Goal: Task Accomplishment & Management: Use online tool/utility

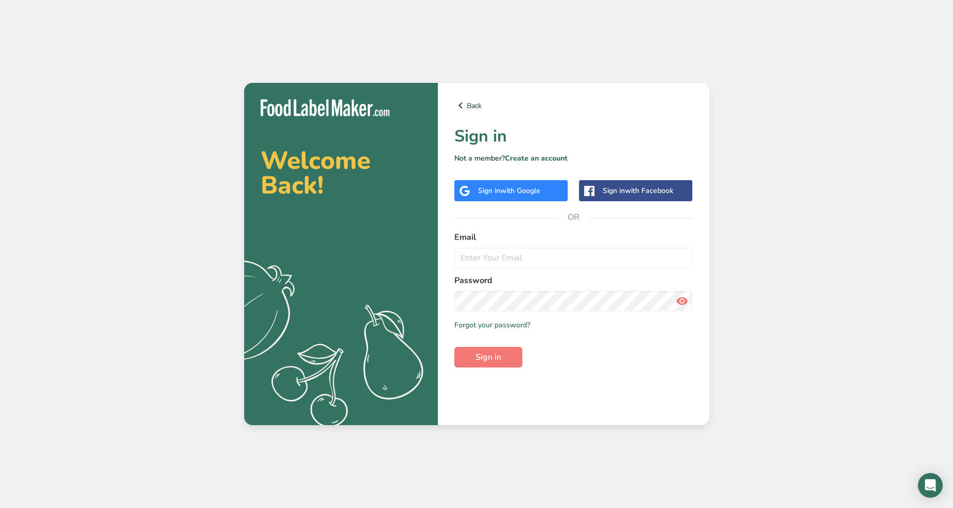
click at [508, 191] on span "with Google" at bounding box center [520, 191] width 40 height 10
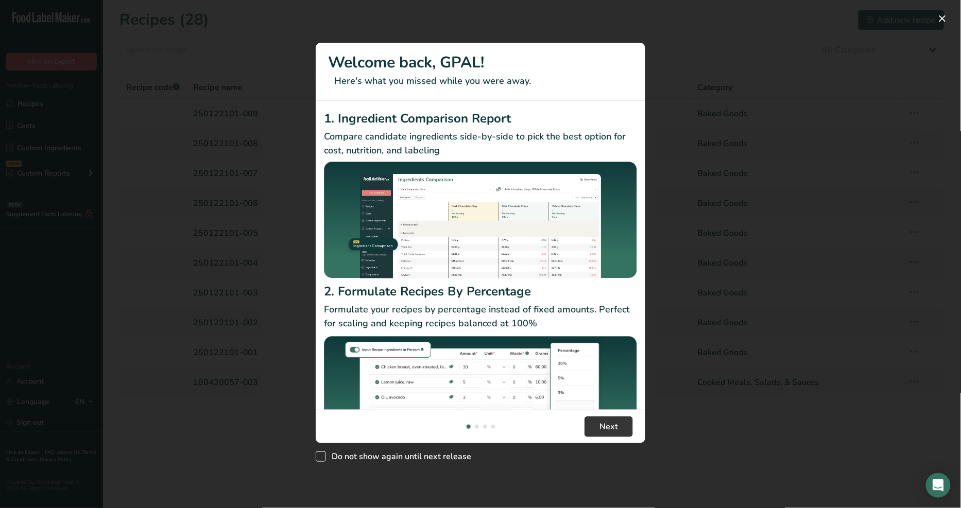
click at [321, 460] on span "New Features" at bounding box center [321, 457] width 10 height 10
click at [321, 460] on input "Do not show again until next release" at bounding box center [319, 457] width 7 height 7
checkbox input "true"
click at [940, 16] on button "New Features" at bounding box center [942, 18] width 16 height 16
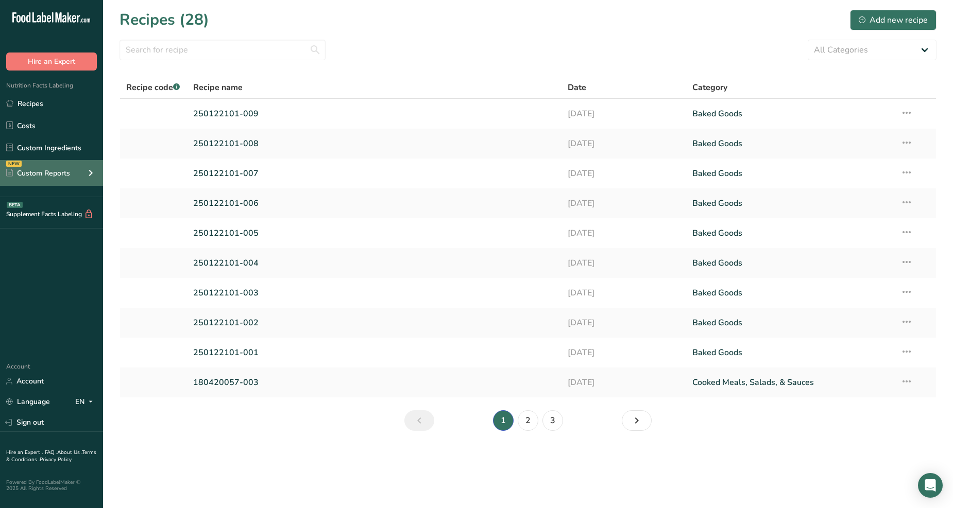
click at [74, 177] on div "NEW Custom Reports" at bounding box center [51, 173] width 103 height 26
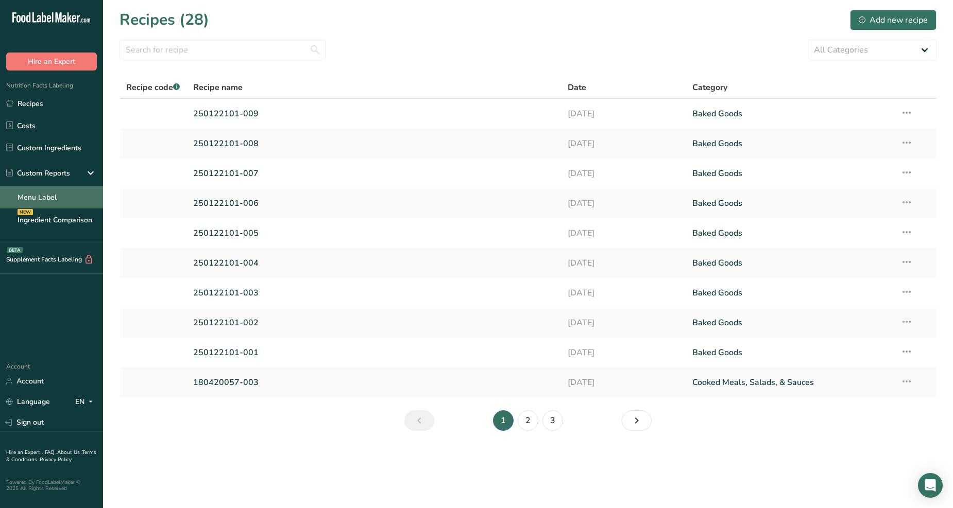
click at [65, 197] on link "Menu Label" at bounding box center [51, 197] width 103 height 23
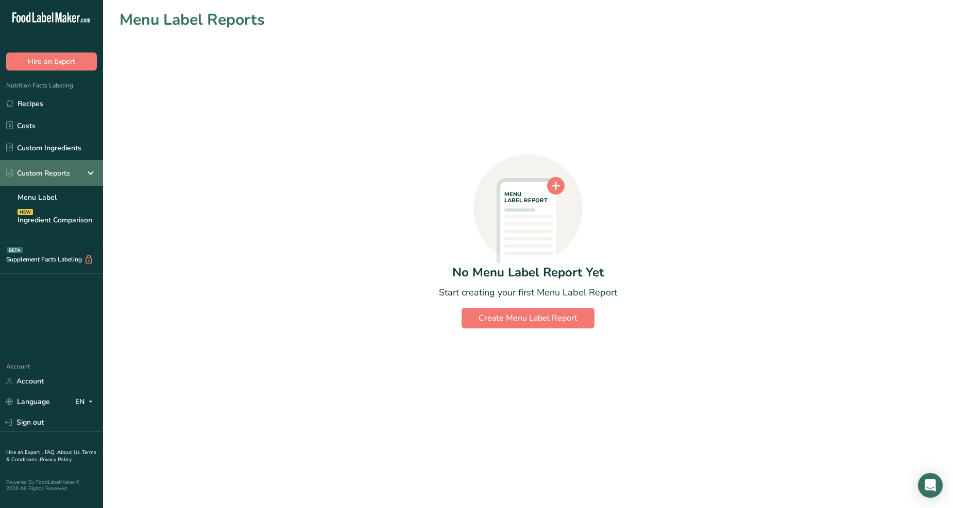
click at [100, 171] on div "Custom Reports" at bounding box center [51, 173] width 103 height 26
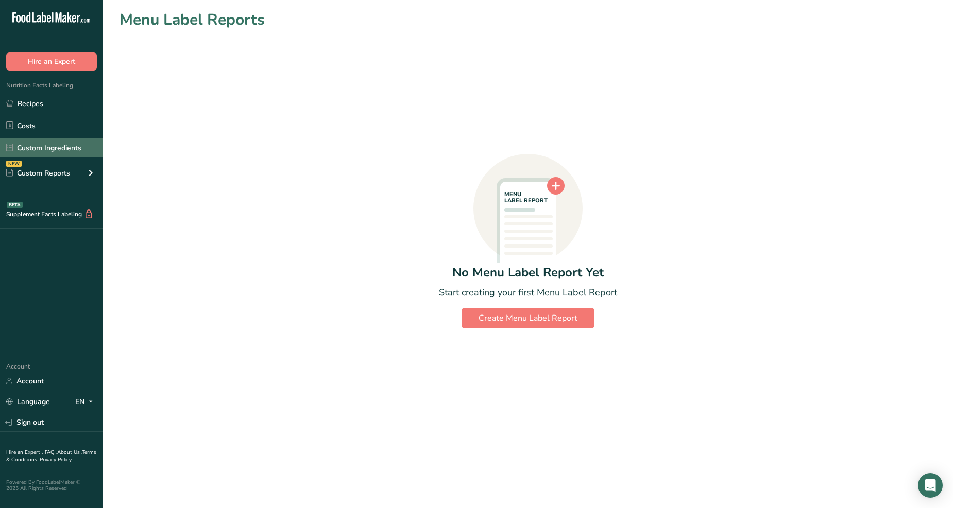
click at [82, 145] on link "Custom Ingredients" at bounding box center [51, 148] width 103 height 20
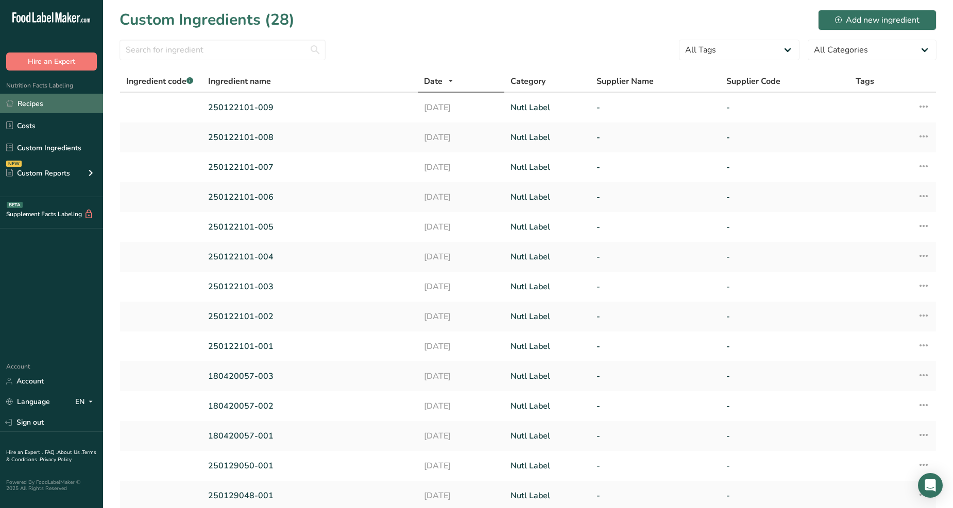
click at [75, 106] on link "Recipes" at bounding box center [51, 104] width 103 height 20
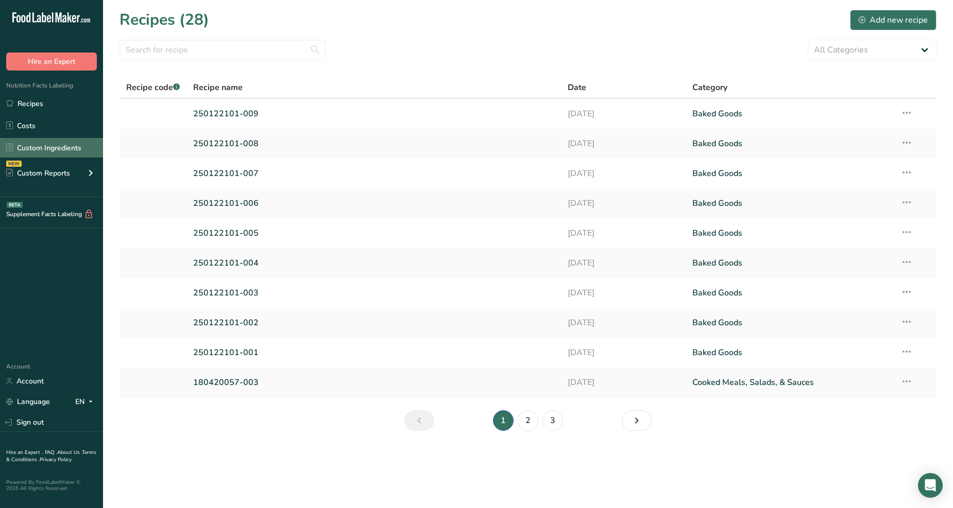
click at [63, 150] on link "Custom Ingredients" at bounding box center [51, 148] width 103 height 20
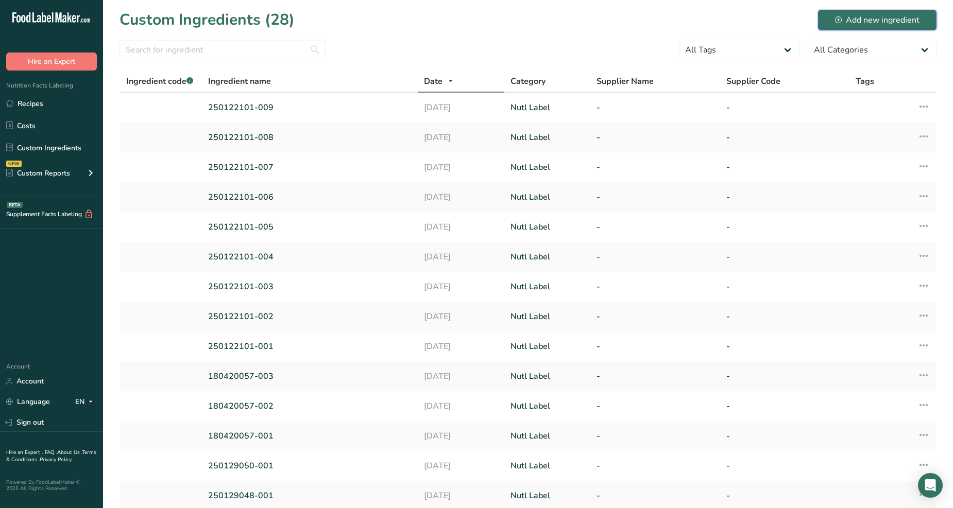
click at [832, 21] on button "Add new ingredient" at bounding box center [877, 20] width 118 height 21
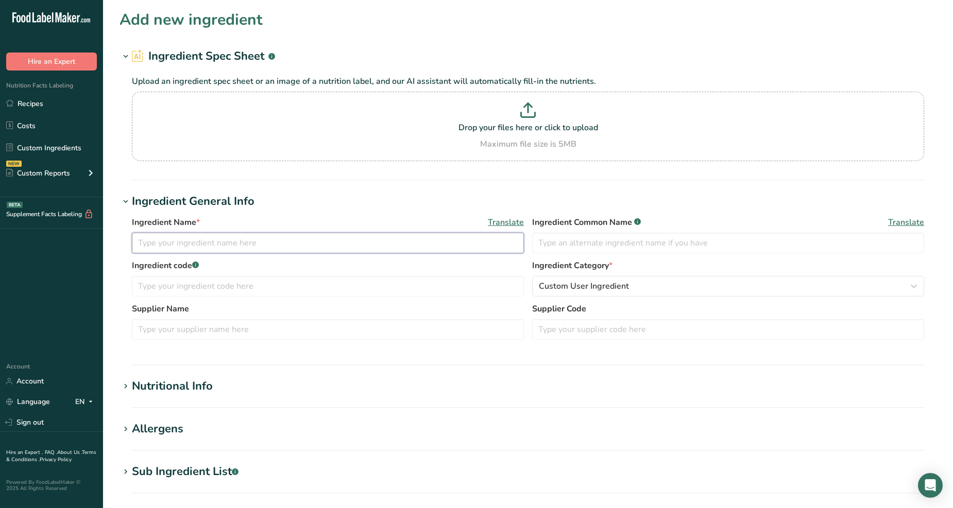
click at [278, 243] on input "text" at bounding box center [328, 243] width 392 height 21
type input "250819091-001"
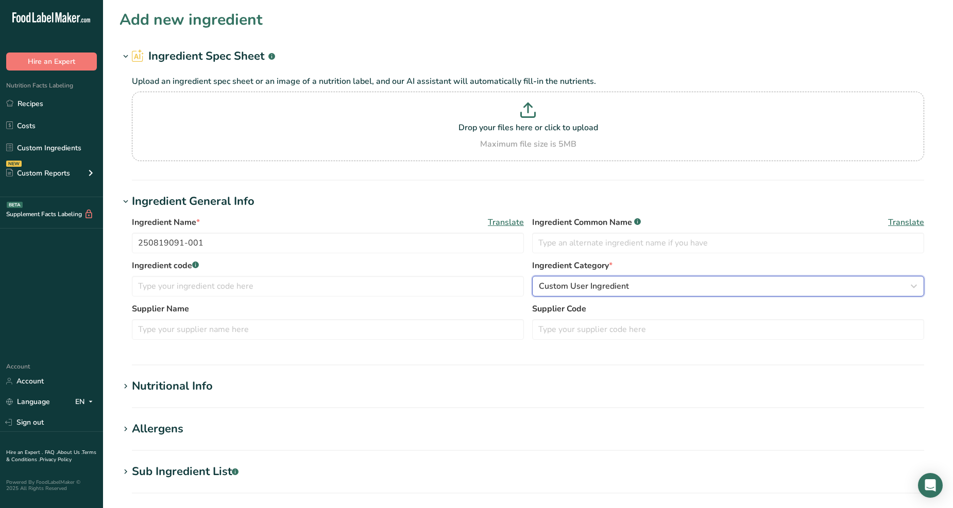
click at [614, 286] on span "Custom User Ingredient" at bounding box center [584, 286] width 90 height 12
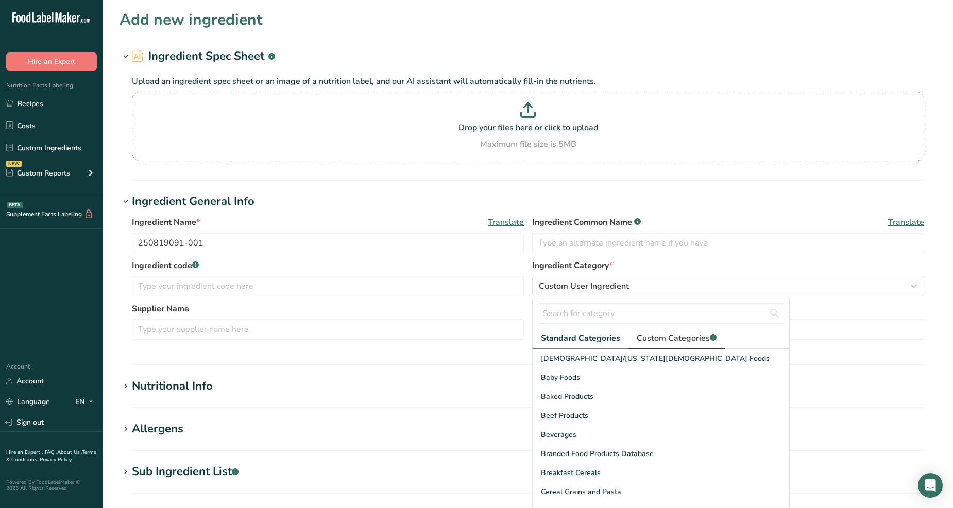
click at [652, 334] on span "Custom Categories .a-a{fill:#347362;}.b-a{fill:#fff;}" at bounding box center [676, 338] width 80 height 12
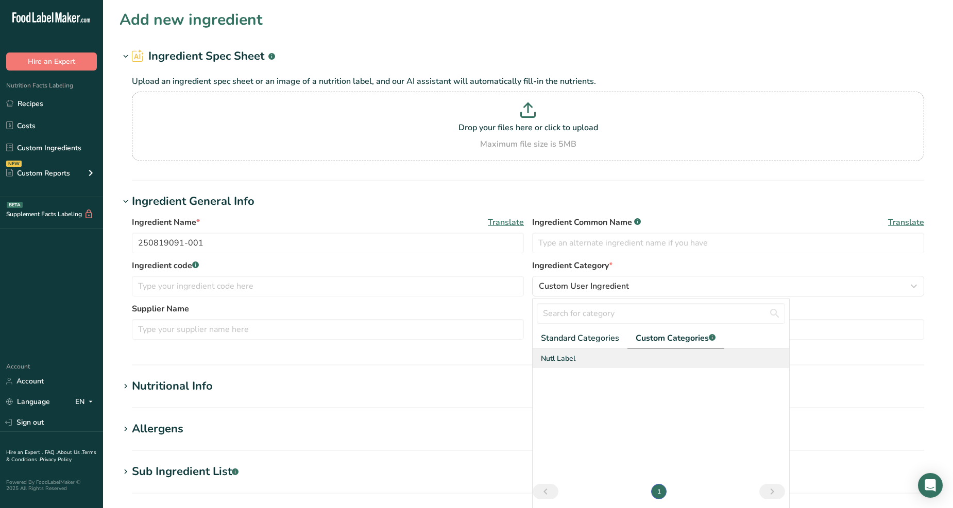
click at [580, 360] on div "Nutl Label" at bounding box center [660, 358] width 256 height 19
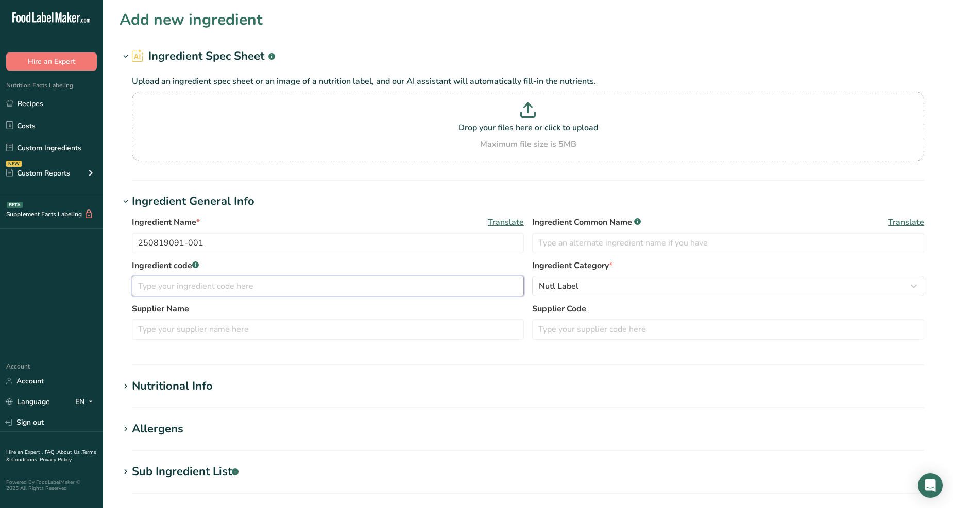
click at [372, 294] on input "text" at bounding box center [328, 286] width 392 height 21
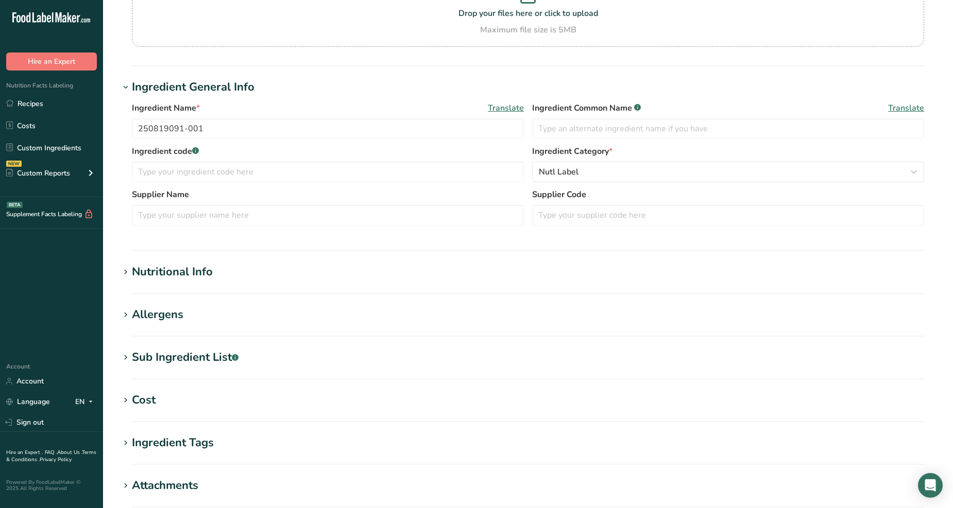
click at [359, 280] on h1 "Nutritional Info" at bounding box center [527, 272] width 817 height 17
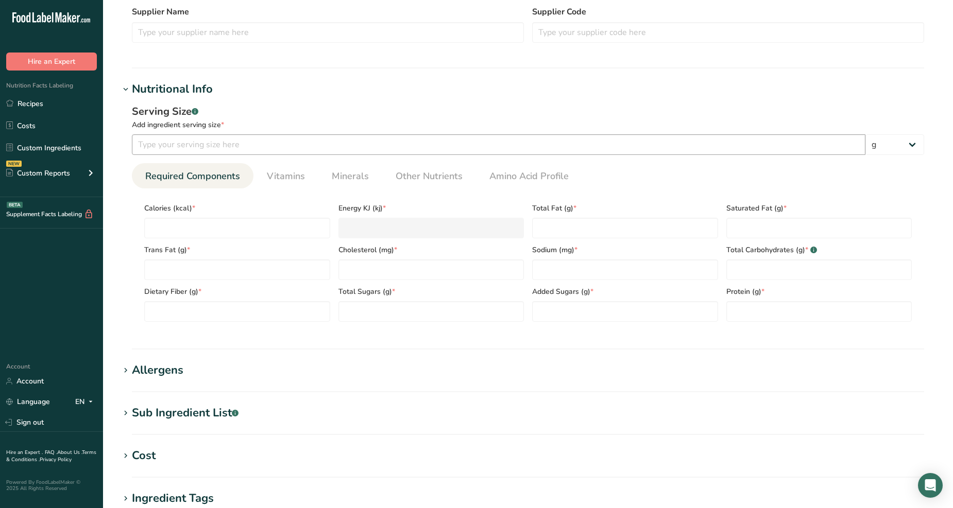
scroll to position [286, 0]
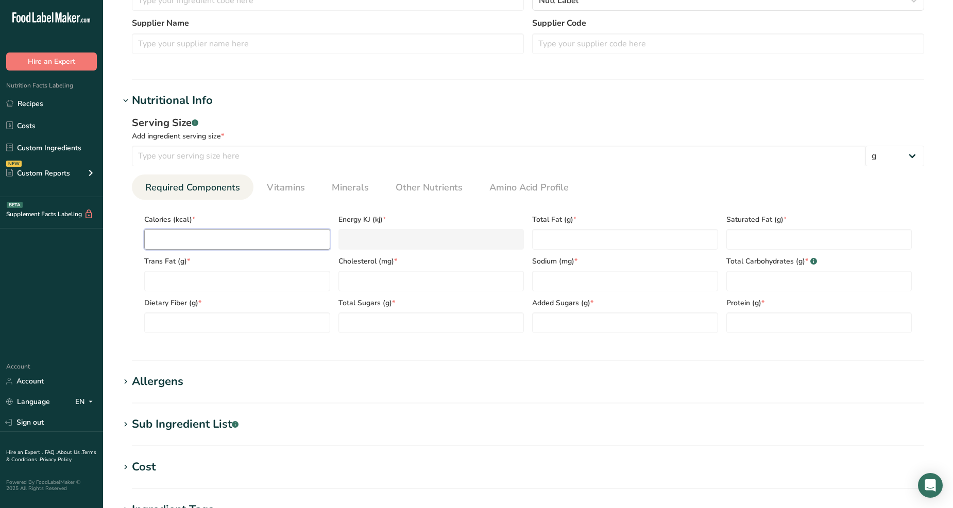
click at [244, 245] on input "number" at bounding box center [237, 239] width 186 height 21
type input "3"
type KJ "12.6"
type input "39"
type KJ "163.2"
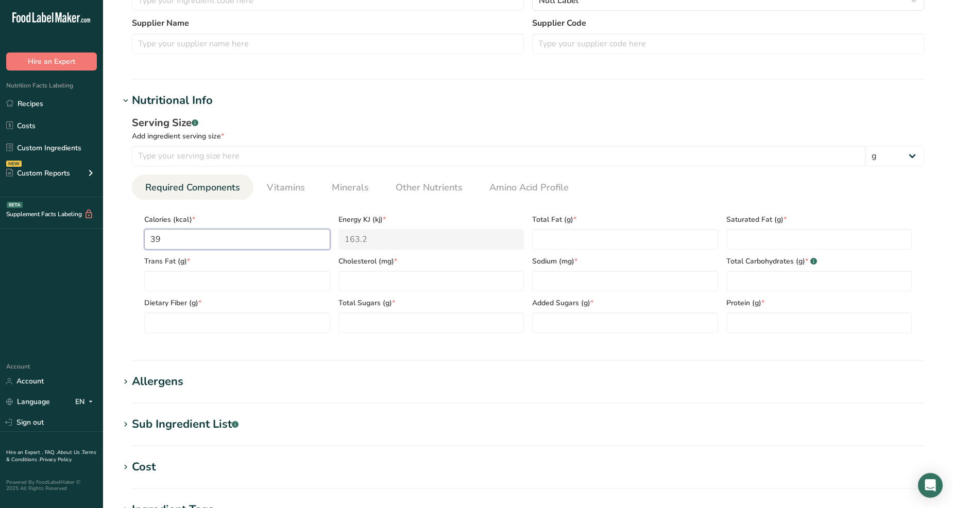
type input "396"
type KJ "1656.9"
type input "396.2"
type KJ "1657.7"
type input "396.21"
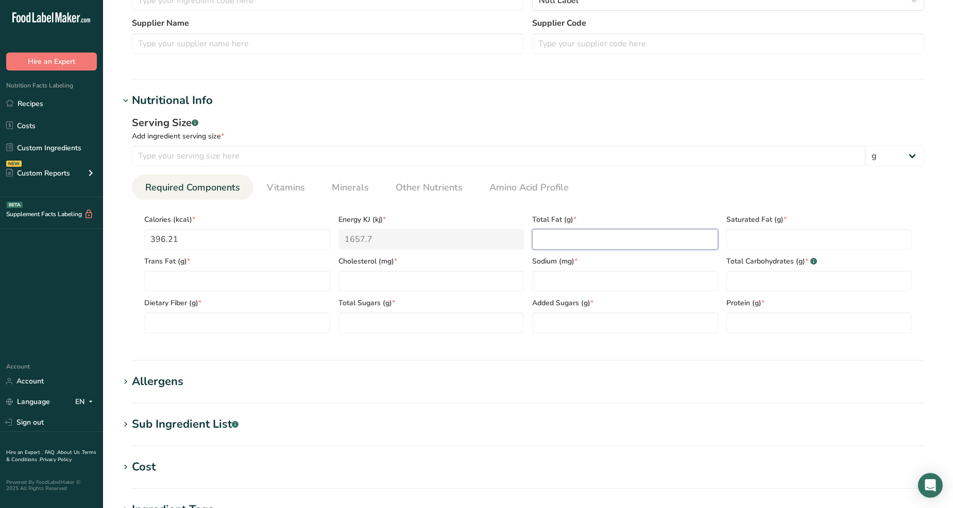
click at [556, 240] on Fat "number" at bounding box center [625, 239] width 186 height 21
click at [625, 242] on Fat "number" at bounding box center [625, 239] width 186 height 21
type Fat "7.348"
click at [740, 243] on Fat "number" at bounding box center [819, 239] width 186 height 21
type Fat "3.866"
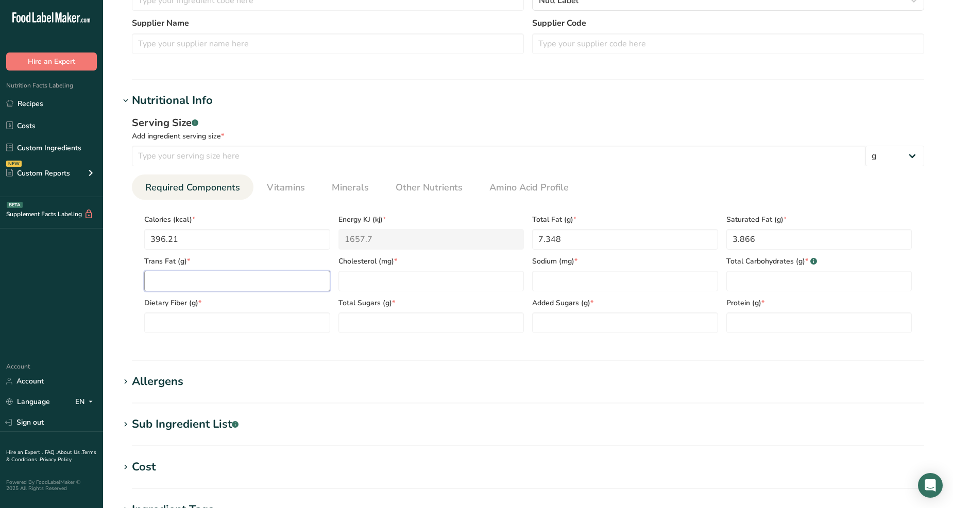
click at [214, 279] on Fat "number" at bounding box center [237, 281] width 186 height 21
type Fat "0.010"
click at [384, 279] on input "number" at bounding box center [431, 281] width 186 height 21
type input "0"
click at [558, 275] on input "number" at bounding box center [625, 281] width 186 height 21
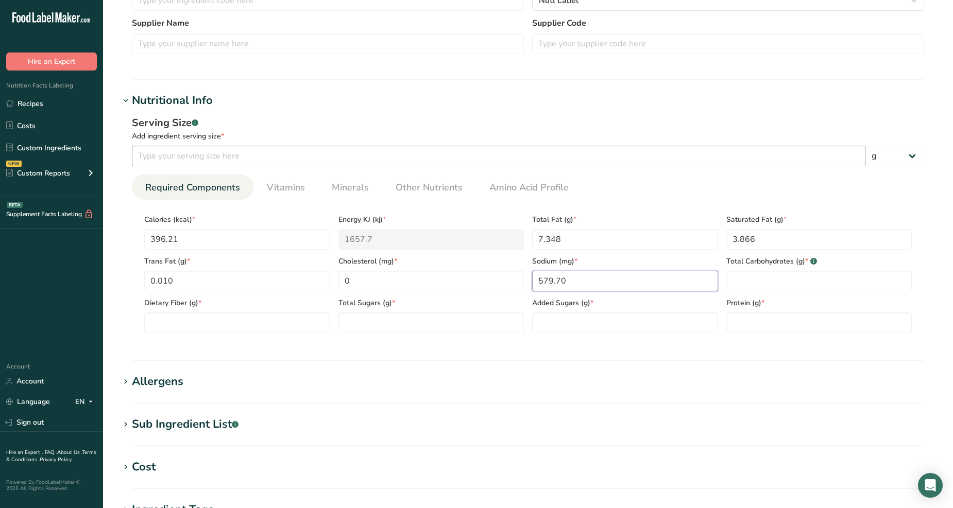
type input "579.70"
click at [166, 155] on input "number" at bounding box center [498, 156] width 733 height 21
type input "100"
click at [774, 282] on Carbohydrates "number" at bounding box center [819, 281] width 186 height 21
type Carbohydrates "81.43"
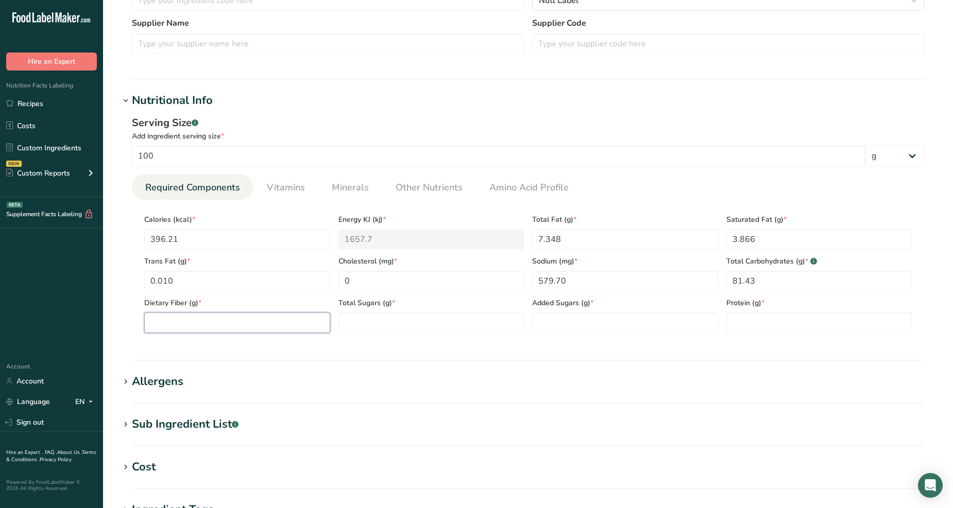
click at [162, 323] on Fiber "number" at bounding box center [237, 323] width 186 height 21
click at [261, 321] on Fiber "number" at bounding box center [237, 323] width 186 height 21
type Fiber "2.60"
click at [441, 316] on Sugars "number" at bounding box center [431, 323] width 186 height 21
click at [405, 328] on Sugars "number" at bounding box center [431, 323] width 186 height 21
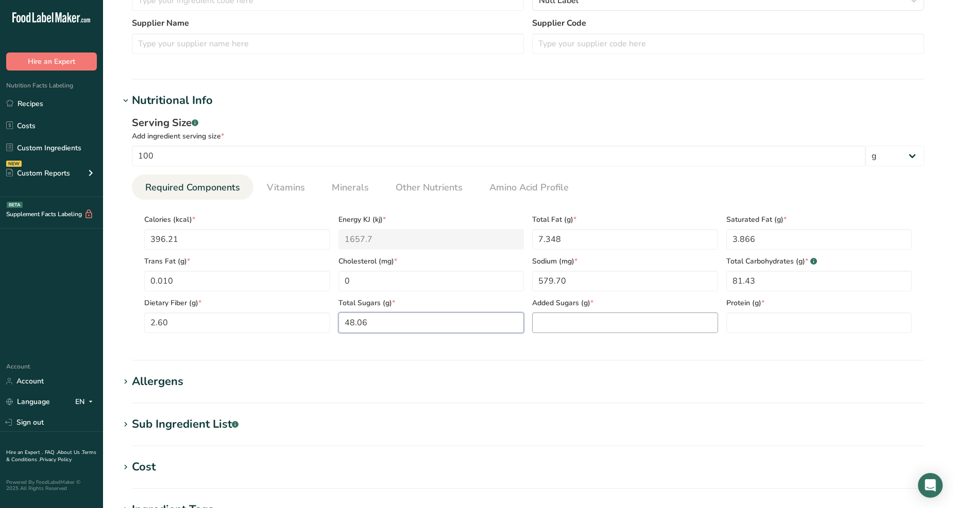
type Sugars "48.06"
click at [591, 322] on Sugars "number" at bounding box center [625, 323] width 186 height 21
click at [740, 319] on input "number" at bounding box center [819, 323] width 186 height 21
click at [752, 324] on input "number" at bounding box center [819, 323] width 186 height 21
type input "3.39"
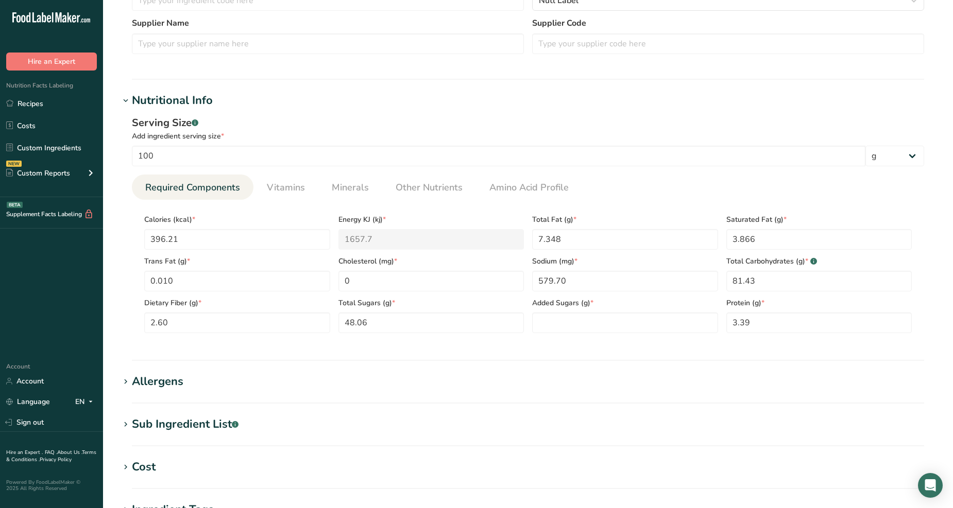
click at [686, 342] on div "Serving Size .a-a{fill:#347362;}.b-a{fill:#fff;} Add ingredient serving size * …" at bounding box center [527, 228] width 817 height 238
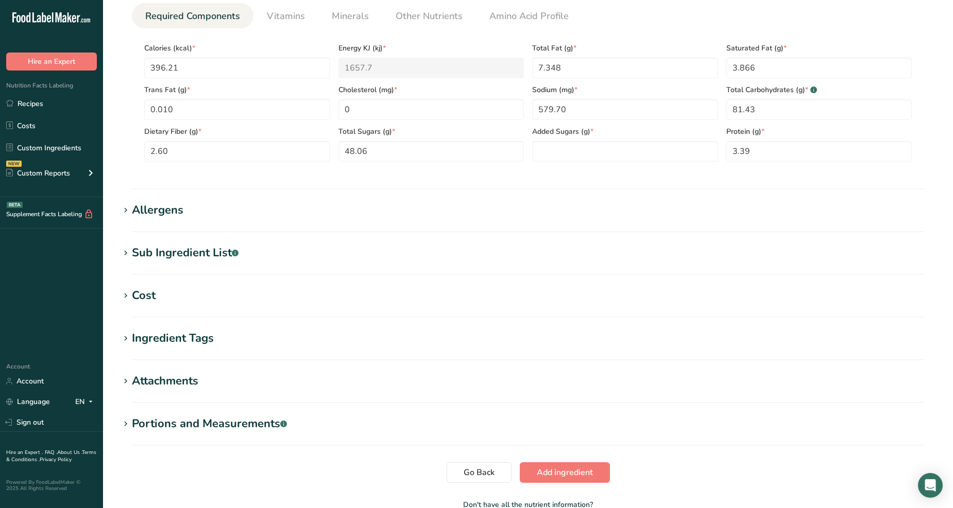
scroll to position [515, 0]
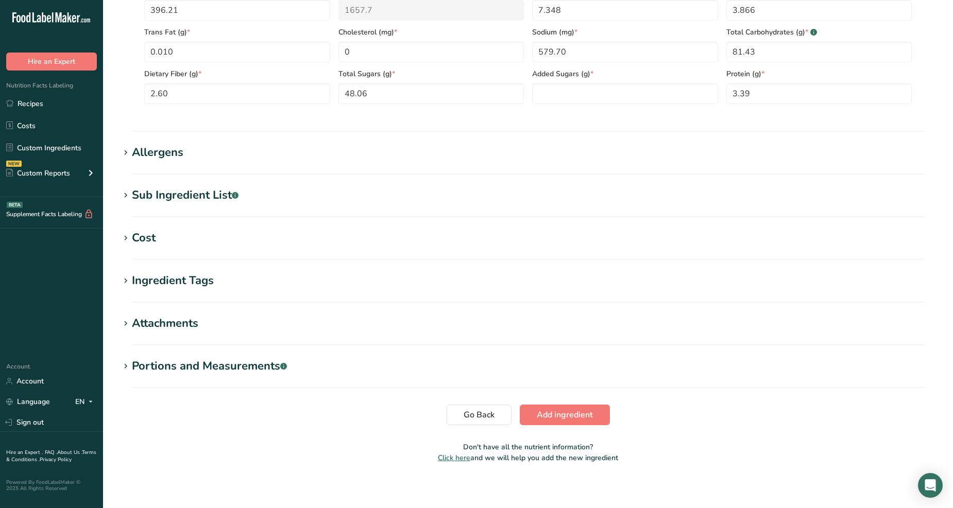
click at [209, 367] on div "Portions and Measurements .a-a{fill:#347362;}.b-a{fill:#fff;}" at bounding box center [209, 366] width 155 height 17
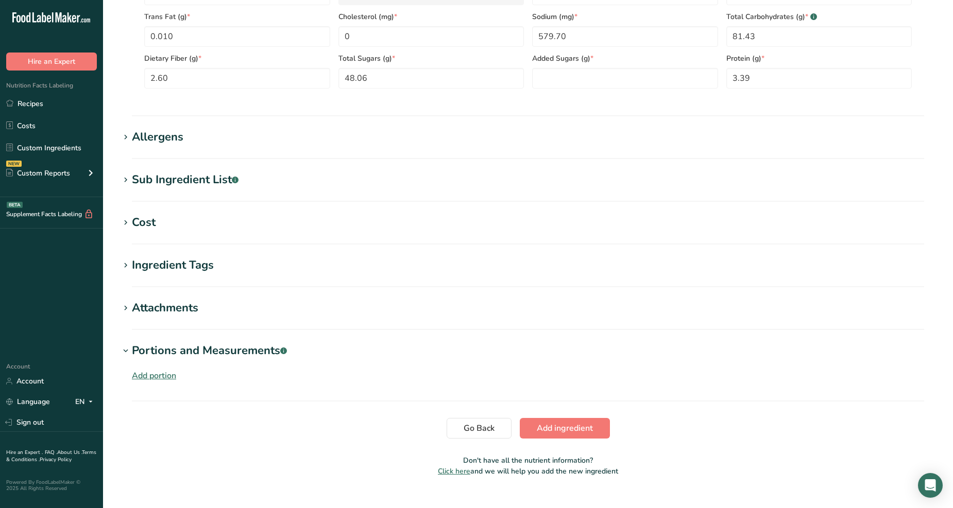
scroll to position [548, 0]
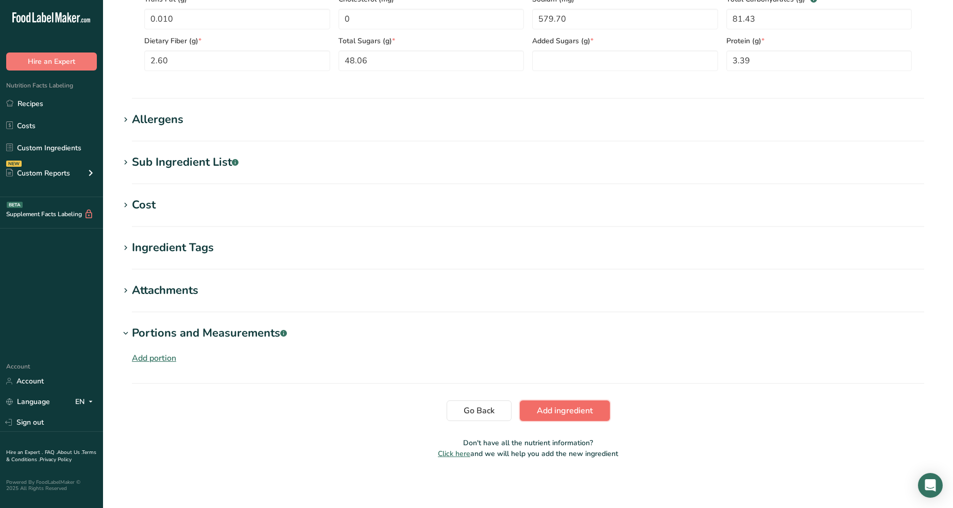
click at [589, 414] on span "Add ingredient" at bounding box center [565, 411] width 56 height 12
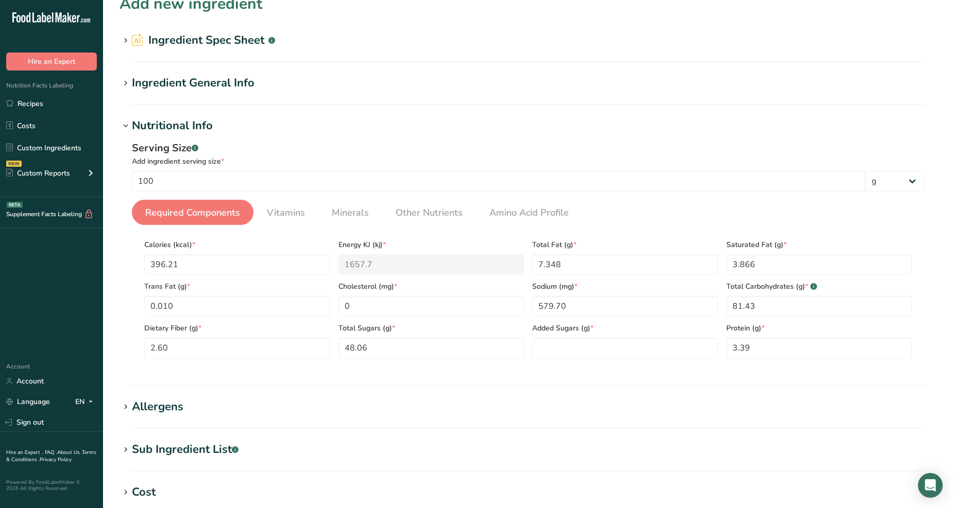
scroll to position [0, 0]
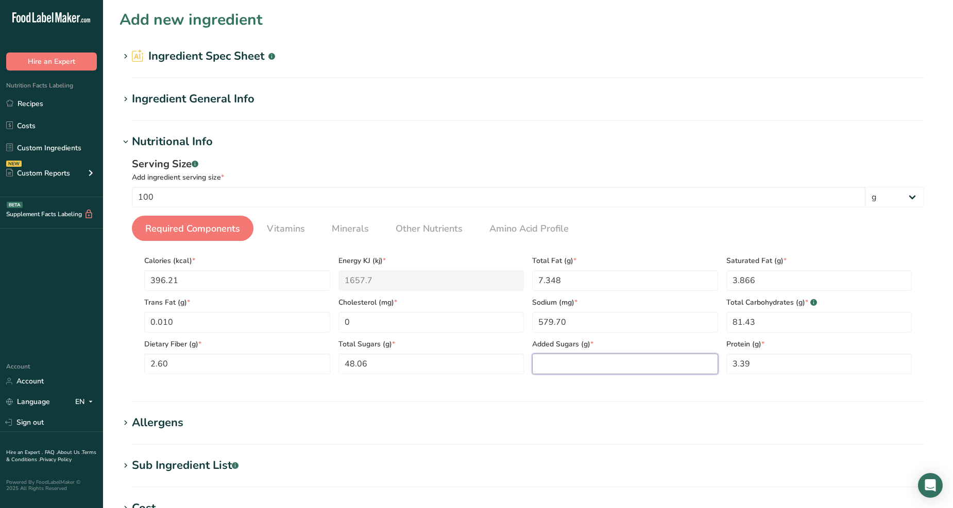
click at [564, 363] on Sugars "number" at bounding box center [625, 364] width 186 height 21
type Sugars "0"
click at [635, 159] on div "Serving Size .a-a{fill:#347362;}.b-a{fill:#fff;}" at bounding box center [528, 164] width 792 height 15
click at [297, 233] on span "Vitamins" at bounding box center [286, 229] width 38 height 14
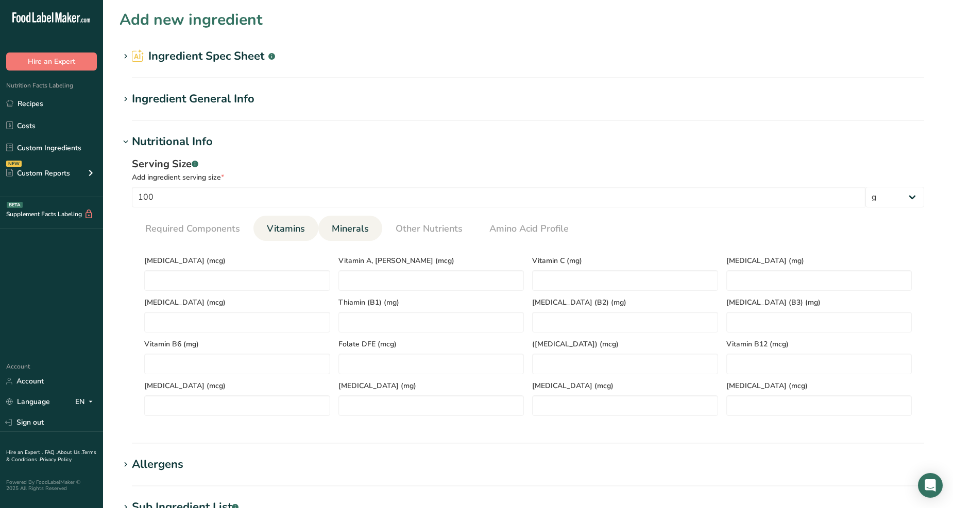
click at [344, 230] on span "Minerals" at bounding box center [350, 229] width 37 height 14
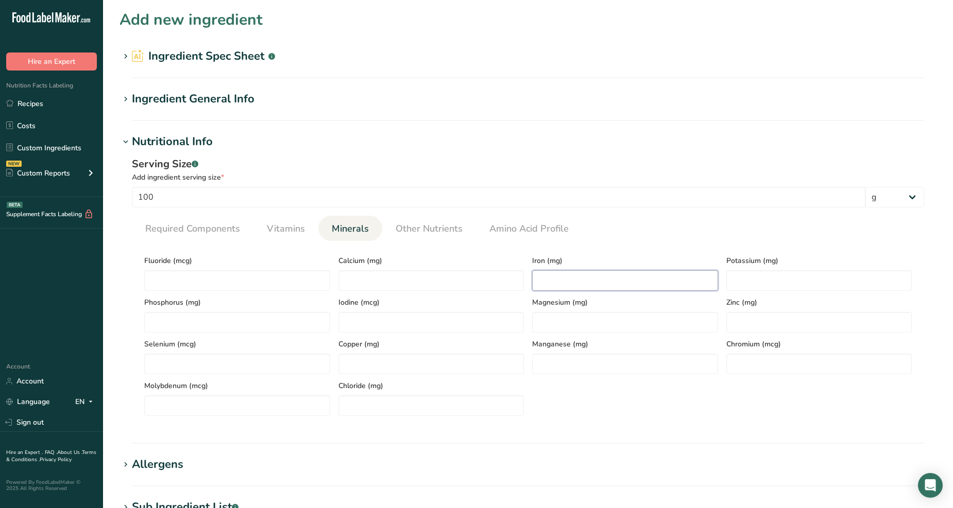
click at [618, 277] on input "number" at bounding box center [625, 280] width 186 height 21
type input "2.63"
click at [812, 269] on div "Potassium (mg)" at bounding box center [819, 270] width 194 height 42
click at [809, 274] on input "number" at bounding box center [819, 280] width 186 height 21
type input "54.03"
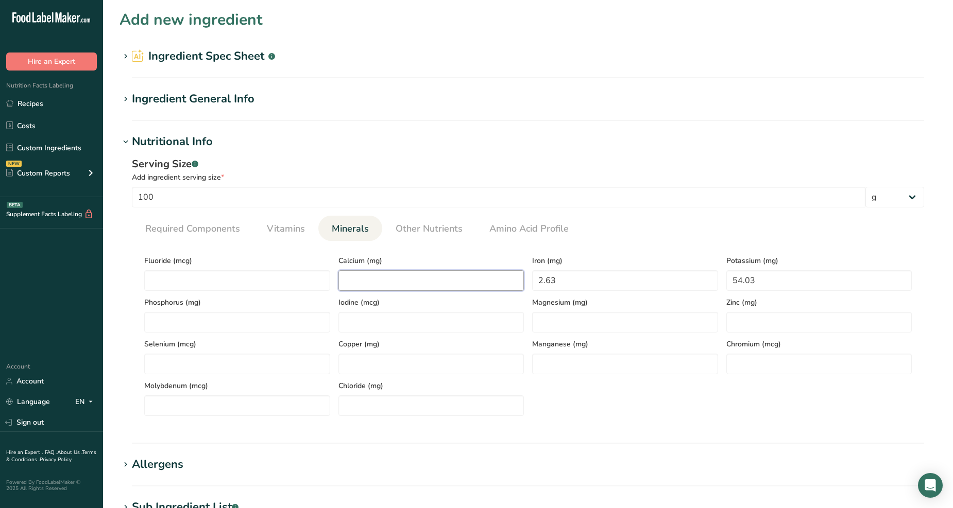
click at [362, 283] on input "number" at bounding box center [431, 280] width 186 height 21
type input "37"
click at [629, 148] on h1 "Nutritional Info" at bounding box center [527, 141] width 817 height 17
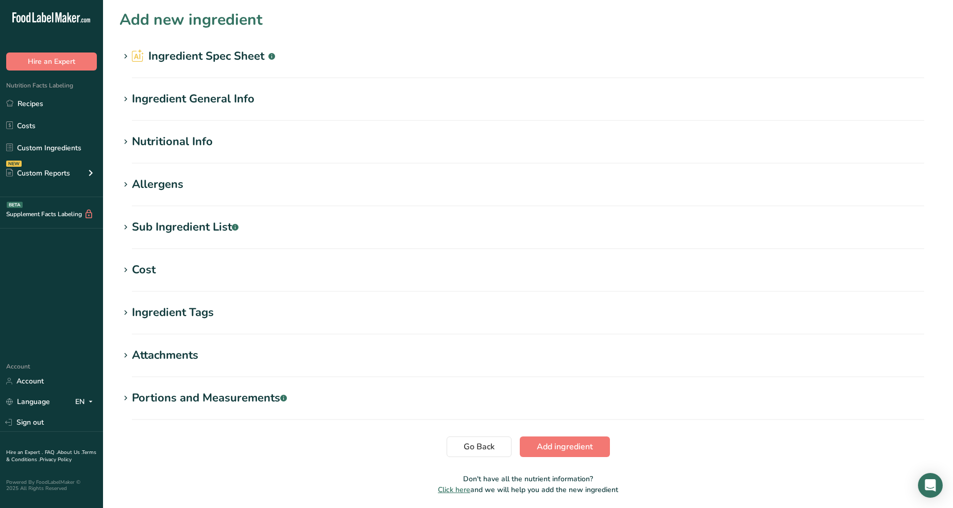
click at [629, 148] on h1 "Nutritional Info" at bounding box center [527, 141] width 817 height 17
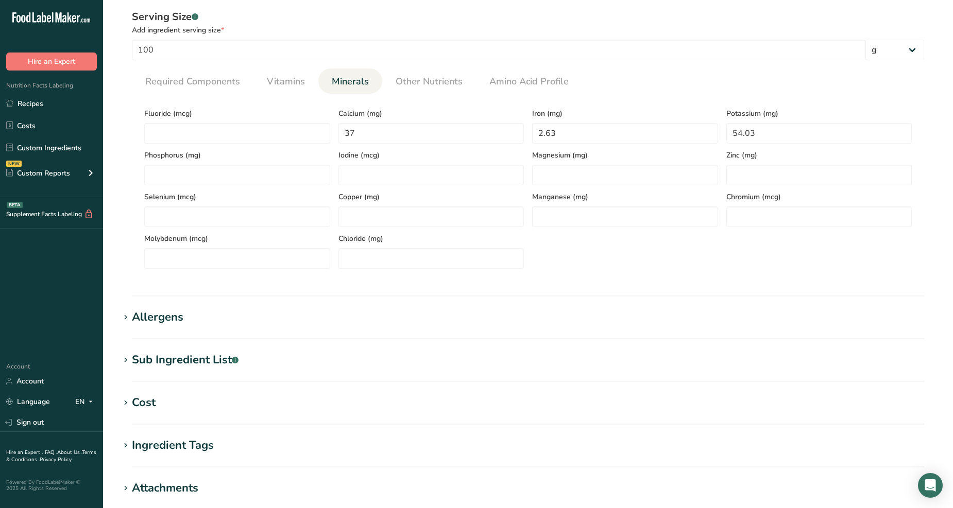
scroll to position [316, 0]
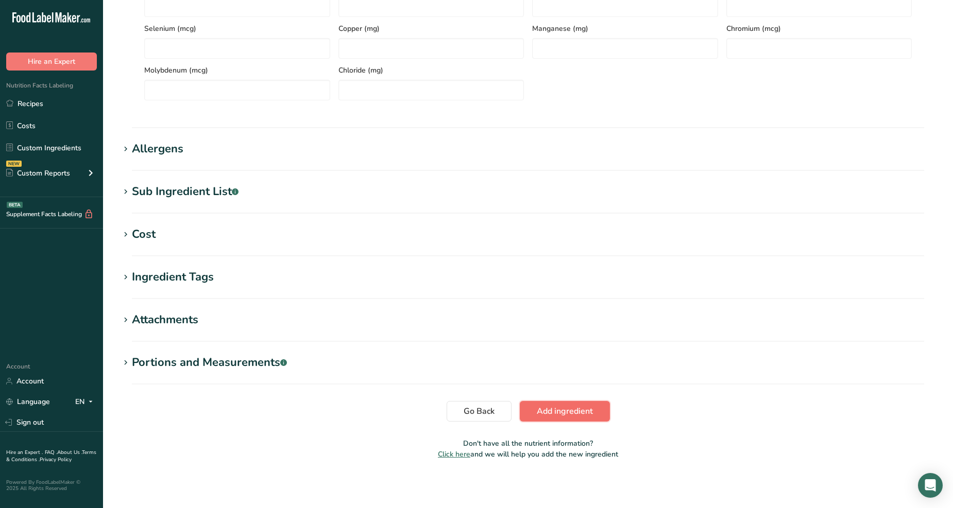
click at [576, 412] on span "Add ingredient" at bounding box center [565, 411] width 56 height 12
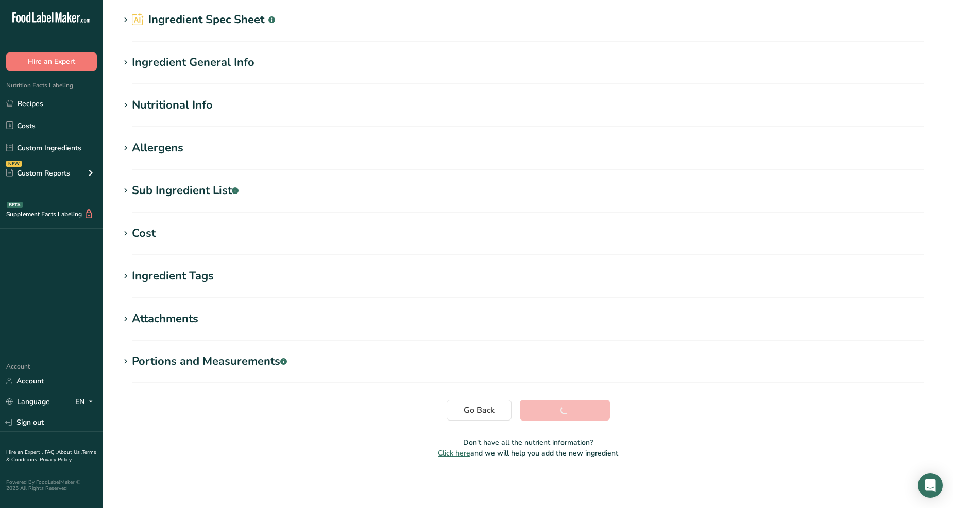
scroll to position [36, 0]
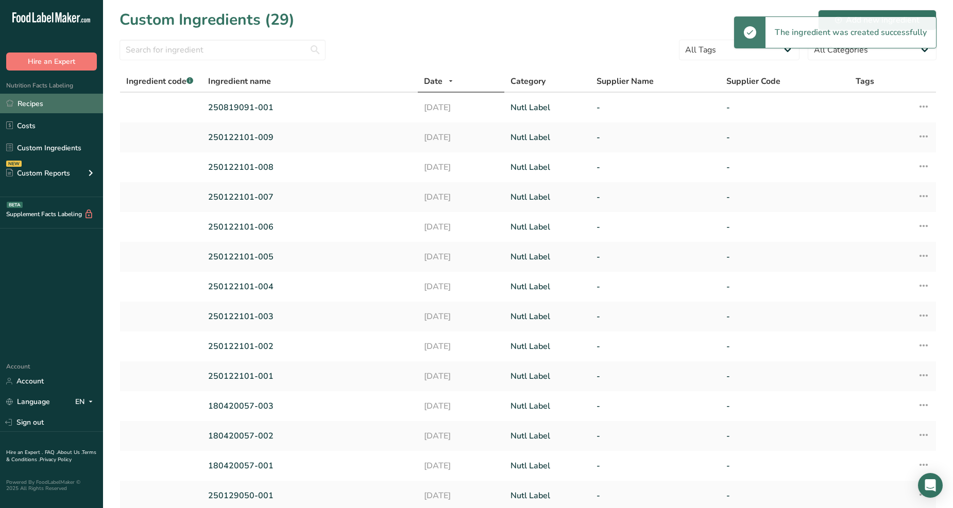
click at [54, 105] on link "Recipes" at bounding box center [51, 104] width 103 height 20
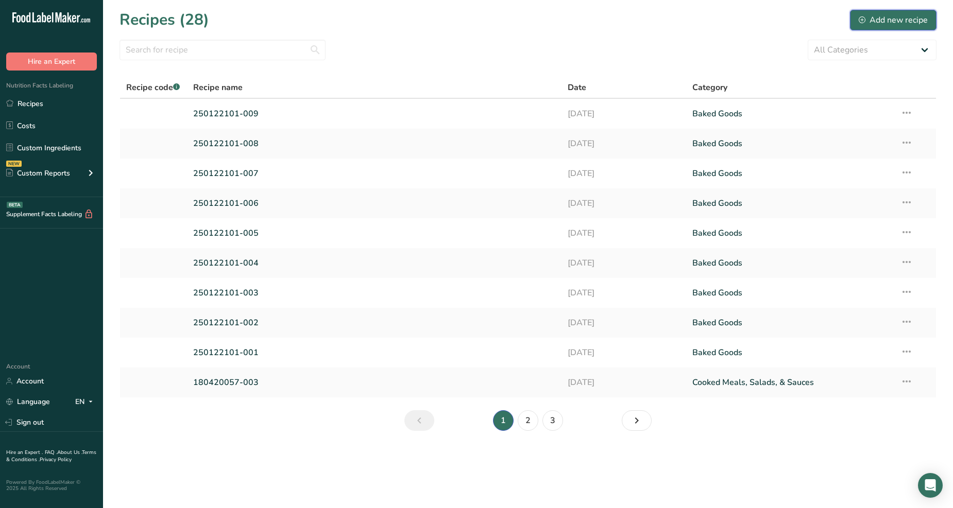
click at [864, 16] on icon at bounding box center [861, 19] width 7 height 7
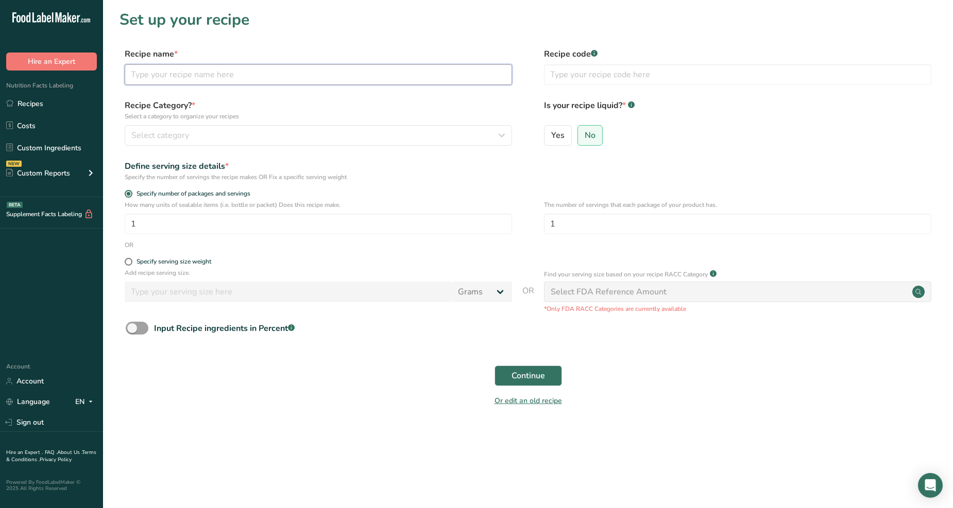
click at [263, 68] on input "text" at bounding box center [318, 74] width 387 height 21
type input "250819091-001"
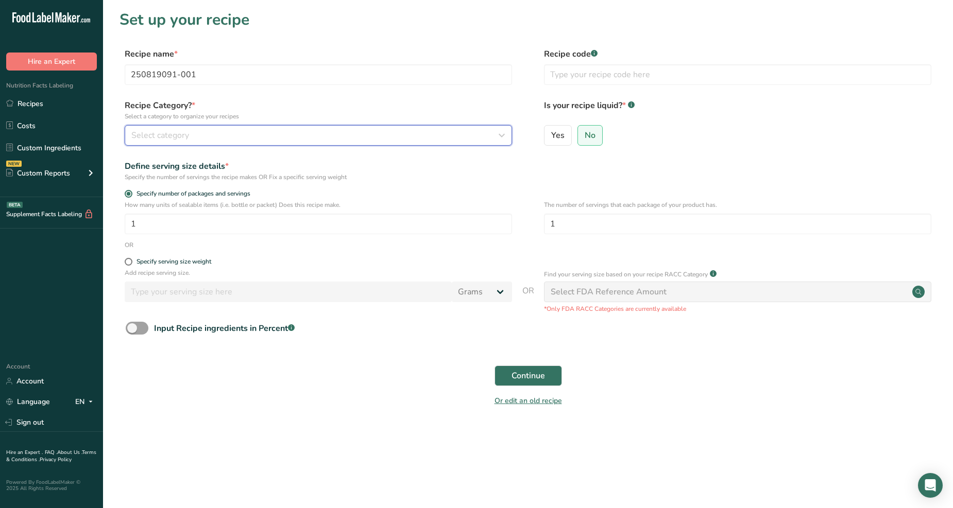
click at [407, 140] on div "Select category" at bounding box center [315, 135] width 368 height 12
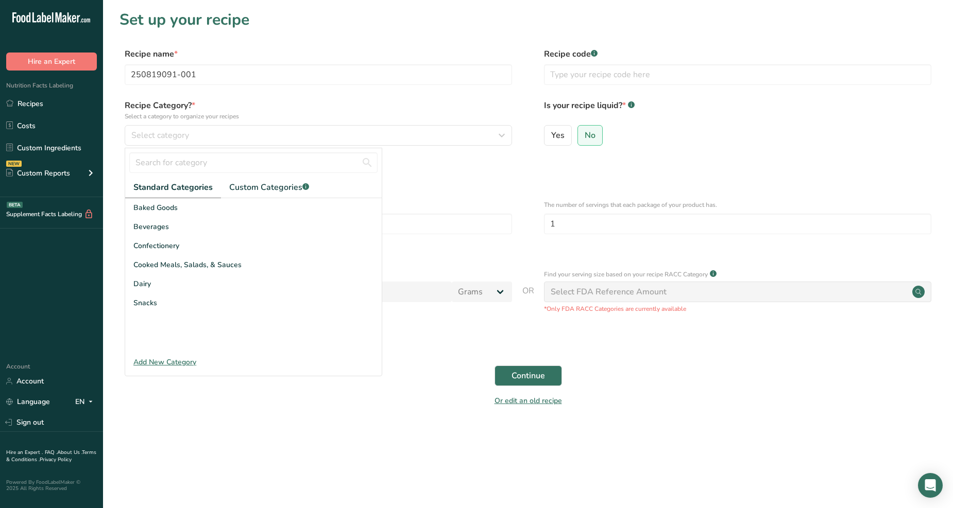
click at [151, 362] on div "Add New Category" at bounding box center [253, 362] width 256 height 11
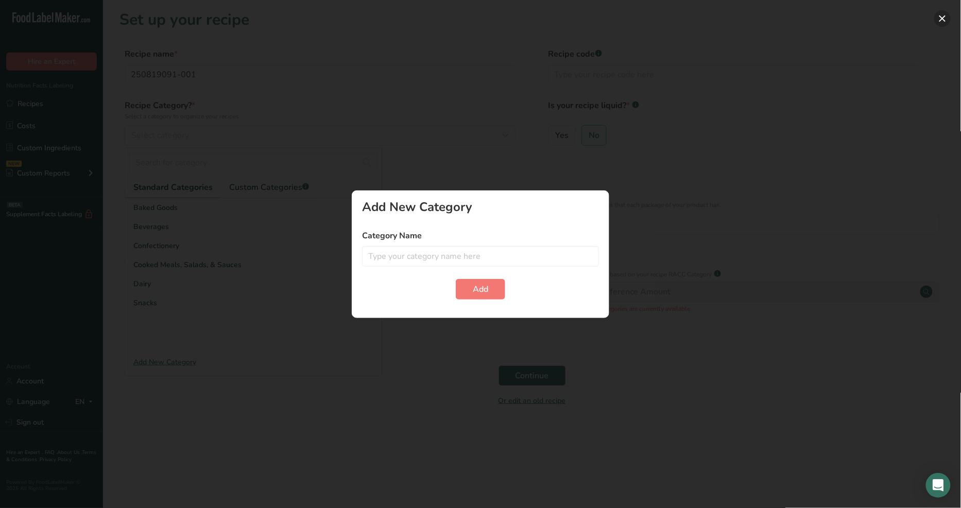
click at [945, 17] on button "button" at bounding box center [942, 18] width 16 height 16
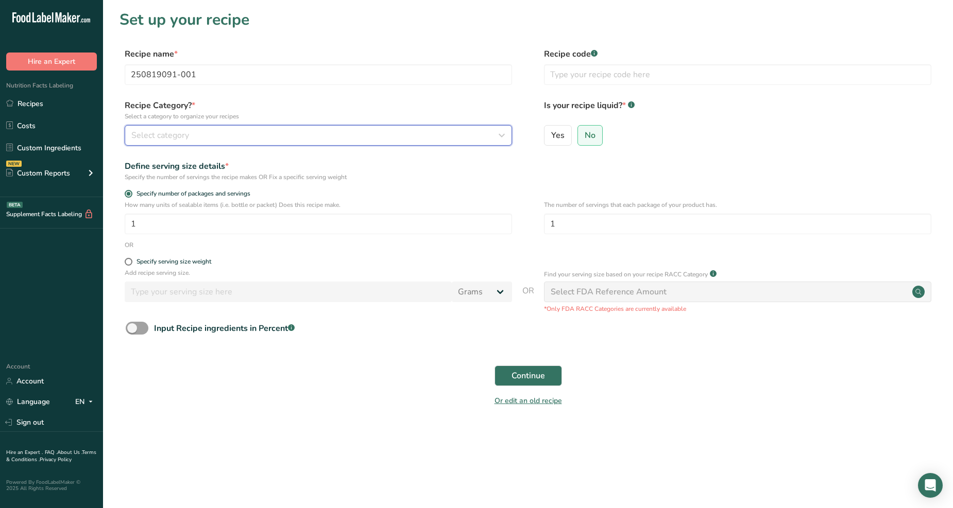
click at [408, 136] on div "Select category" at bounding box center [315, 135] width 368 height 12
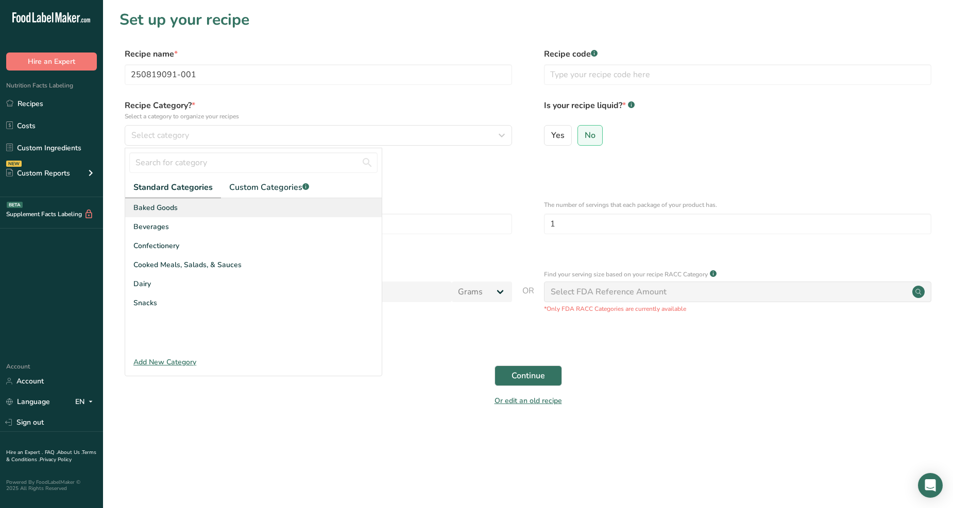
click at [189, 205] on div "Baked Goods" at bounding box center [253, 207] width 256 height 19
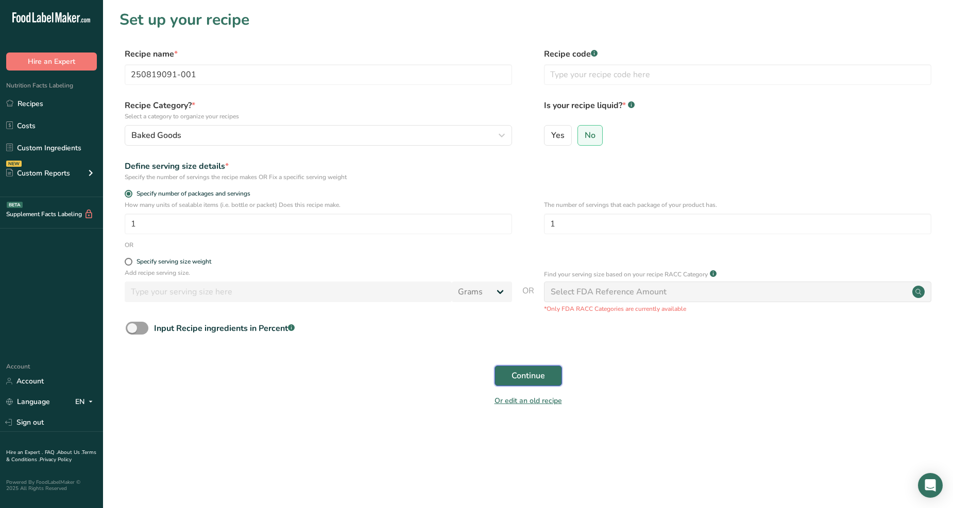
click at [551, 375] on button "Continue" at bounding box center [527, 376] width 67 height 21
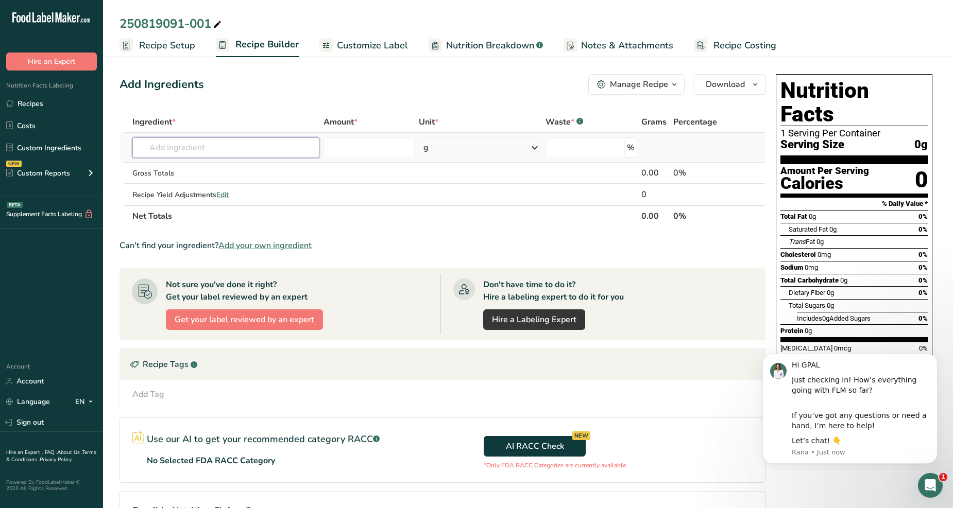
click at [291, 146] on input "text" at bounding box center [225, 147] width 186 height 21
type input "2508190"
click at [176, 172] on p "250819091-001" at bounding box center [171, 168] width 61 height 11
type input "250819091-001"
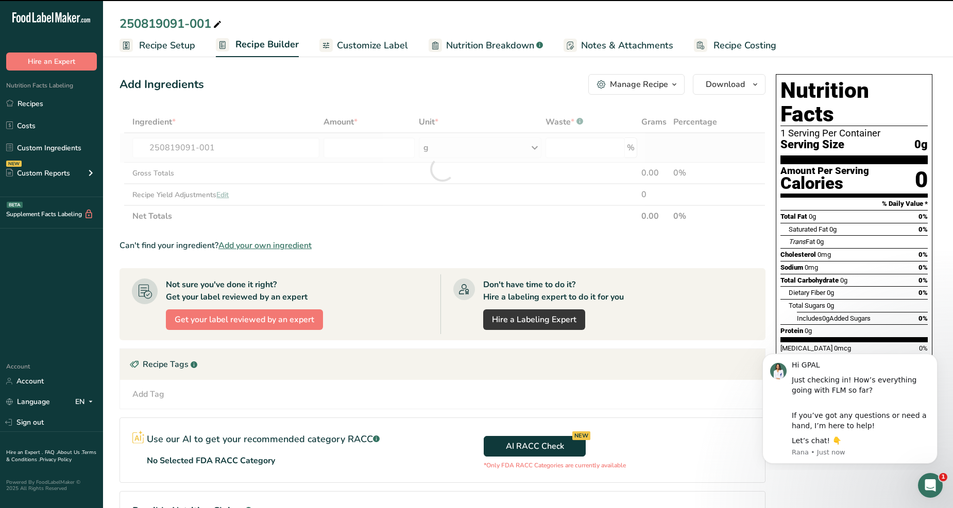
type input "0"
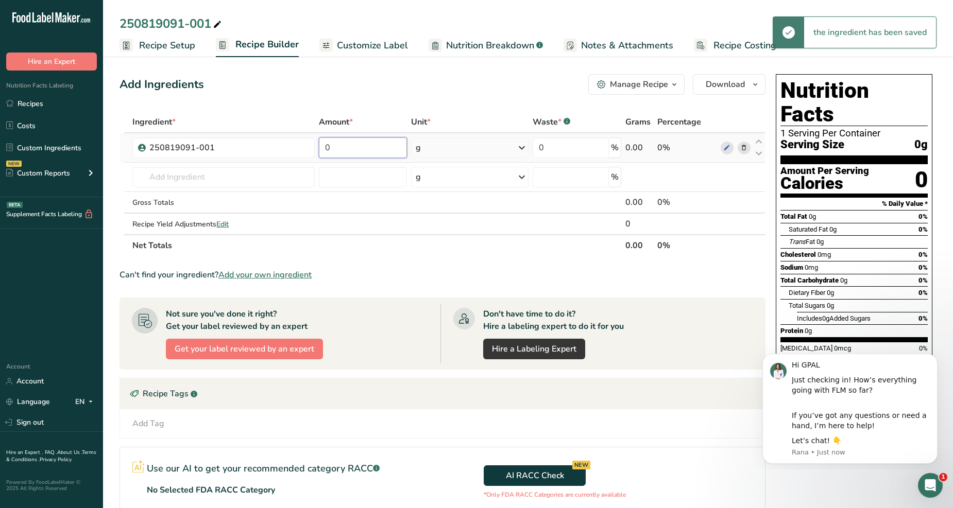
click at [388, 151] on input "0" at bounding box center [363, 147] width 89 height 21
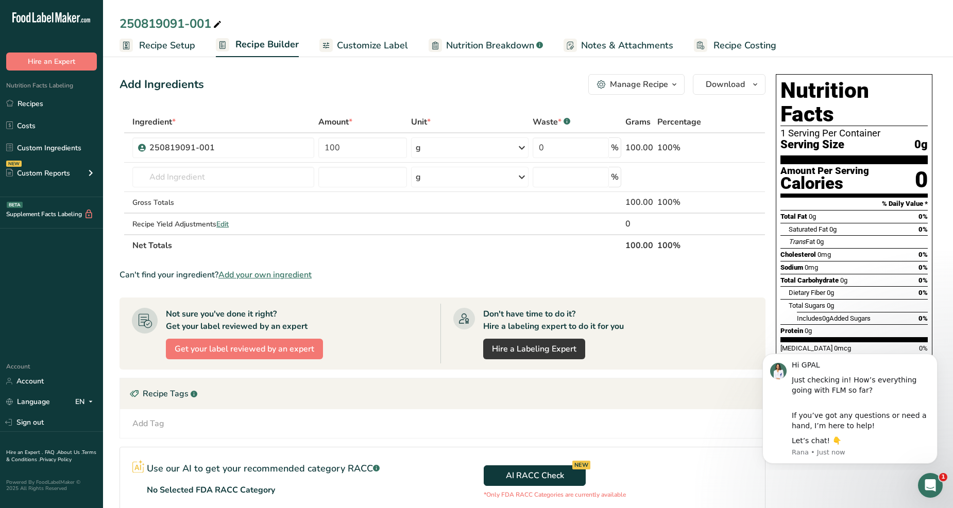
click at [408, 89] on div "Add Ingredients Manage Recipe Delete Recipe Duplicate Recipe Scale Recipe Save …" at bounding box center [442, 84] width 646 height 21
drag, startPoint x: 353, startPoint y: 147, endPoint x: 306, endPoint y: 143, distance: 47.0
click at [306, 143] on tr "250819091-001 100 g Weight Units g kg mg See more Volume Units l Volume units r…" at bounding box center [442, 147] width 645 height 29
type input "42"
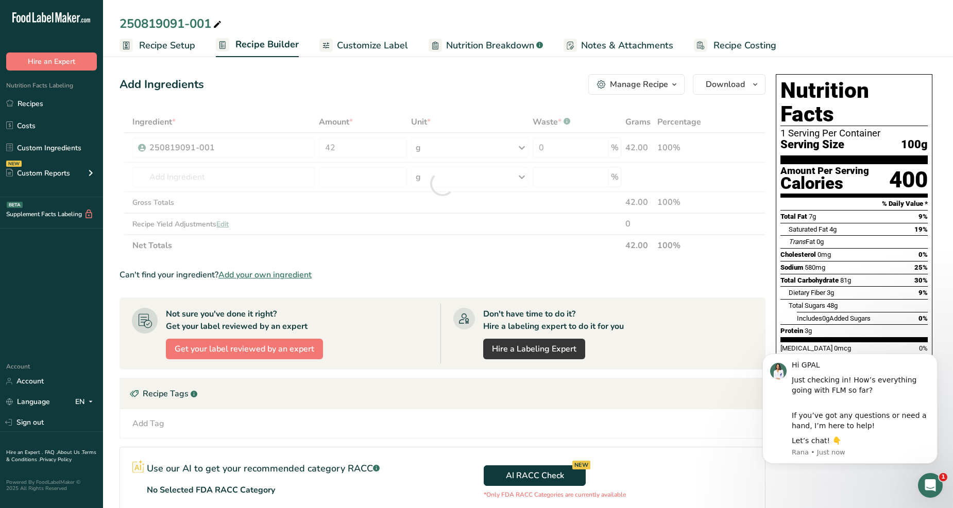
click at [376, 80] on div "Add Ingredients Manage Recipe Delete Recipe Duplicate Recipe Scale Recipe Save …" at bounding box center [442, 84] width 646 height 21
click at [935, 358] on icon "Dismiss notification" at bounding box center [934, 357] width 4 height 4
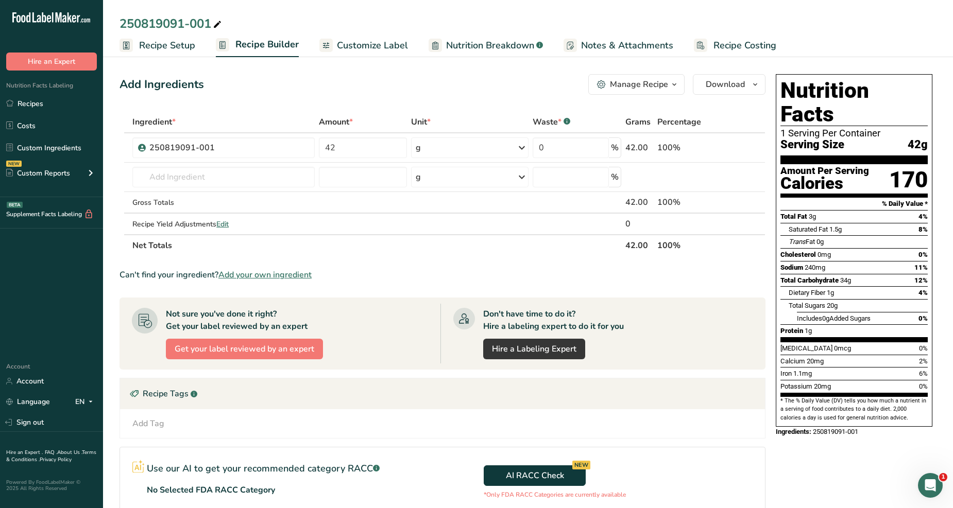
click at [377, 50] on span "Customize Label" at bounding box center [372, 46] width 71 height 14
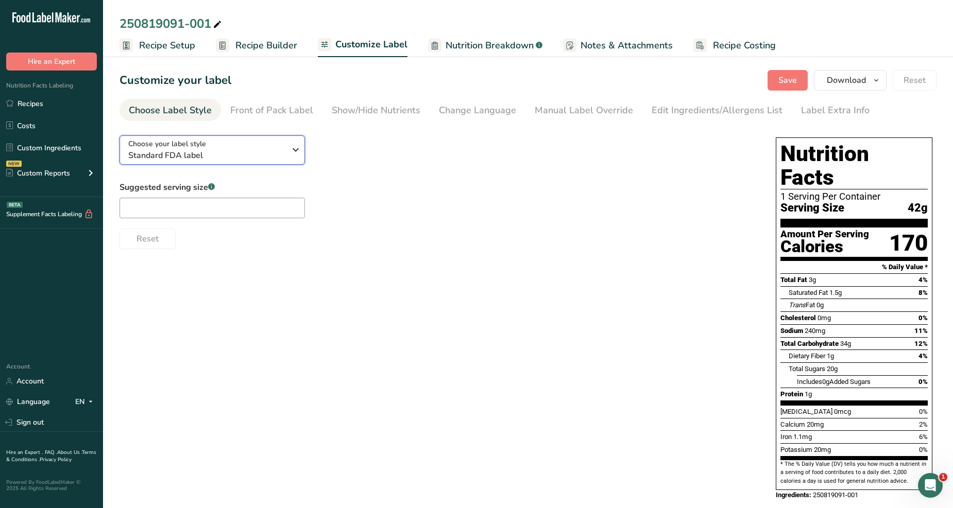
click at [290, 150] on icon "button" at bounding box center [295, 150] width 12 height 19
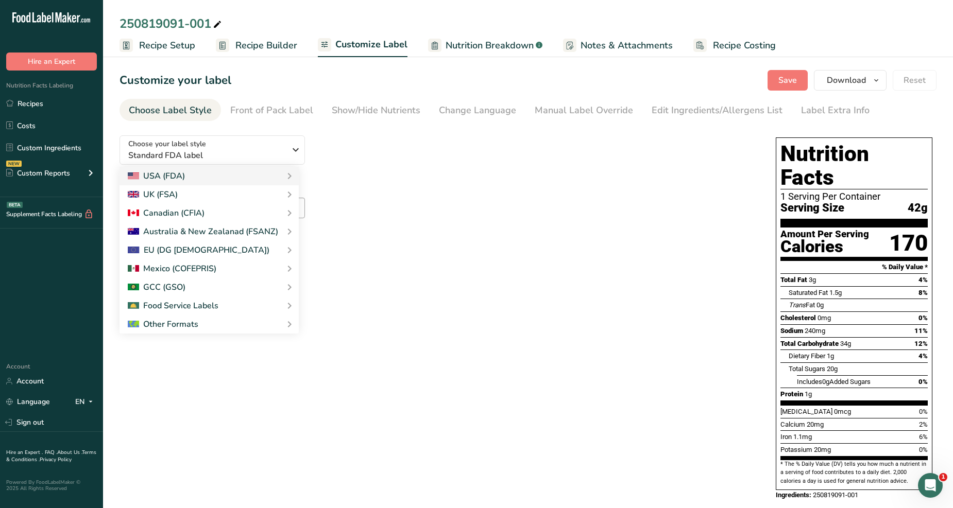
click at [358, 159] on div "Choose your label style Standard FDA label USA (FDA) Standard FDA label Tabular…" at bounding box center [436, 188] width 635 height 122
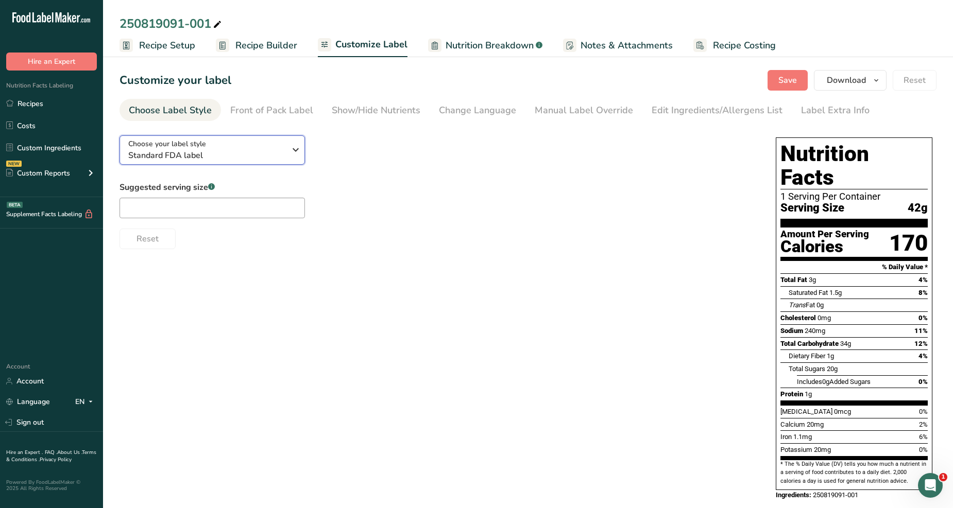
click at [286, 143] on div "Choose your label style Standard FDA label" at bounding box center [210, 150] width 165 height 23
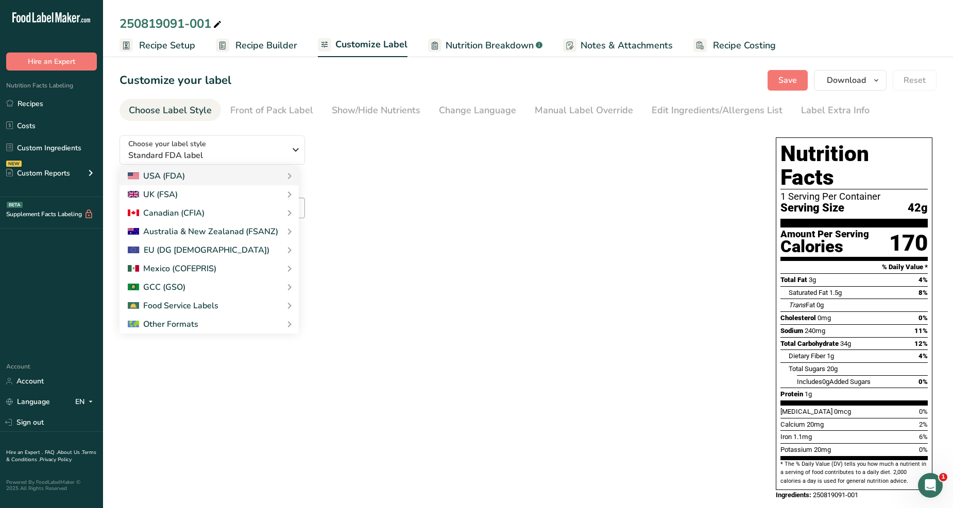
click at [381, 152] on div "Choose your label style Standard FDA label USA (FDA) Standard FDA label Tabular…" at bounding box center [436, 188] width 635 height 122
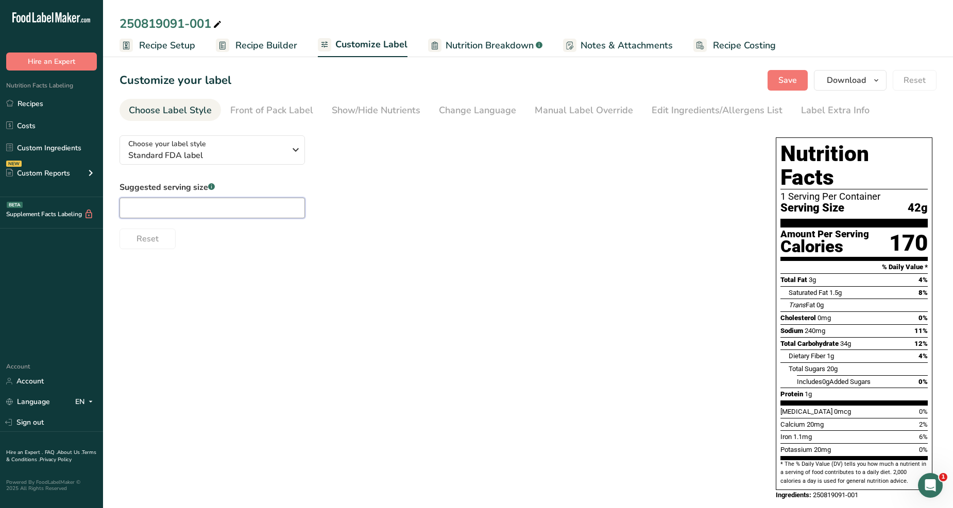
click at [255, 203] on input "text" at bounding box center [211, 208] width 185 height 21
click at [297, 115] on div "Front of Pack Label" at bounding box center [271, 111] width 83 height 14
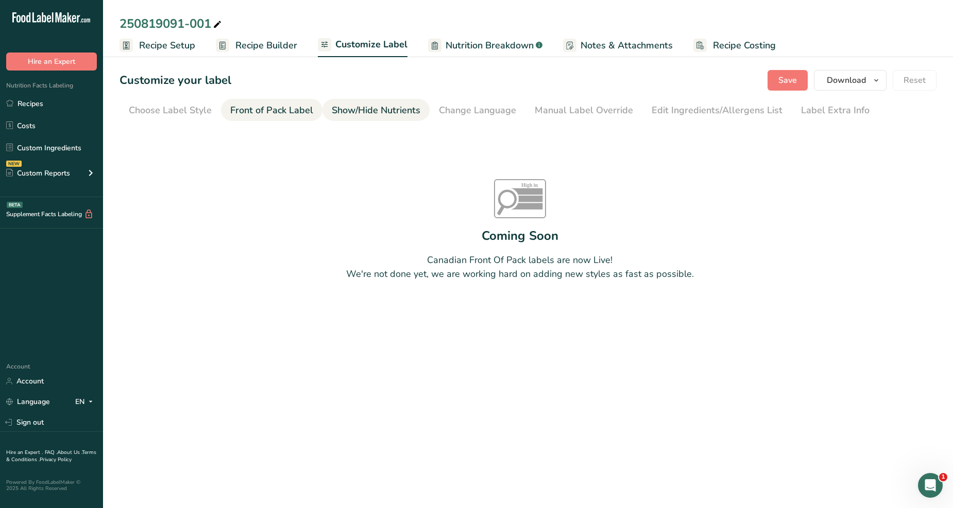
click at [363, 112] on div "Show/Hide Nutrients" at bounding box center [376, 111] width 89 height 14
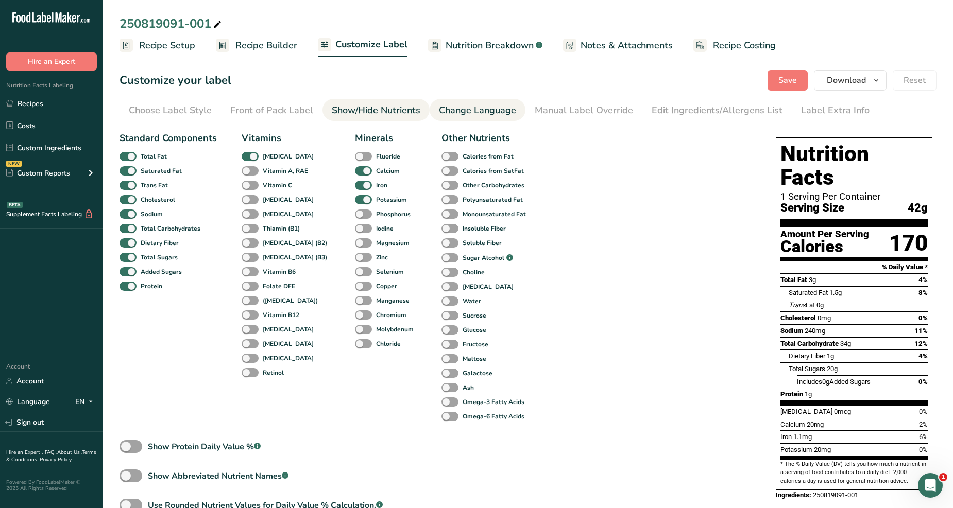
click at [463, 104] on div "Change Language" at bounding box center [477, 111] width 77 height 14
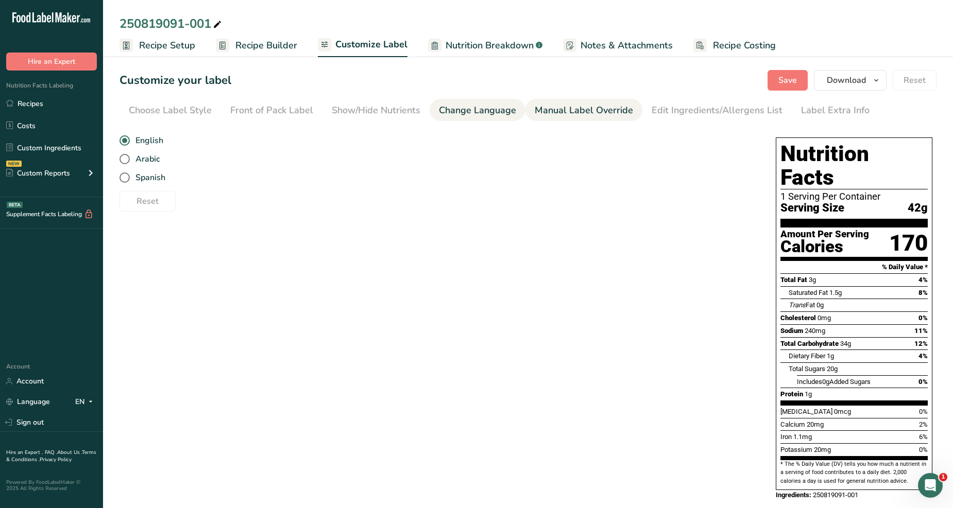
click at [558, 106] on div "Manual Label Override" at bounding box center [584, 111] width 98 height 14
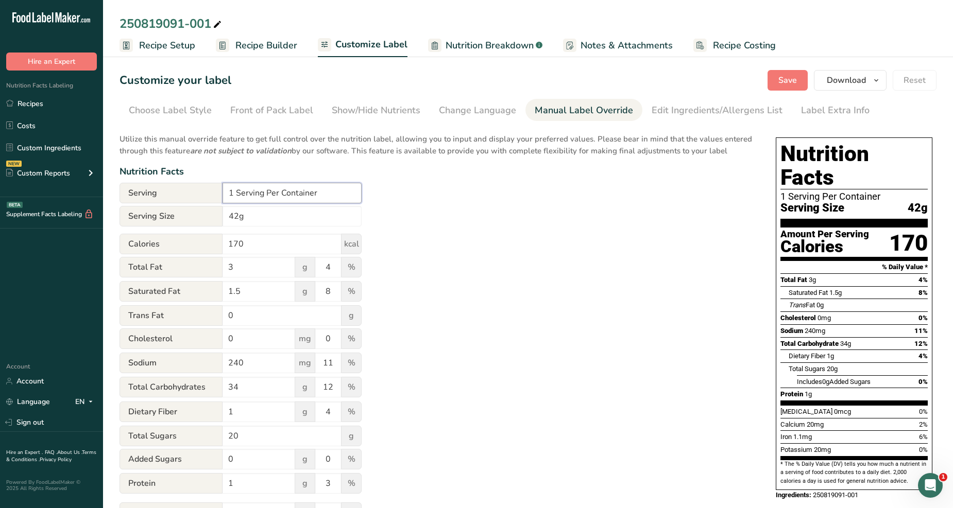
click at [233, 193] on input "1 Serving Per Container" at bounding box center [291, 193] width 139 height 21
type input "12 Serving Per Container"
click at [266, 213] on input "42g" at bounding box center [291, 216] width 139 height 21
click at [271, 222] on input "42g" at bounding box center [291, 216] width 139 height 21
click at [229, 215] on input "42g" at bounding box center [291, 216] width 139 height 21
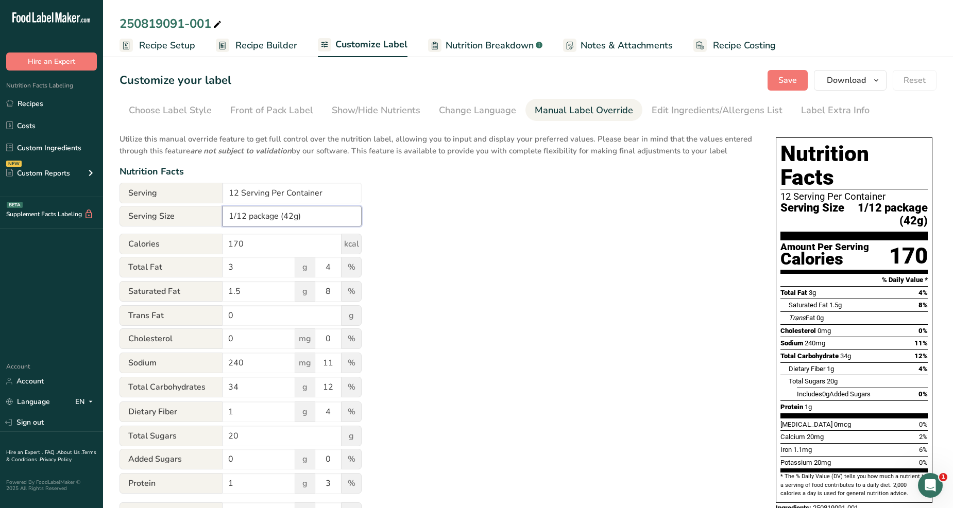
type input "1/12 package (42g)"
click at [820, 202] on span "Serving Size" at bounding box center [812, 214] width 64 height 25
drag, startPoint x: 786, startPoint y: 186, endPoint x: 928, endPoint y: 196, distance: 141.9
click at [928, 196] on div "Nutrition Facts 12 Serving Per Container Serving Size 1/12 package (42g) Amount…" at bounding box center [853, 320] width 157 height 366
click at [866, 202] on span "1/12 package (42g)" at bounding box center [885, 214] width 83 height 25
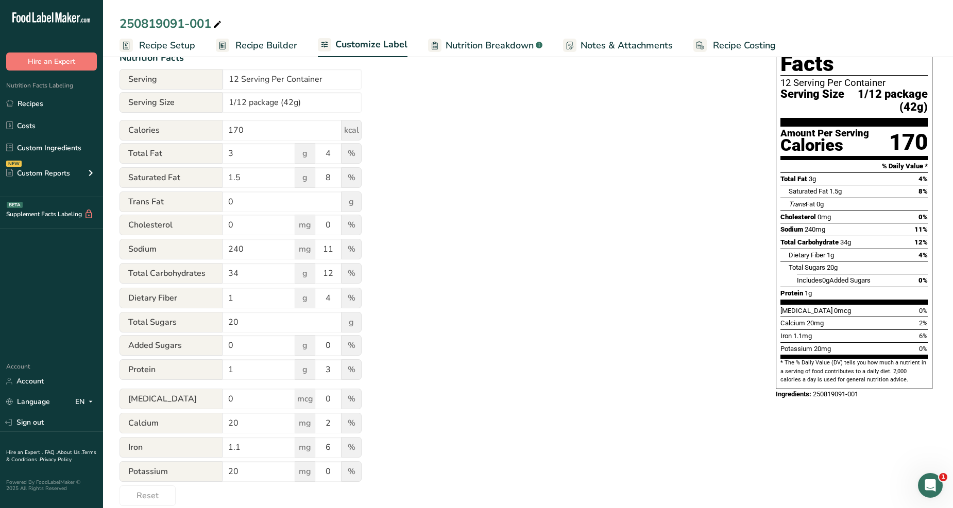
scroll to position [128, 0]
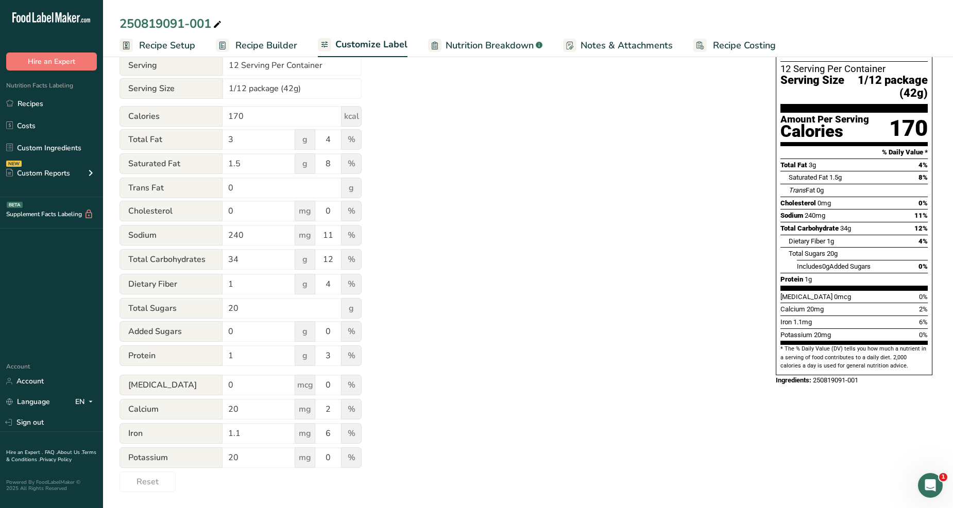
click at [387, 43] on span "Customize Label" at bounding box center [371, 45] width 72 height 14
click at [266, 47] on span "Recipe Builder" at bounding box center [266, 46] width 62 height 14
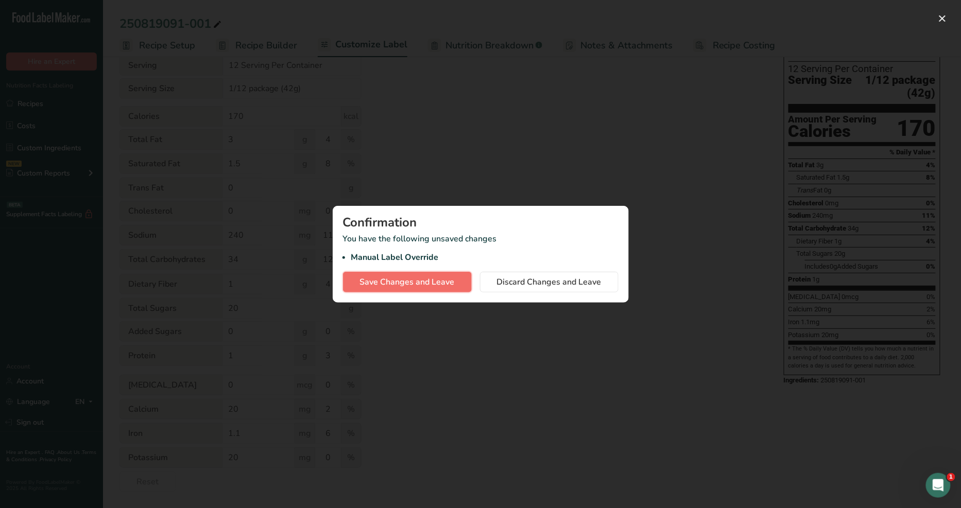
click at [452, 284] on span "Save Changes and Leave" at bounding box center [407, 282] width 95 height 12
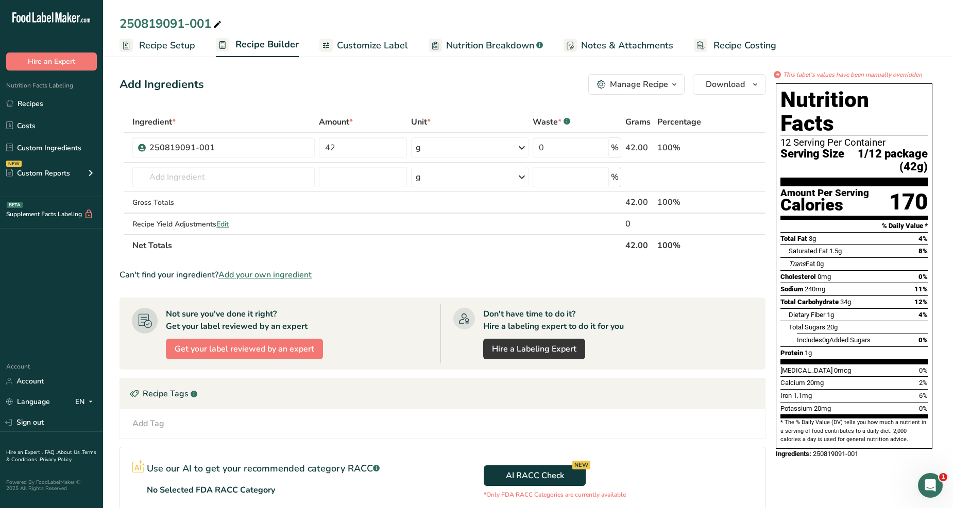
click at [358, 47] on span "Customize Label" at bounding box center [372, 46] width 71 height 14
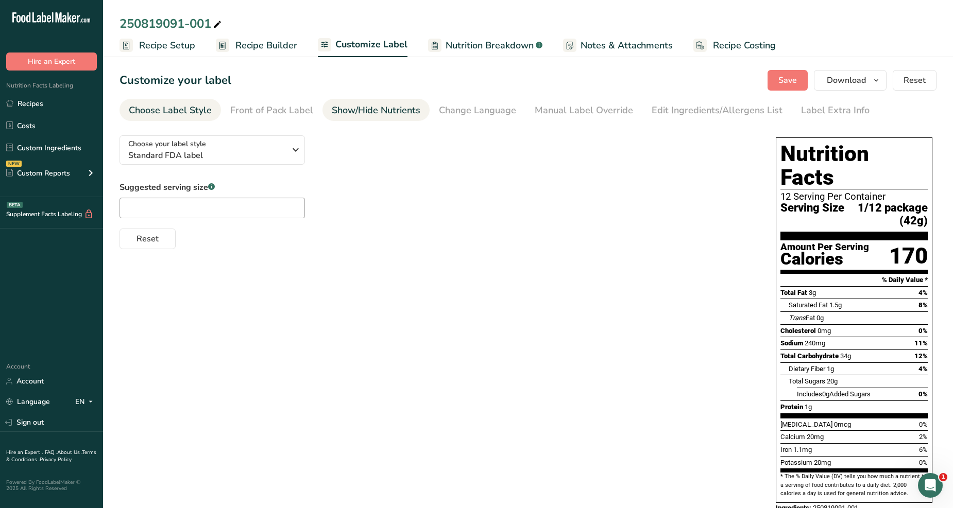
click at [352, 112] on div "Show/Hide Nutrients" at bounding box center [376, 111] width 89 height 14
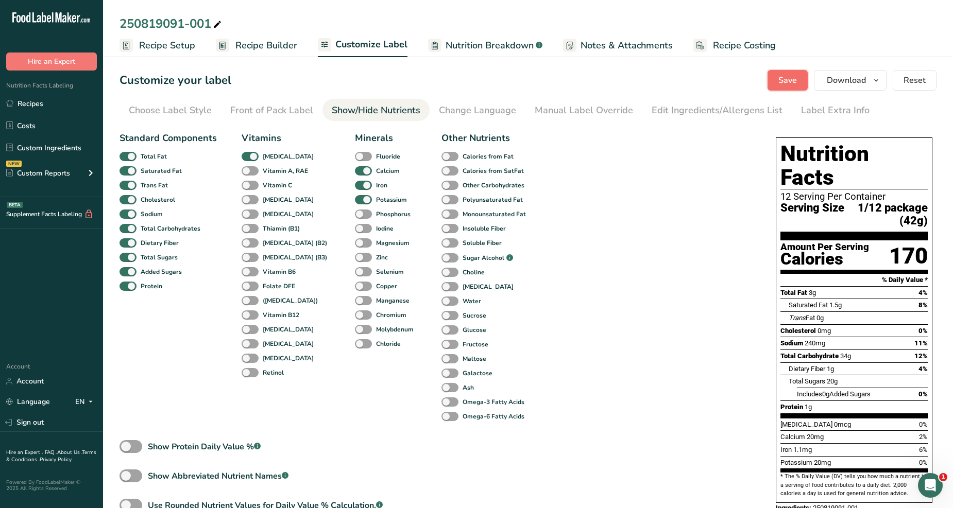
click at [792, 83] on span "Save" at bounding box center [787, 80] width 19 height 12
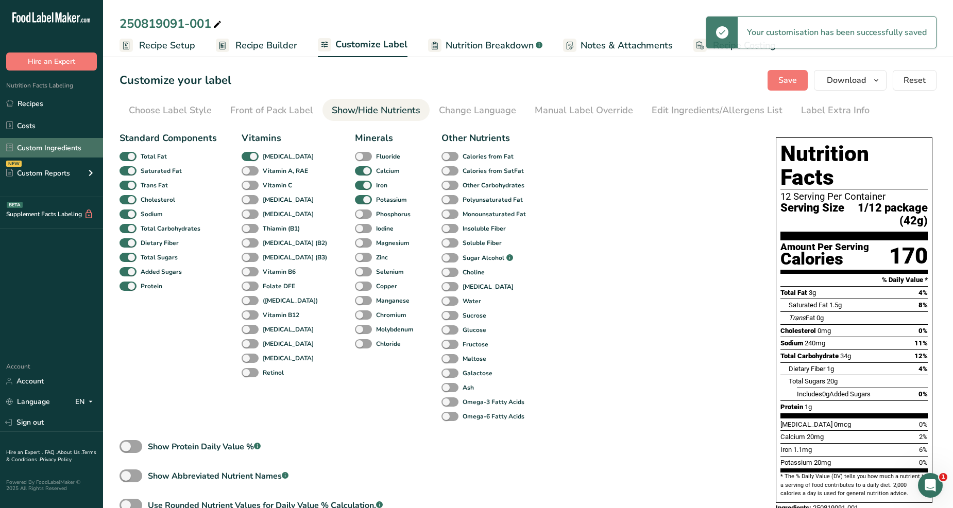
click at [45, 147] on link "Custom Ingredients" at bounding box center [51, 148] width 103 height 20
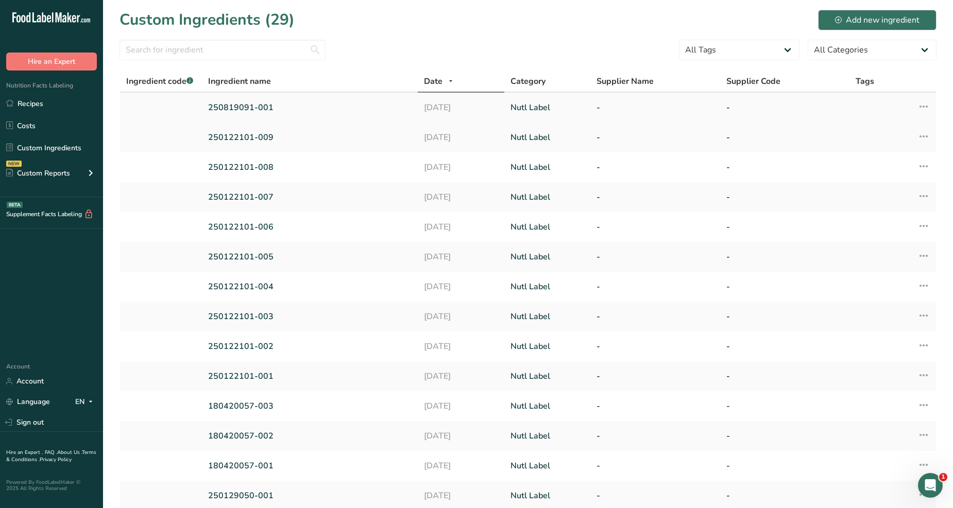
click at [265, 112] on link "250819091-001" at bounding box center [309, 107] width 203 height 12
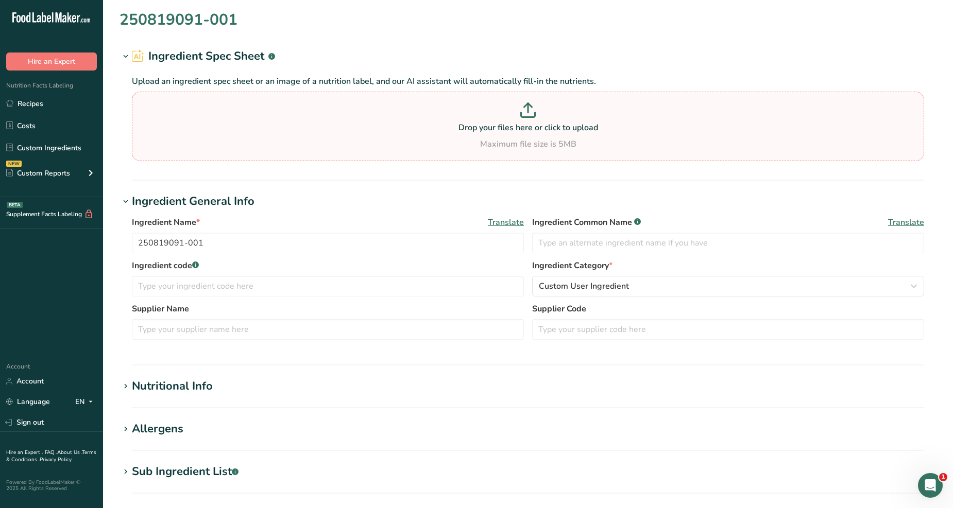
type input "396.21"
type KJ "1657.7"
type Fat "7.348"
type Fat "3.866"
type Fat "0.01"
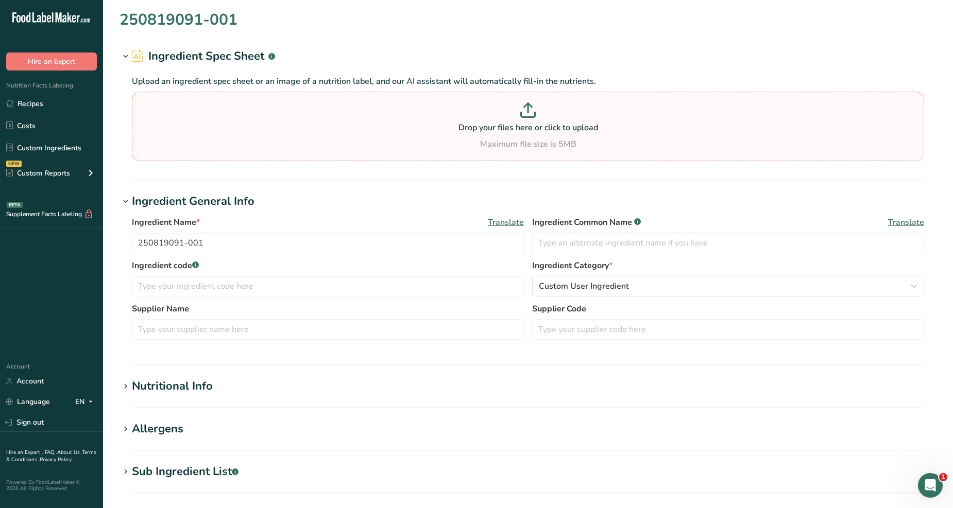
type input "0"
type input "579.7"
type Carbohydrates "81.43"
type Fiber "2.6"
type Sugars "48.06"
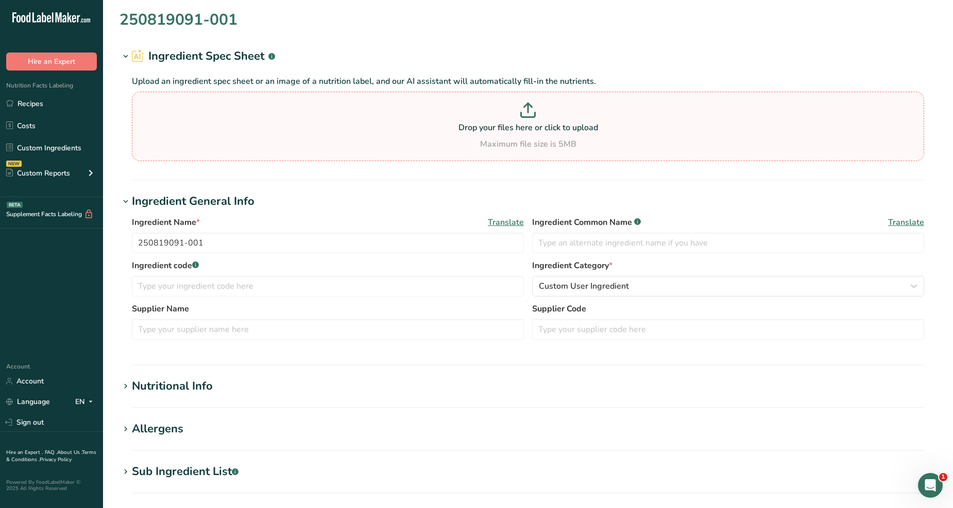
type Sugars "0"
type input "3.39"
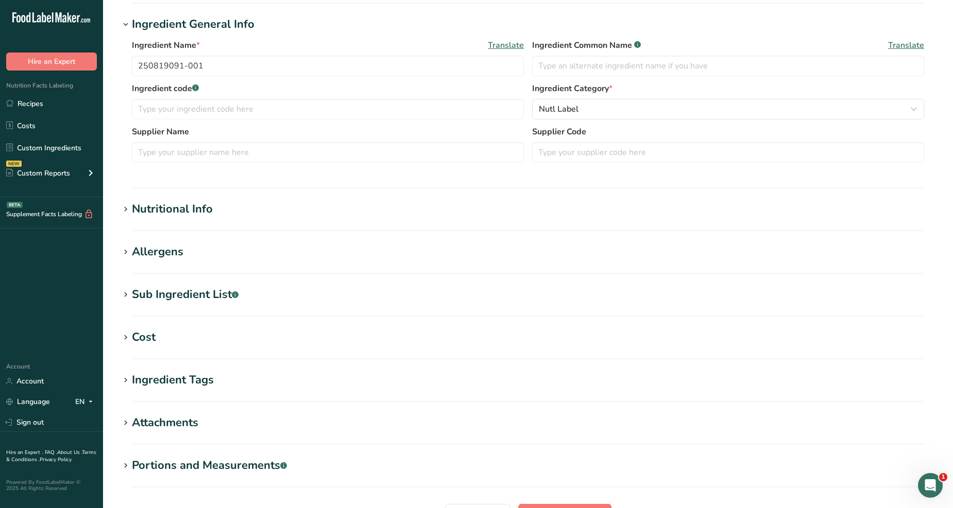
scroll to position [229, 0]
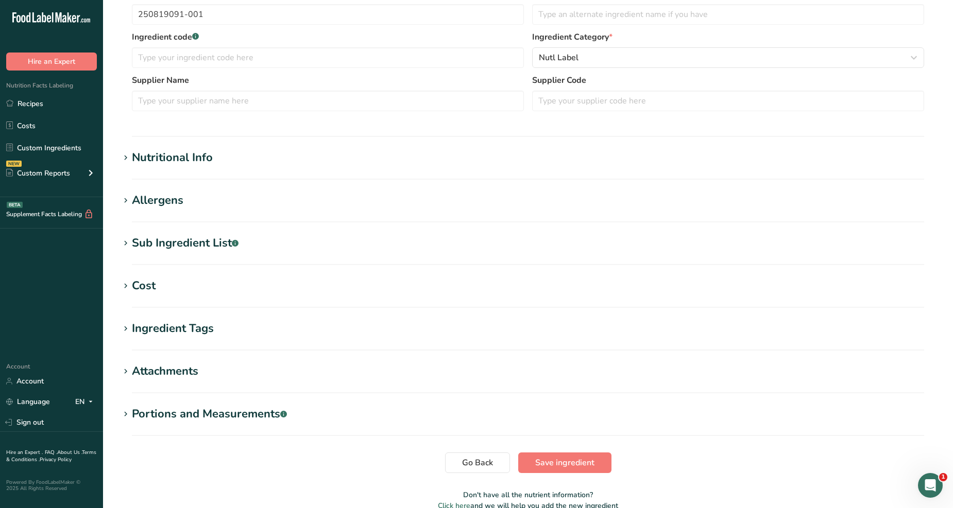
click at [193, 163] on div "Nutritional Info" at bounding box center [172, 157] width 81 height 17
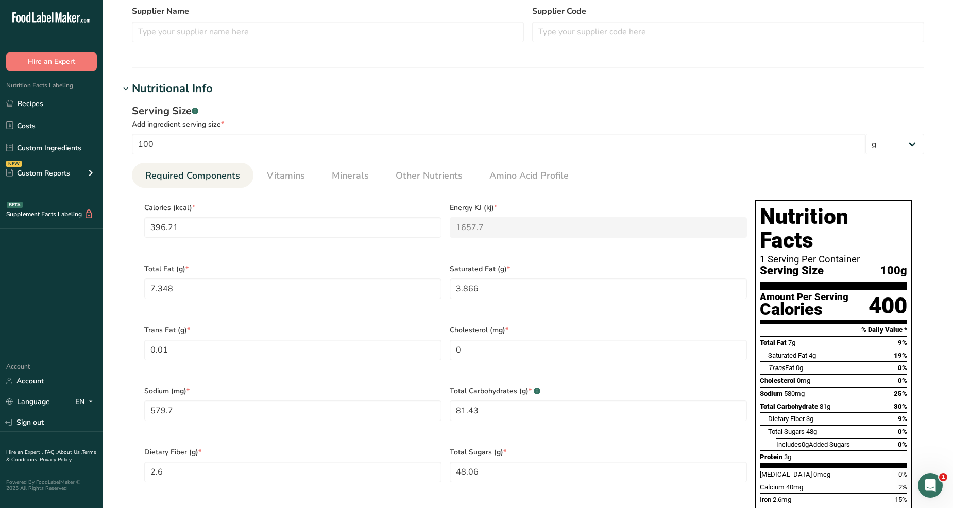
scroll to position [400, 0]
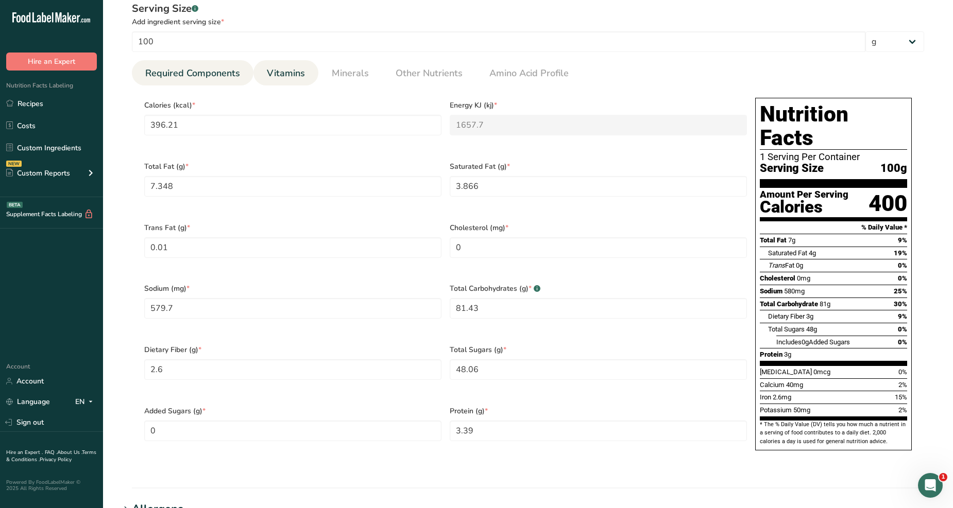
click at [280, 69] on span "Vitamins" at bounding box center [286, 73] width 38 height 14
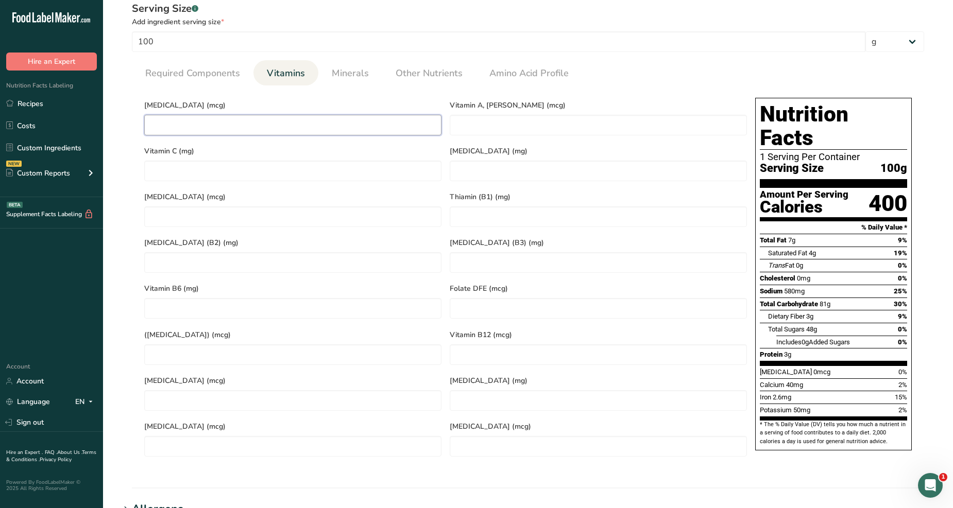
click at [239, 131] on D "number" at bounding box center [292, 125] width 297 height 21
type D "0"
click at [639, 91] on section "Calories (kcal) * 396.21 Energy KJ (kj) * 1657.7 Total Fat (g) * 7.348 Saturate…" at bounding box center [528, 277] width 792 height 384
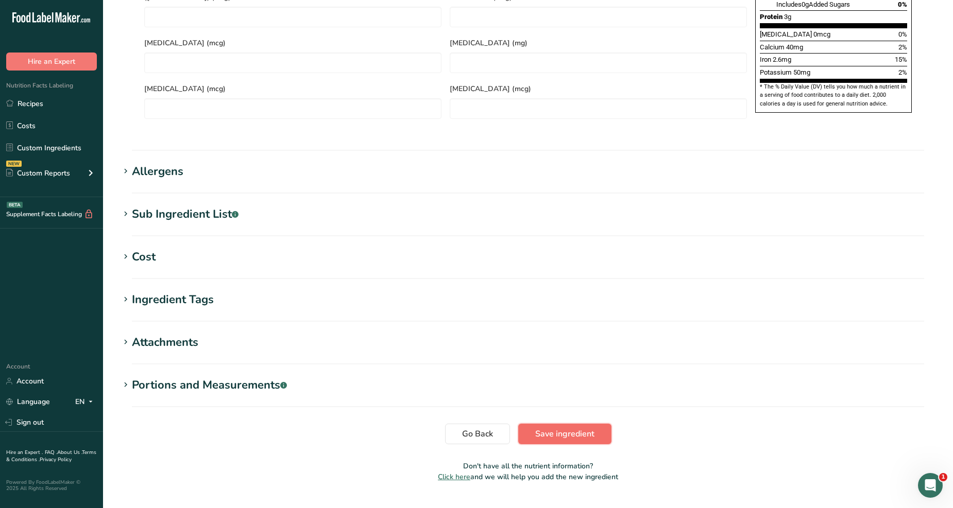
click at [552, 424] on button "Save ingredient" at bounding box center [564, 434] width 93 height 21
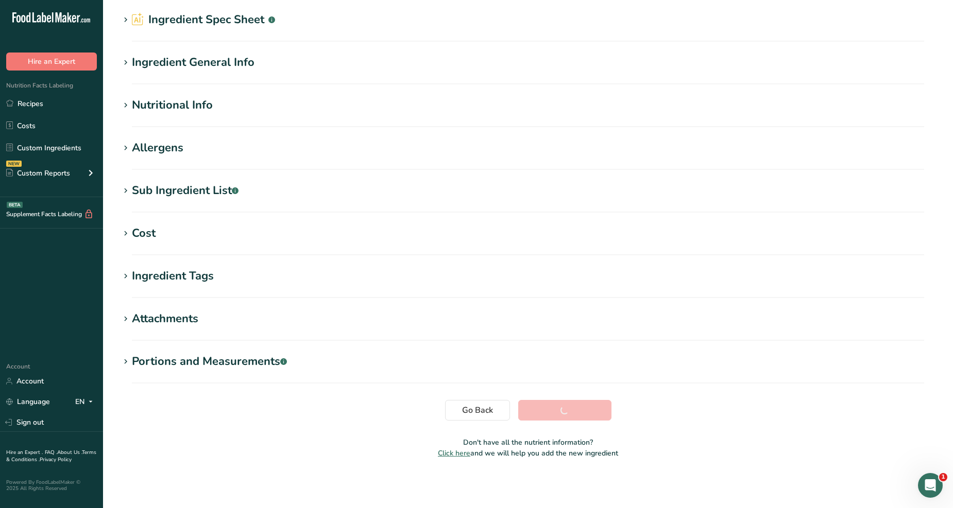
scroll to position [36, 0]
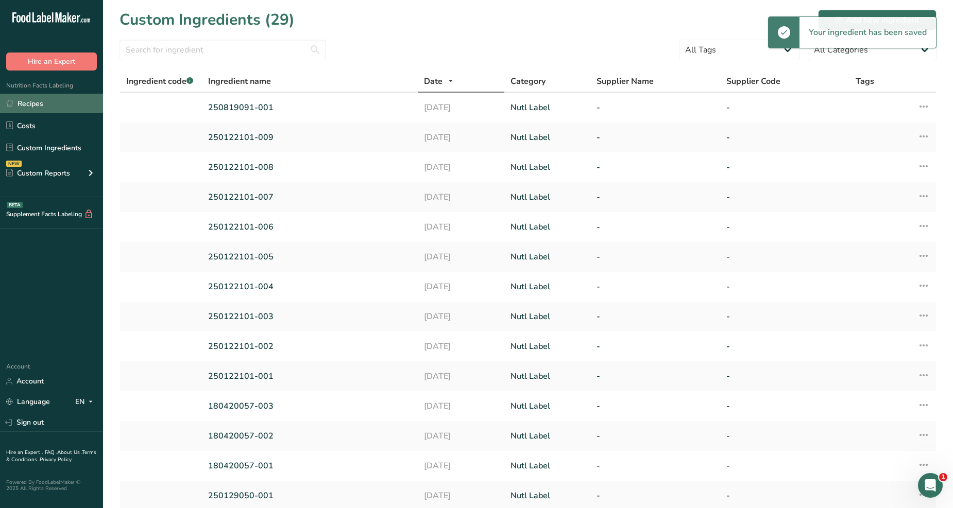
click at [66, 100] on link "Recipes" at bounding box center [51, 104] width 103 height 20
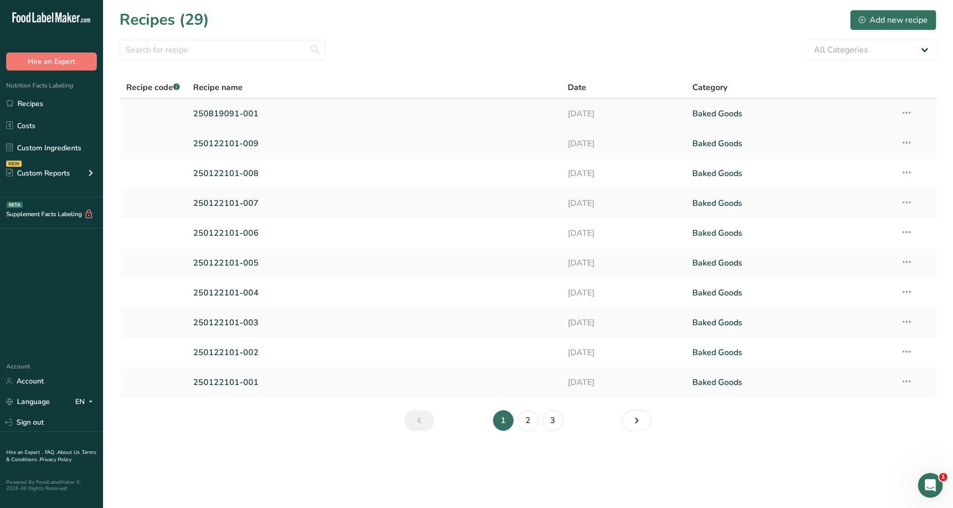
click at [233, 119] on link "250819091-001" at bounding box center [374, 114] width 362 height 22
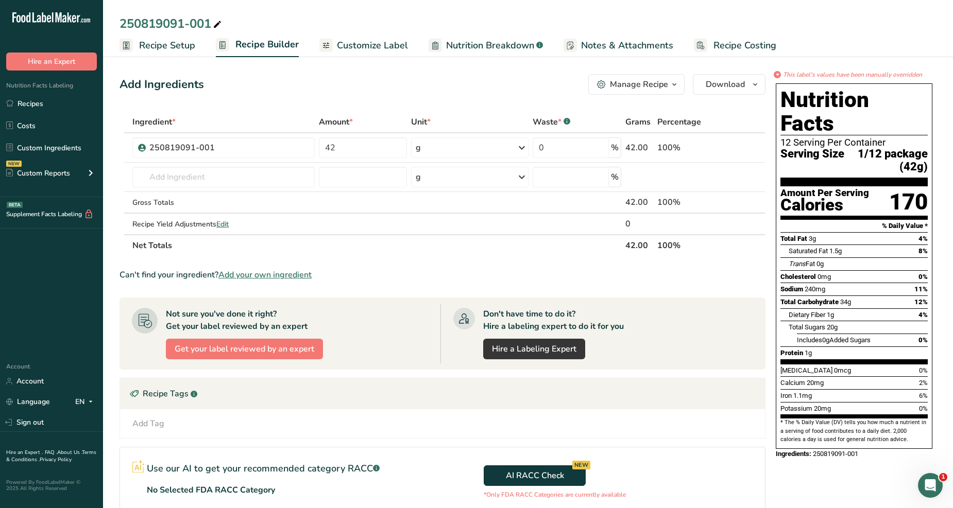
click at [333, 46] on link "Customize Label" at bounding box center [363, 45] width 89 height 23
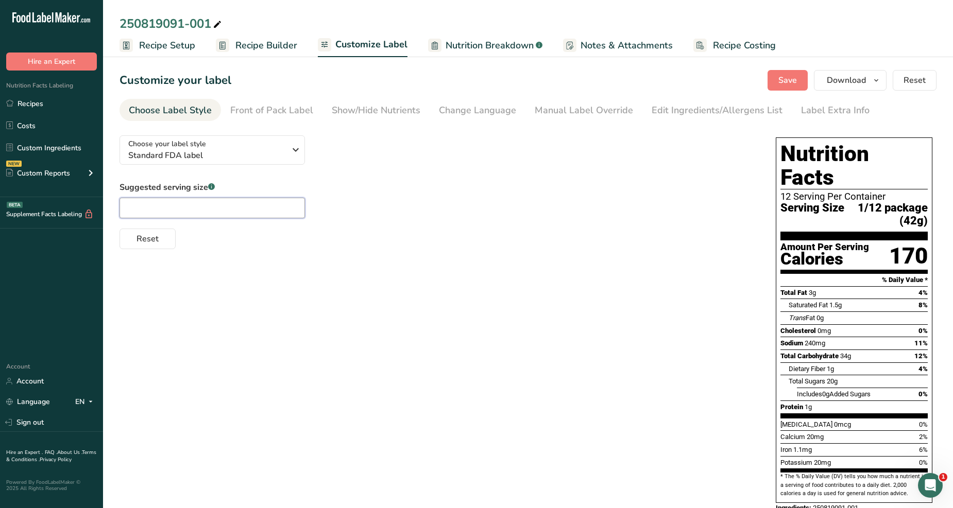
click at [275, 217] on input "text" at bounding box center [211, 208] width 185 height 21
type input "1/12 package"
click at [333, 210] on div "Suggested serving size .a-a{fill:#347362;}.b-a{fill:#fff;} 1/12 package Reset" at bounding box center [436, 215] width 635 height 68
click at [807, 109] on div "Label Extra Info" at bounding box center [835, 111] width 68 height 14
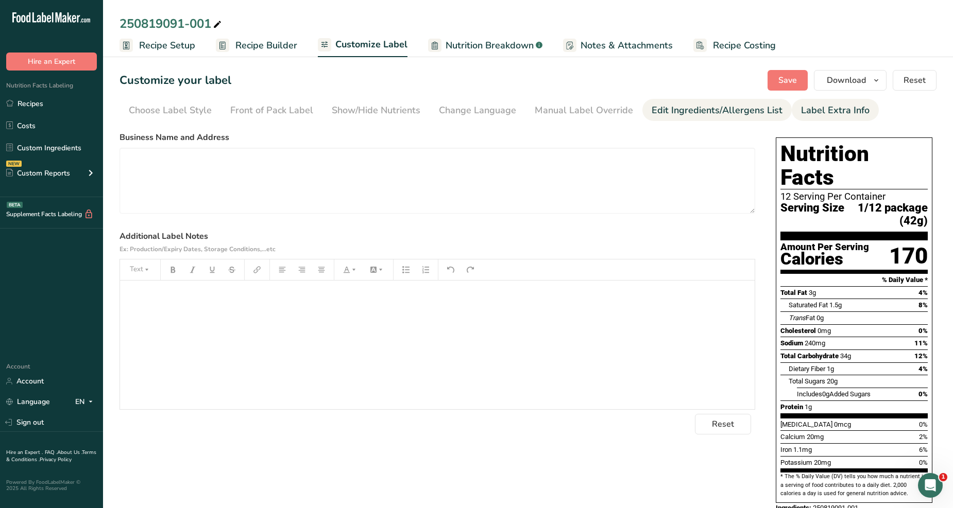
click at [712, 115] on div "Edit Ingredients/Allergens List" at bounding box center [716, 111] width 131 height 14
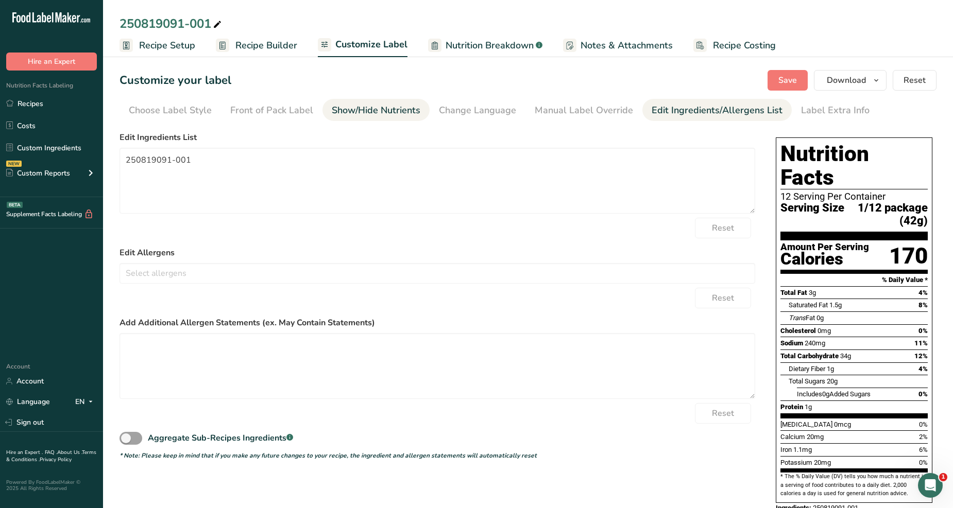
click at [385, 113] on div "Show/Hide Nutrients" at bounding box center [376, 111] width 89 height 14
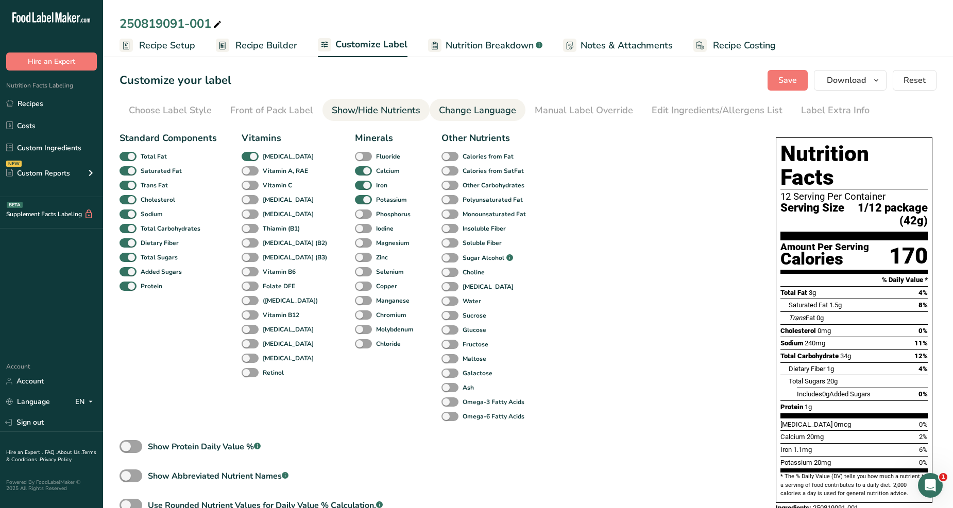
click at [486, 117] on link "Change Language" at bounding box center [477, 110] width 77 height 23
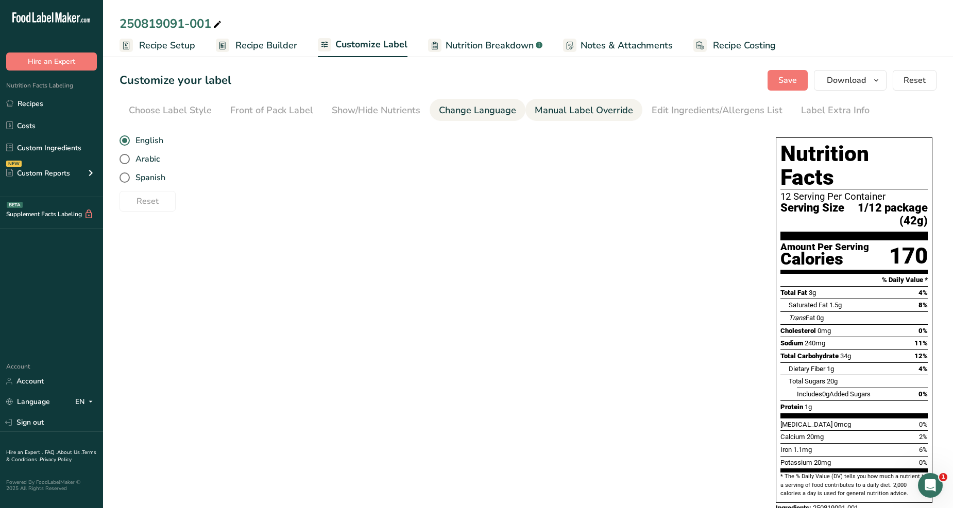
click at [543, 112] on div "Manual Label Override" at bounding box center [584, 111] width 98 height 14
type input "1/12 package (42g)"
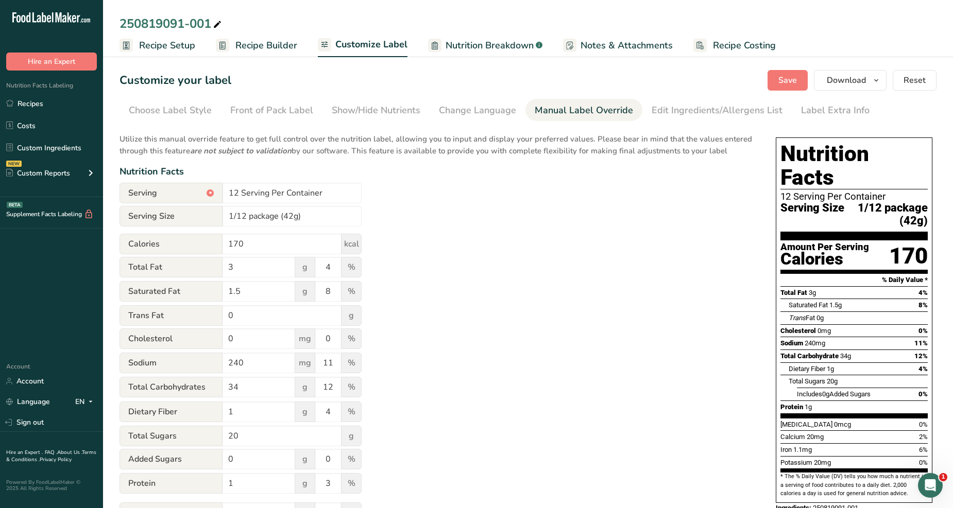
click at [545, 425] on div "Utilize this manual override feature to get full control over the nutrition lab…" at bounding box center [436, 373] width 635 height 493
click at [289, 116] on div "Front of Pack Label" at bounding box center [271, 111] width 83 height 14
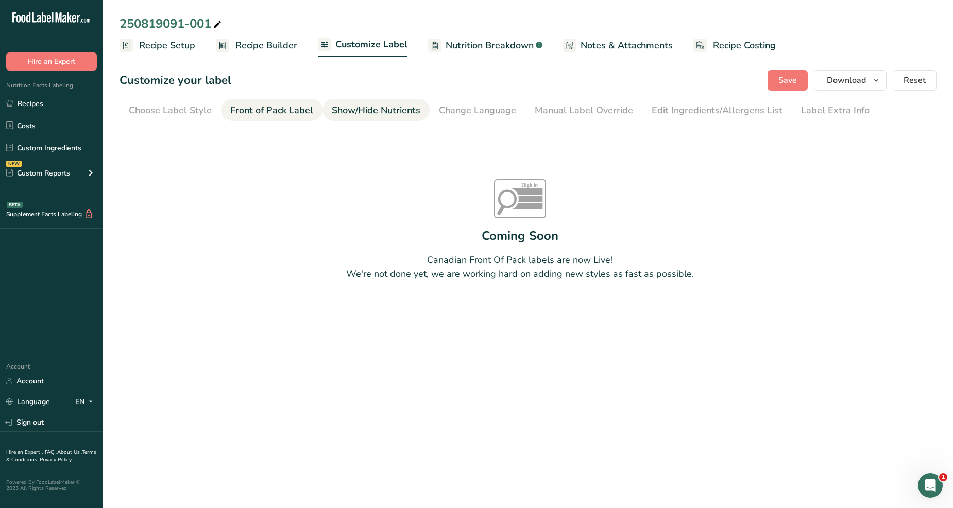
click at [351, 112] on div "Show/Hide Nutrients" at bounding box center [376, 111] width 89 height 14
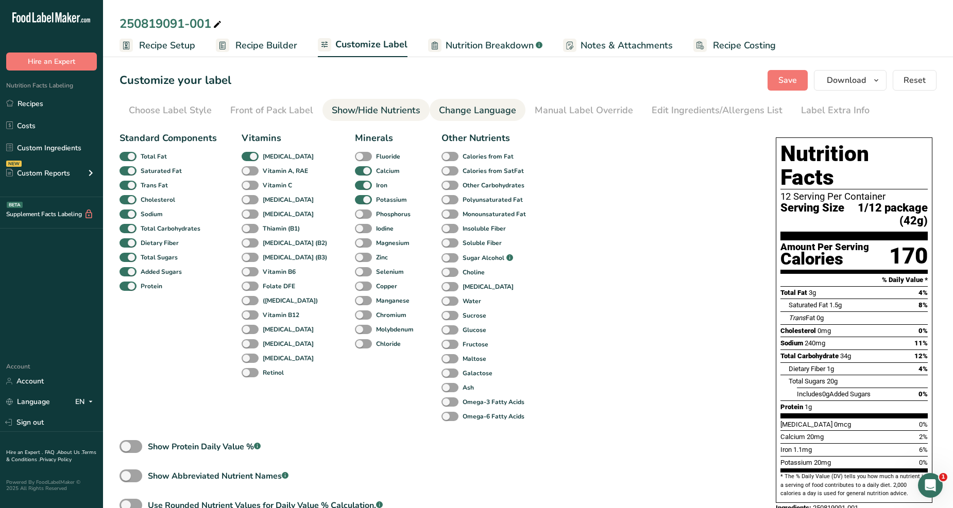
click at [460, 111] on div "Change Language" at bounding box center [477, 111] width 77 height 14
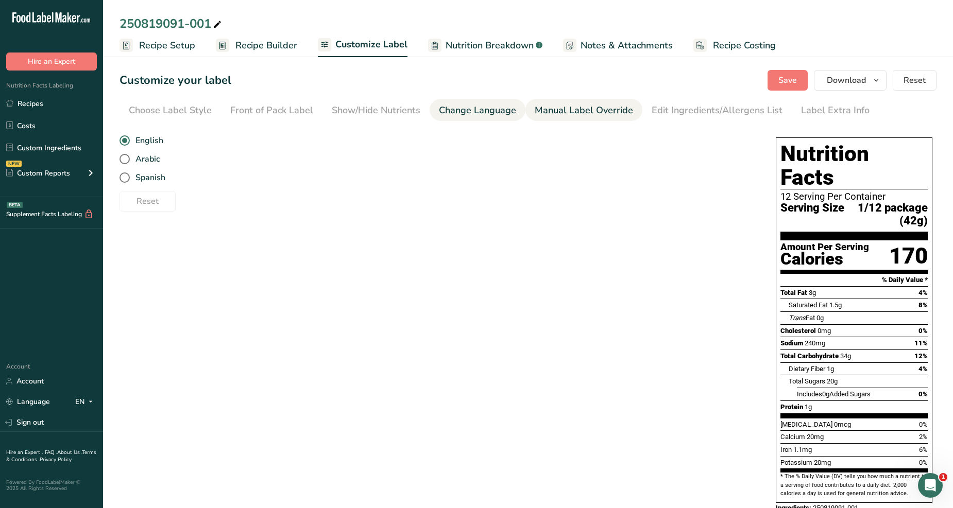
click at [544, 115] on div "Manual Label Override" at bounding box center [584, 111] width 98 height 14
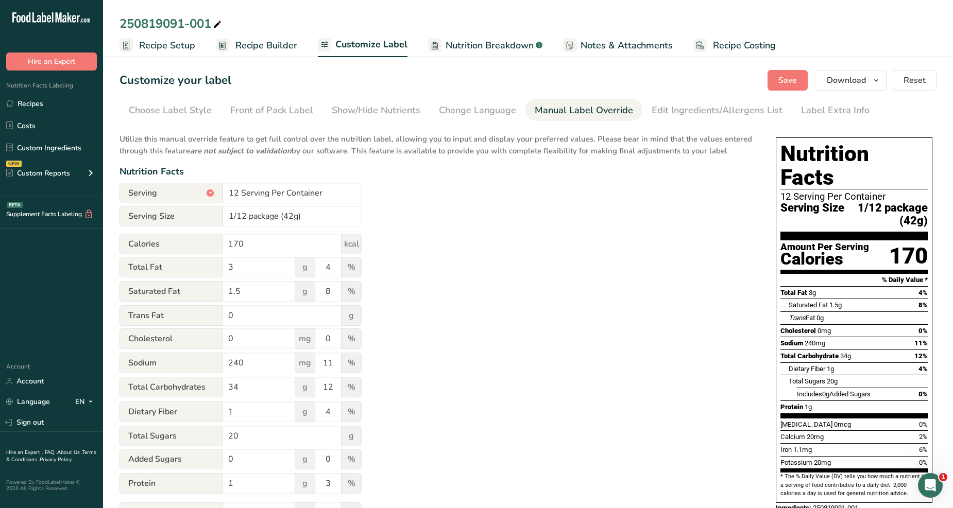
click at [212, 218] on span "Serving Size" at bounding box center [170, 216] width 103 height 21
click at [258, 213] on input "1/12 package (42g)" at bounding box center [291, 216] width 139 height 21
click at [458, 208] on div "Utilize this manual override feature to get full control over the nutrition lab…" at bounding box center [436, 373] width 635 height 493
click at [739, 109] on div "Edit Ingredients/Allergens List" at bounding box center [716, 111] width 131 height 14
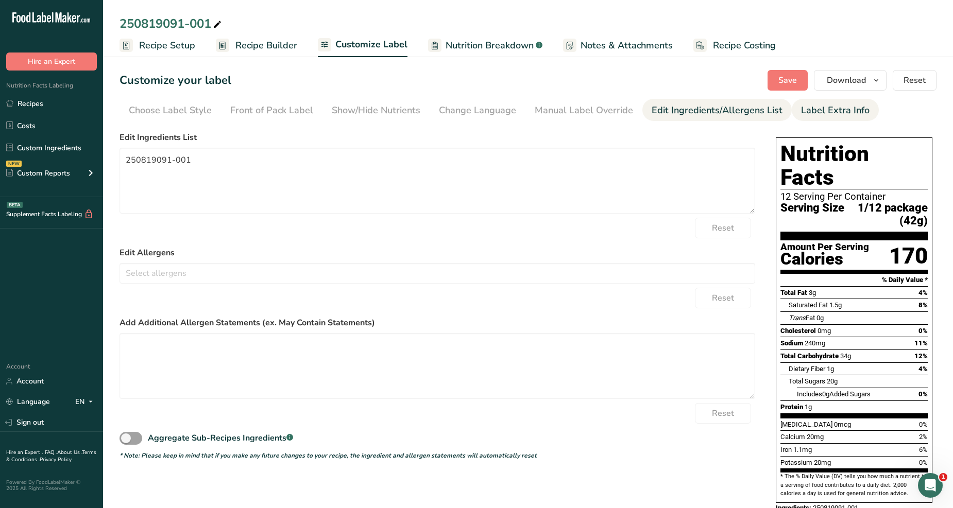
click at [827, 111] on div "Label Extra Info" at bounding box center [835, 111] width 68 height 14
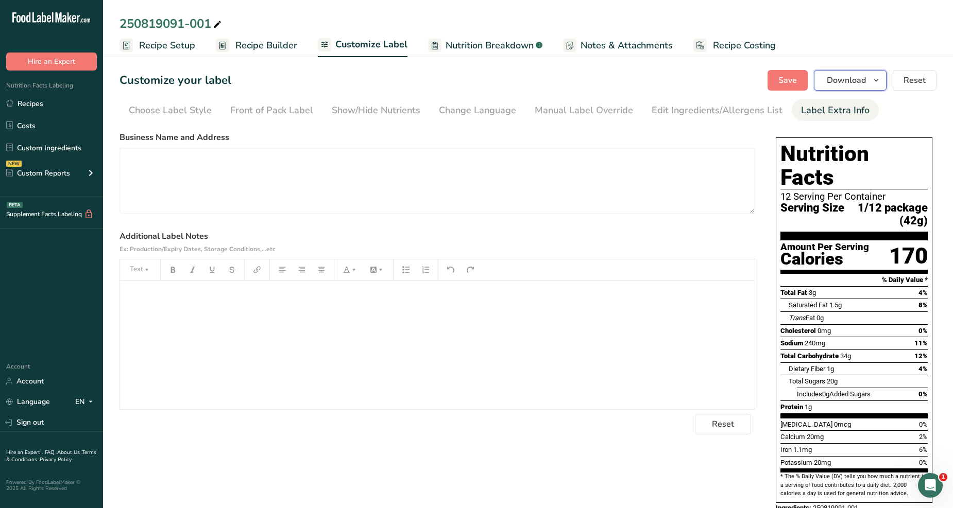
click at [859, 83] on span "Download" at bounding box center [845, 80] width 39 height 12
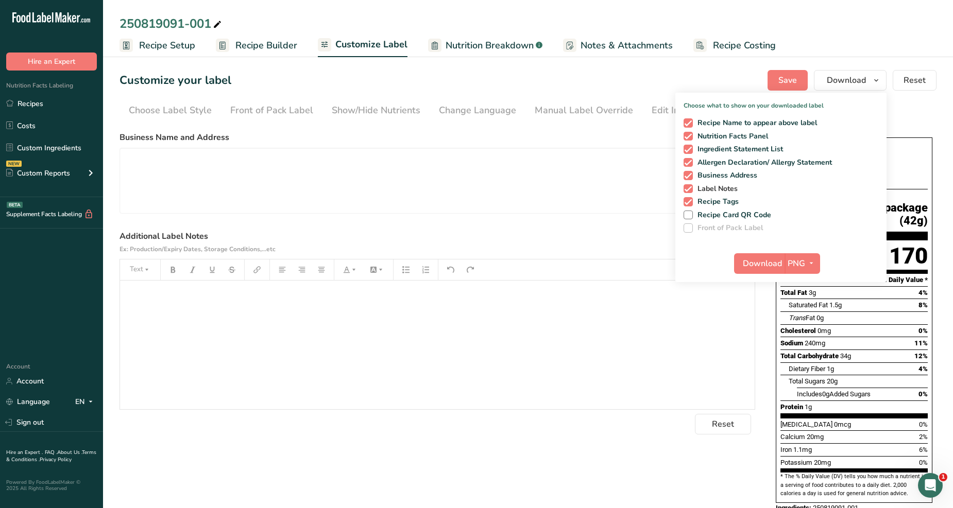
click at [688, 186] on span at bounding box center [687, 188] width 9 height 9
click at [688, 186] on input "Label Notes" at bounding box center [686, 188] width 7 height 7
checkbox input "false"
click at [686, 201] on span at bounding box center [687, 201] width 9 height 9
click at [686, 201] on input "Recipe Tags" at bounding box center [686, 201] width 7 height 7
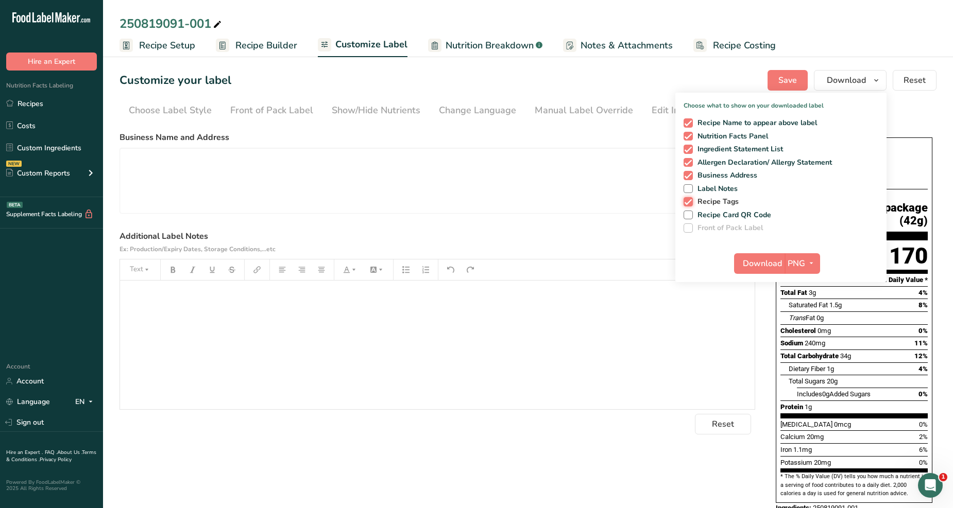
checkbox input "false"
click at [691, 177] on span at bounding box center [687, 175] width 9 height 9
click at [690, 177] on input "Business Address" at bounding box center [686, 175] width 7 height 7
checkbox input "false"
click at [692, 164] on span at bounding box center [687, 162] width 9 height 9
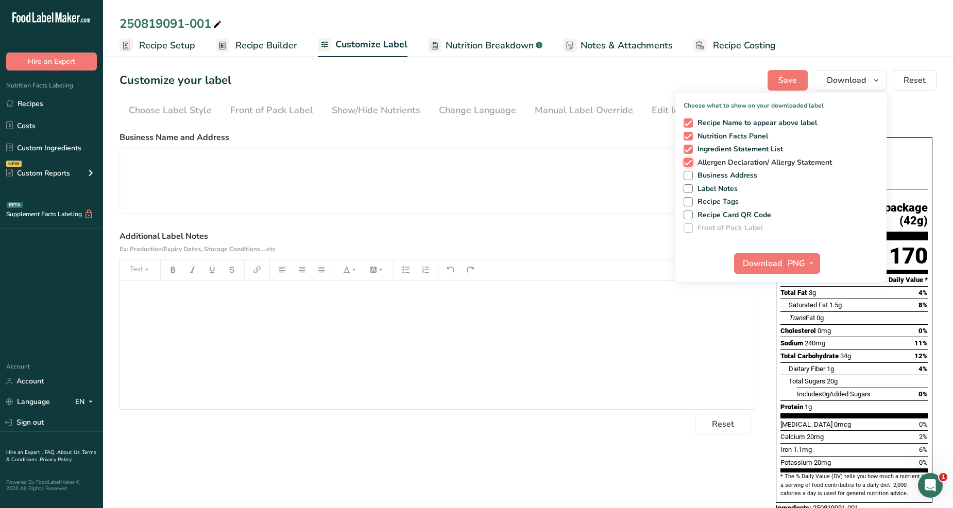
click at [690, 164] on input "Allergen Declaration/ Allergy Statement" at bounding box center [686, 162] width 7 height 7
checkbox input "false"
click at [688, 152] on span at bounding box center [687, 149] width 9 height 9
click at [688, 152] on input "Ingredient Statement List" at bounding box center [686, 149] width 7 height 7
checkbox input "false"
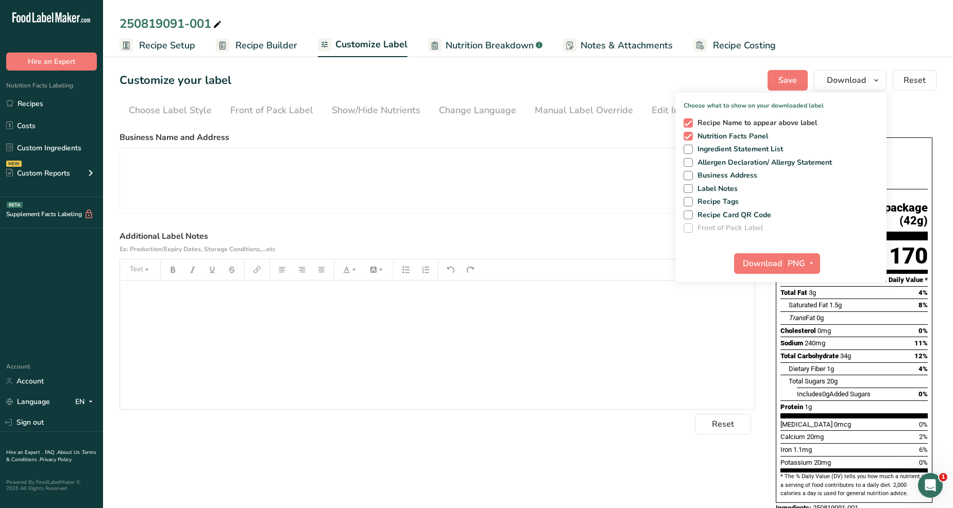
click at [685, 125] on span at bounding box center [687, 122] width 9 height 9
click at [685, 125] on input "Recipe Name to appear above label" at bounding box center [686, 122] width 7 height 7
checkbox input "false"
click at [914, 109] on ul "Choose Label Style Front of Pack Label Show/Hide Nutrients Change Language Manu…" at bounding box center [527, 110] width 817 height 22
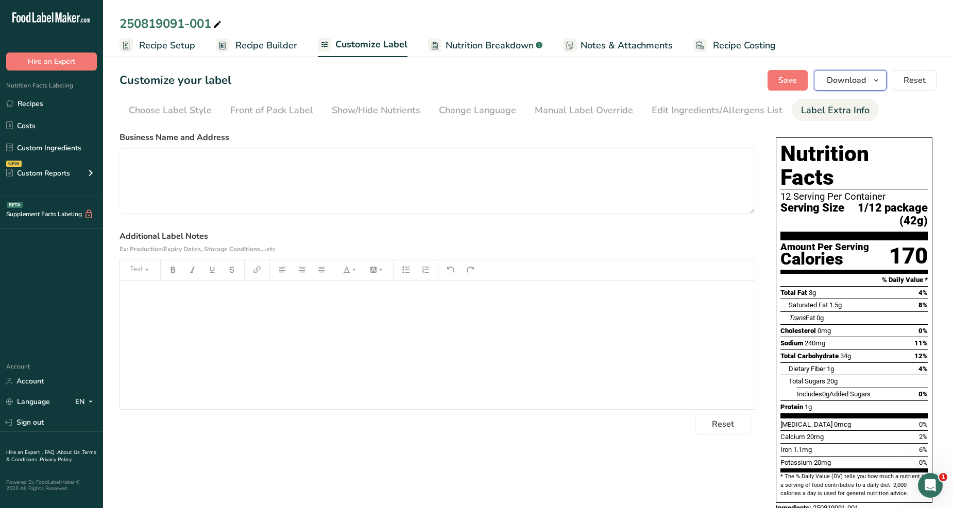
click at [879, 78] on icon "button" at bounding box center [876, 80] width 8 height 13
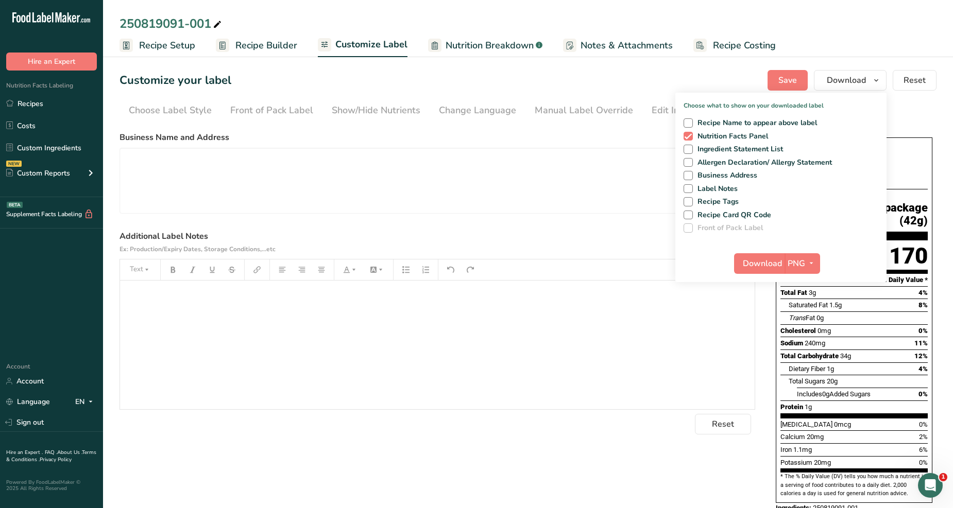
click at [889, 98] on section "Customize your label Save Download Choose what to show on your downloaded label…" at bounding box center [528, 297] width 850 height 486
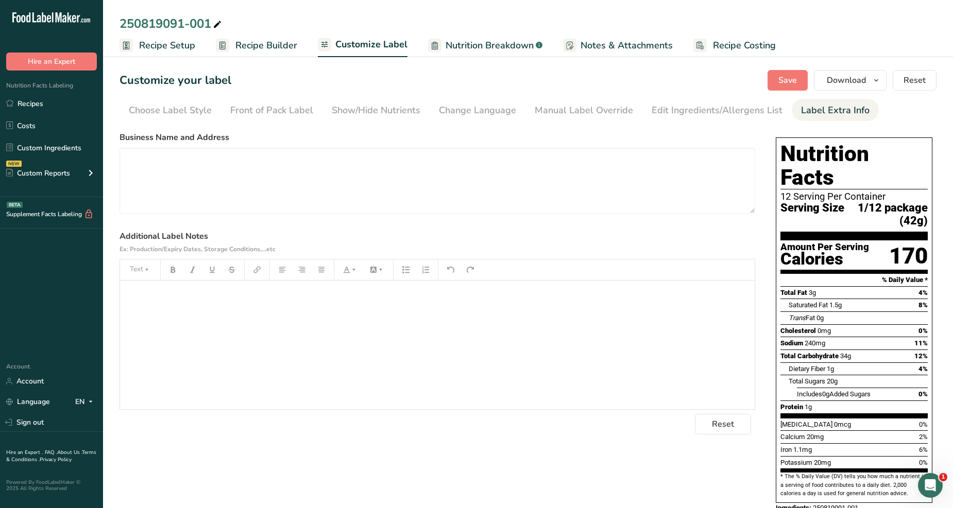
click at [636, 49] on span "Notes & Attachments" at bounding box center [626, 46] width 92 height 14
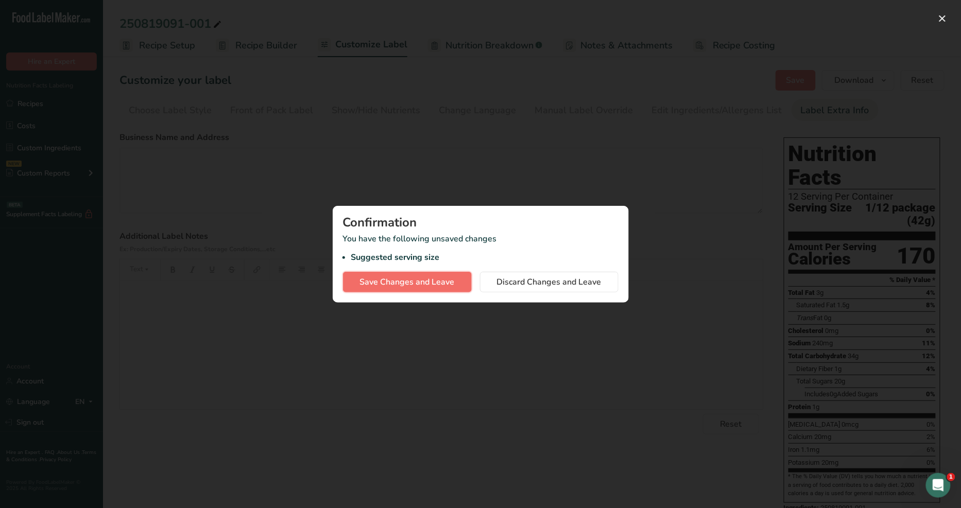
click at [424, 280] on span "Save Changes and Leave" at bounding box center [407, 282] width 95 height 12
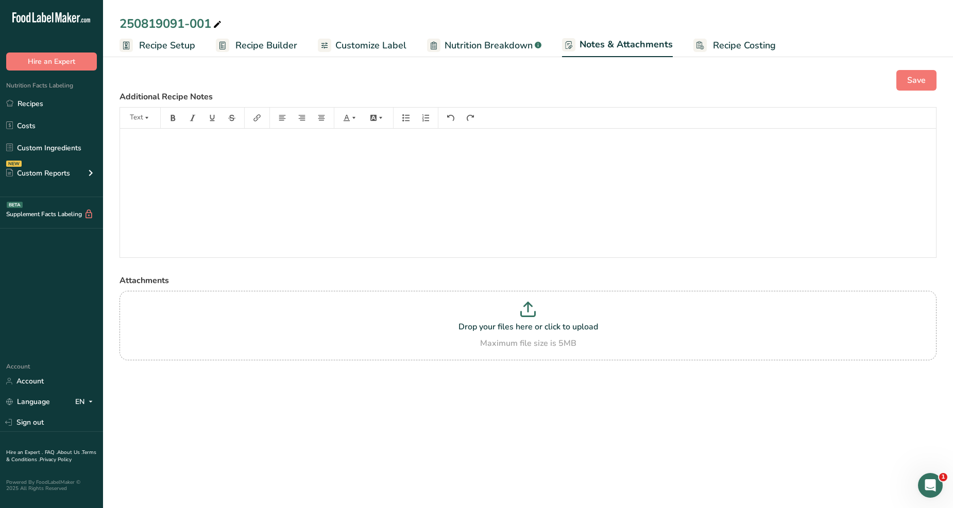
click at [171, 48] on span "Recipe Setup" at bounding box center [167, 46] width 56 height 14
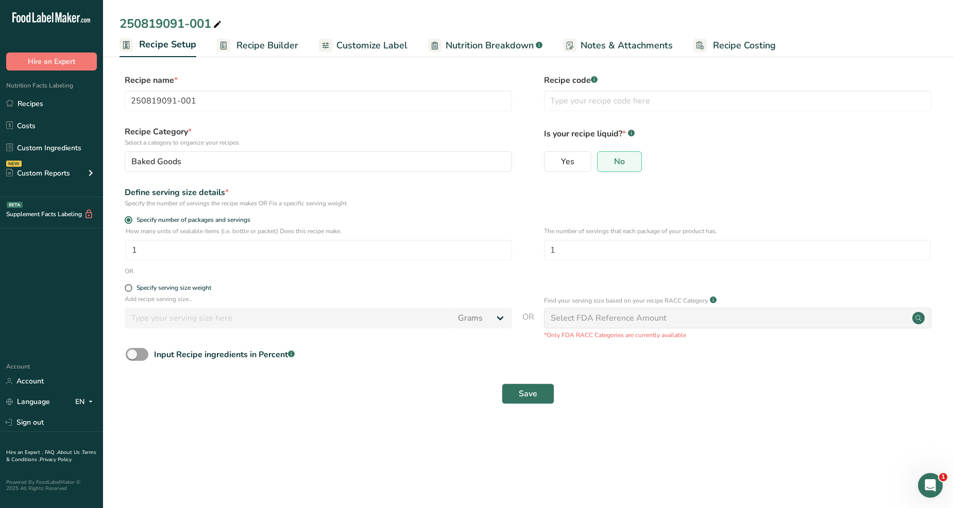
click at [258, 48] on span "Recipe Builder" at bounding box center [267, 46] width 62 height 14
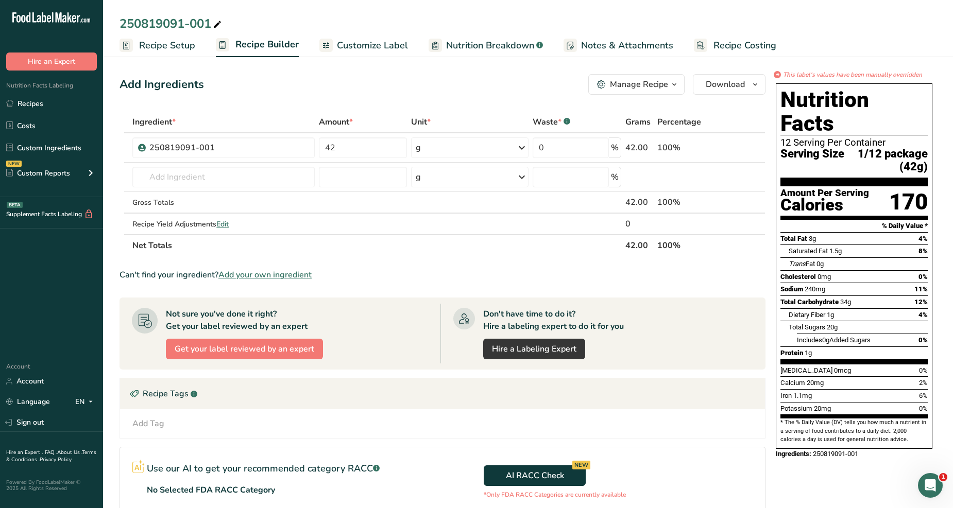
click at [670, 87] on icon "button" at bounding box center [674, 84] width 8 height 13
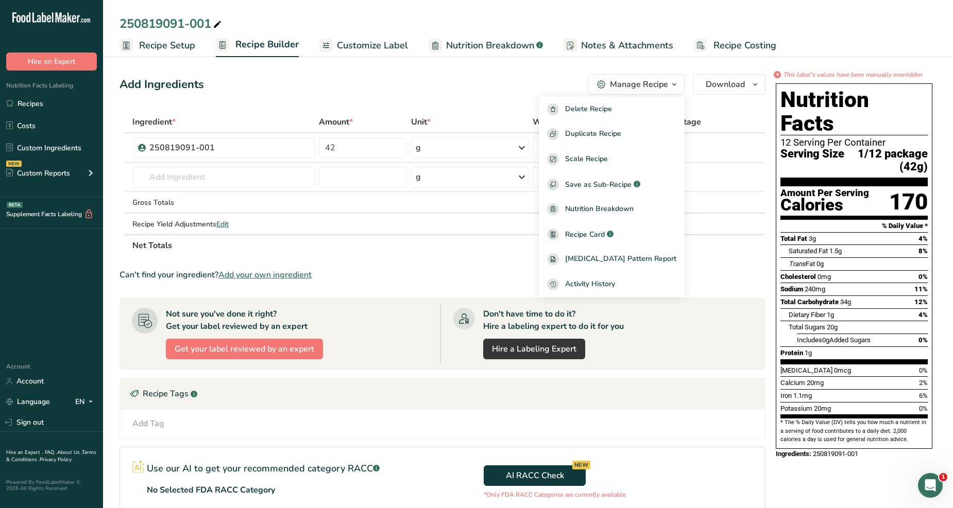
click at [670, 87] on icon "button" at bounding box center [674, 84] width 8 height 13
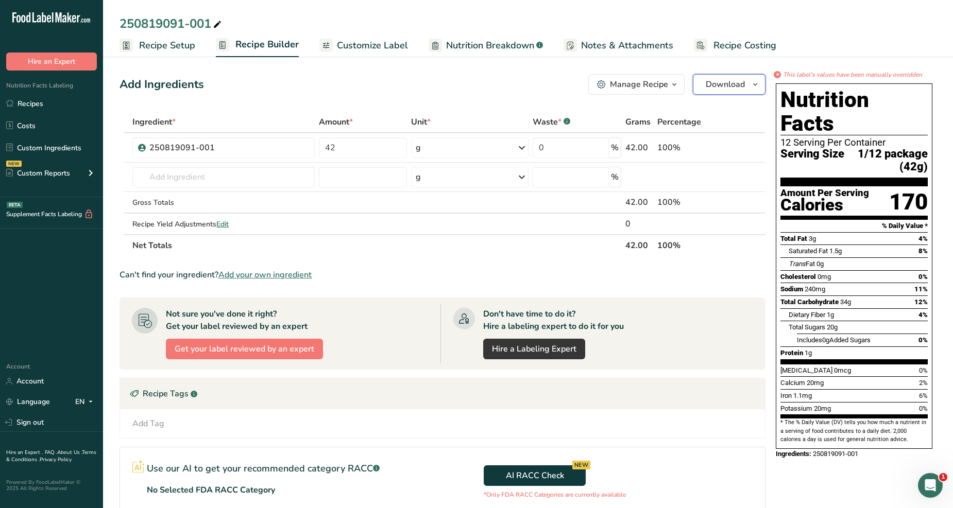
click at [760, 85] on span "button" at bounding box center [755, 84] width 12 height 12
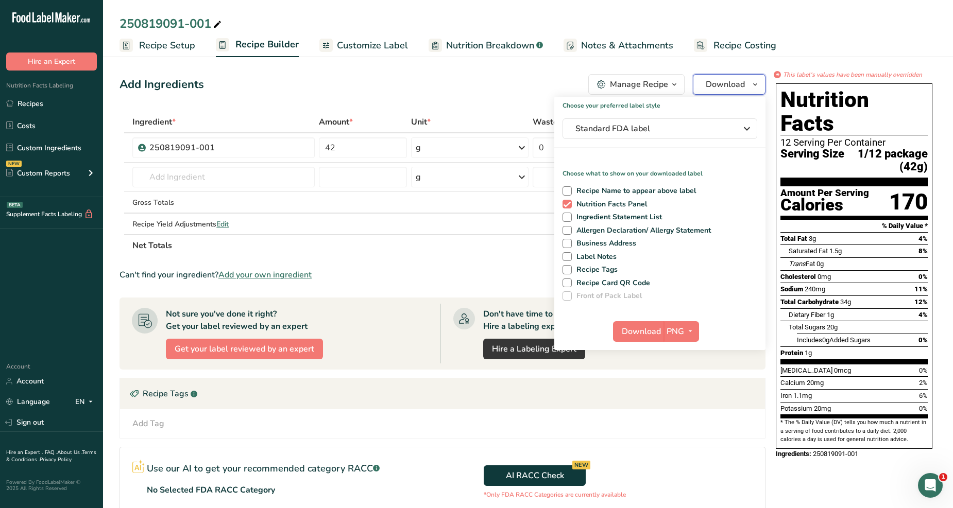
click at [760, 85] on span "button" at bounding box center [755, 84] width 12 height 12
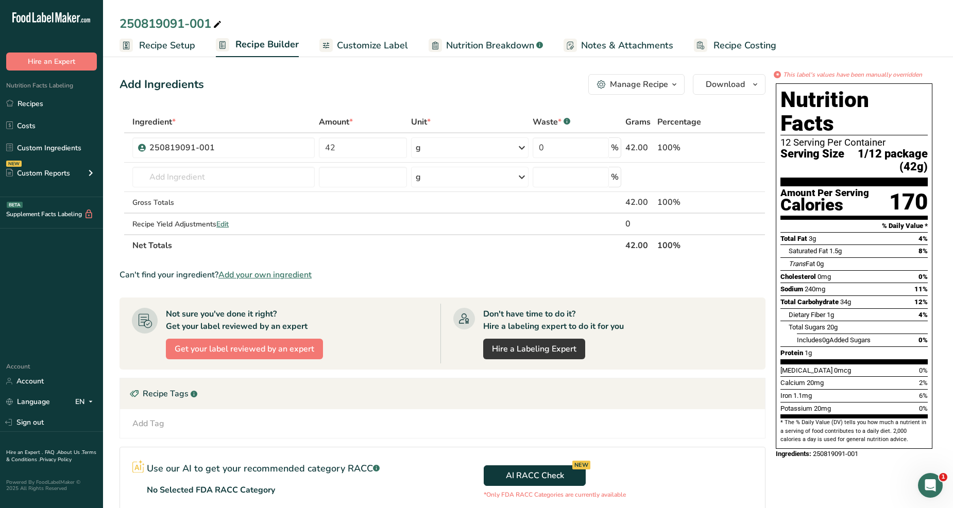
click at [803, 148] on span "Serving Size" at bounding box center [812, 160] width 64 height 25
drag, startPoint x: 784, startPoint y: 131, endPoint x: 940, endPoint y: 151, distance: 157.2
click at [940, 151] on section "Add Ingredients Manage Recipe Delete Recipe Duplicate Recipe Scale Recipe Save …" at bounding box center [528, 346] width 850 height 584
click at [907, 148] on span "1/12 package (42g)" at bounding box center [885, 160] width 83 height 25
drag, startPoint x: 925, startPoint y: 142, endPoint x: 781, endPoint y: 134, distance: 144.4
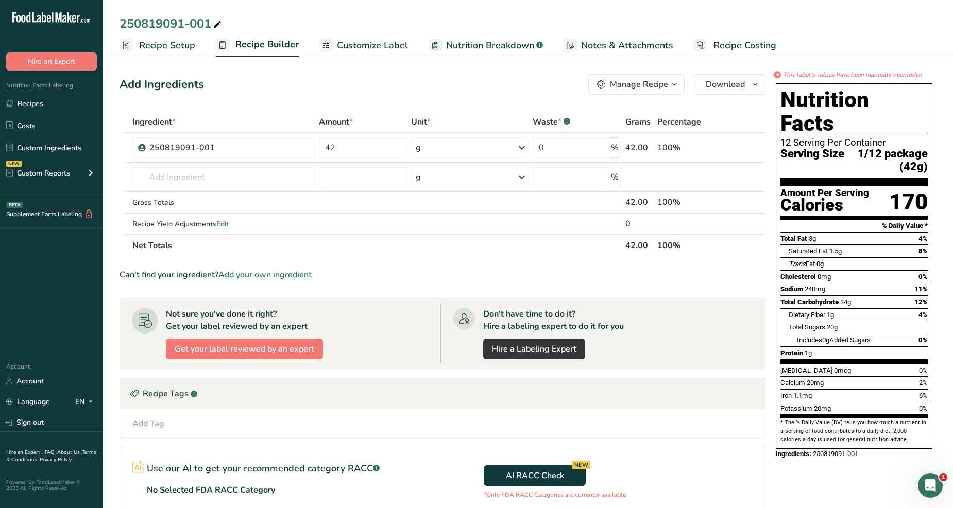
click at [781, 148] on div "Serving Size 1/12 package (42g)" at bounding box center [853, 160] width 147 height 25
click at [405, 53] on ul "Recipe Setup Recipe Builder Customize Label Nutrition Breakdown .a-a{fill:#3473…" at bounding box center [528, 45] width 850 height 24
click at [402, 48] on span "Customize Label" at bounding box center [372, 46] width 71 height 14
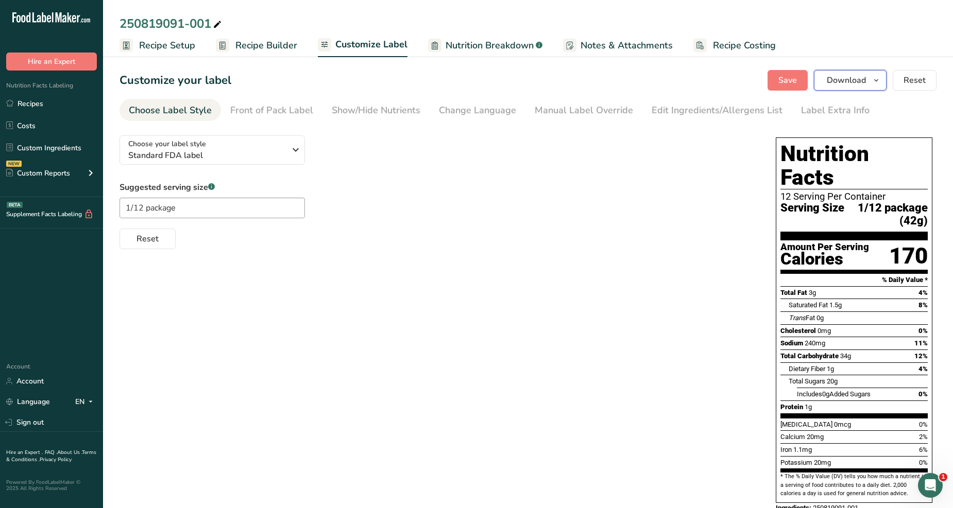
click at [828, 84] on span "Download" at bounding box center [845, 80] width 39 height 12
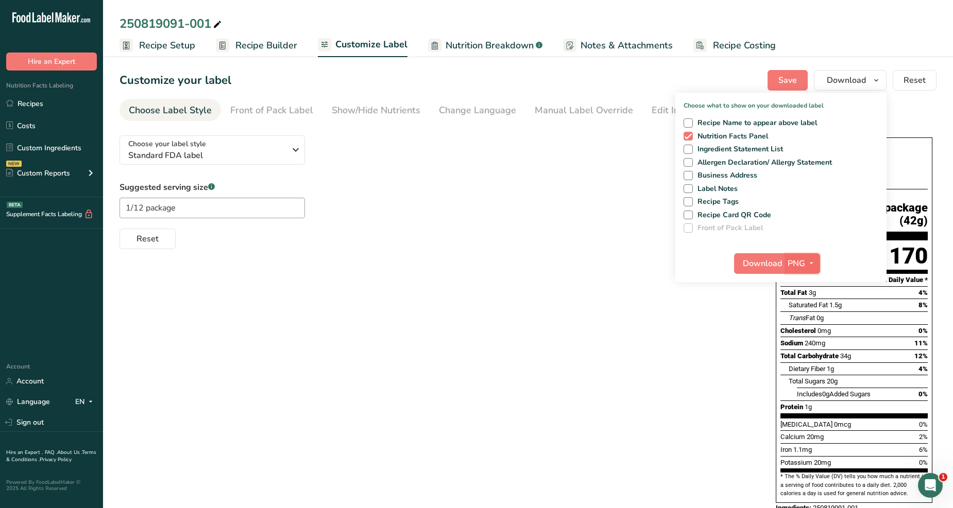
click at [805, 264] on span "button" at bounding box center [811, 263] width 12 height 12
click at [772, 265] on span "Download" at bounding box center [762, 263] width 39 height 12
click at [555, 274] on div "Choose your label style Standard FDA label USA (FDA) Standard FDA label Tabular…" at bounding box center [527, 325] width 817 height 396
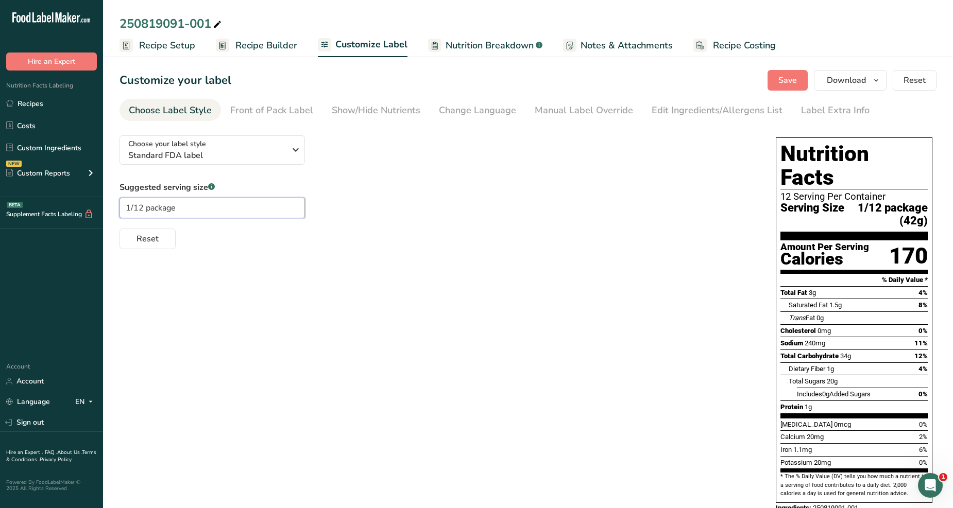
click at [184, 209] on input "1/12 package" at bounding box center [211, 208] width 185 height 21
drag, startPoint x: 166, startPoint y: 212, endPoint x: 92, endPoint y: 214, distance: 74.2
click at [92, 214] on div ".a-20{fill:#fff;} Hire an Expert Nutrition Facts Labeling Recipes Costs Custom …" at bounding box center [476, 270] width 953 height 540
click at [453, 344] on div "Choose your label style Standard FDA label USA (FDA) Standard FDA label Tabular…" at bounding box center [527, 325] width 817 height 396
click at [549, 107] on div "Manual Label Override" at bounding box center [584, 111] width 98 height 14
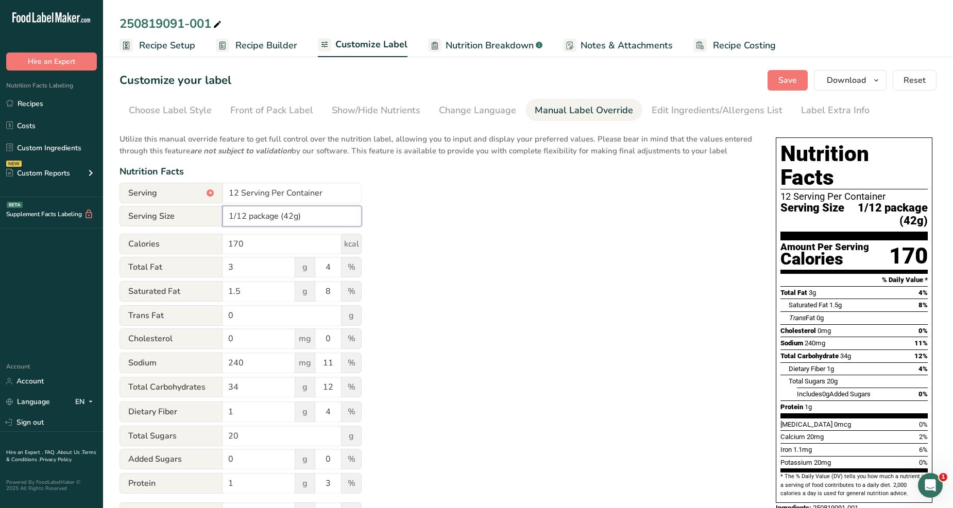
click at [281, 218] on input "1/12 package (42g)" at bounding box center [291, 216] width 139 height 21
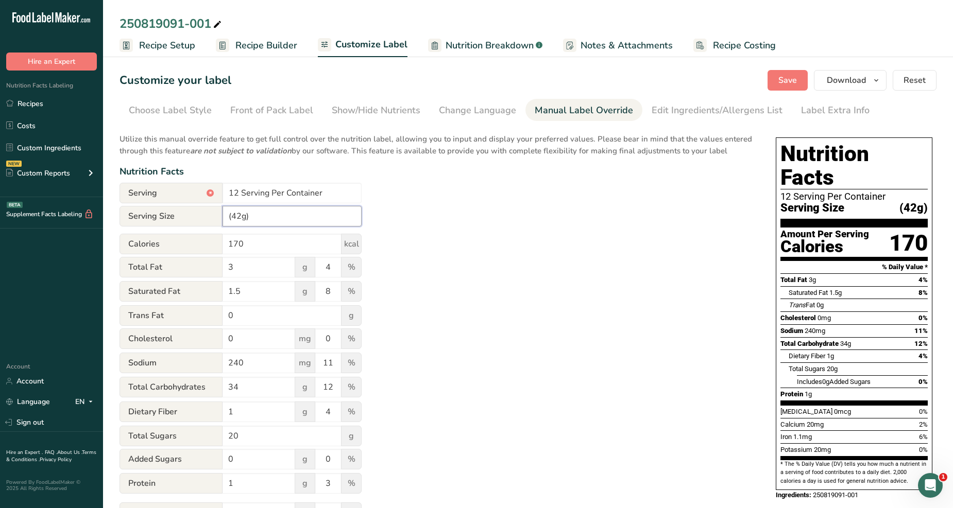
type input "(42g)"
click at [502, 219] on div "Utilize this manual override feature to get full control over the nutrition lab…" at bounding box center [436, 373] width 635 height 493
click at [778, 83] on button "Save" at bounding box center [787, 80] width 40 height 21
click at [181, 115] on div "Choose Label Style" at bounding box center [170, 111] width 83 height 14
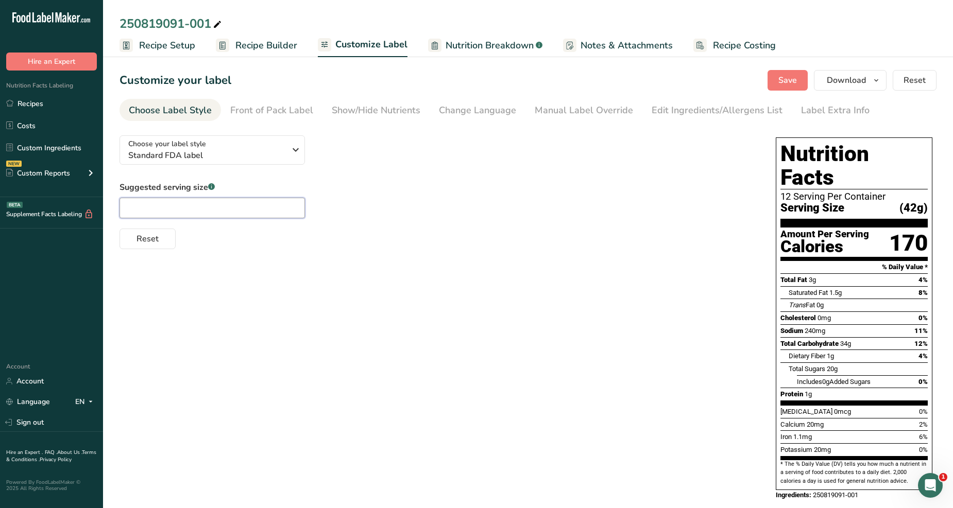
click at [189, 204] on input "text" at bounding box center [211, 208] width 185 height 21
type input "1"
click at [181, 203] on input "1/12" at bounding box center [211, 208] width 185 height 21
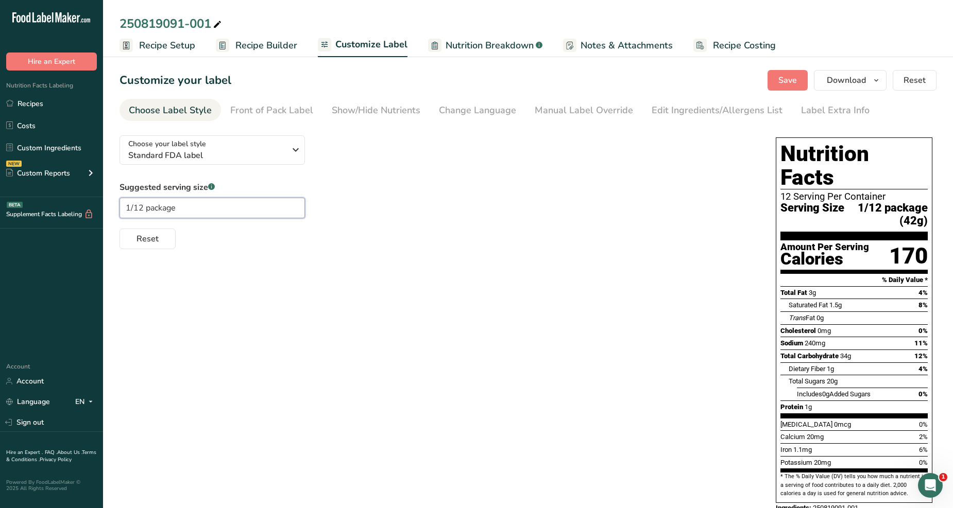
type input "1/12 package"
click at [783, 202] on span "Serving Size" at bounding box center [812, 214] width 64 height 25
drag, startPoint x: 779, startPoint y: 184, endPoint x: 910, endPoint y: 199, distance: 131.6
click at [910, 199] on div "Nutrition Facts 12 Serving Per Container Serving Size 1/12 package (42g) Amount…" at bounding box center [853, 320] width 157 height 366
click at [924, 202] on span "1/12 package (42g)" at bounding box center [885, 214] width 83 height 25
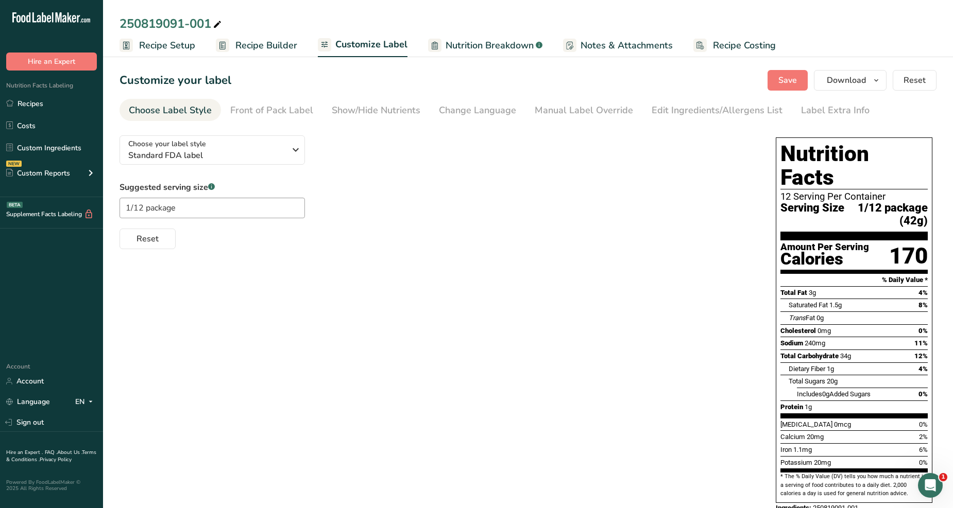
drag, startPoint x: 928, startPoint y: 200, endPoint x: 783, endPoint y: 184, distance: 146.6
click at [783, 184] on div "Nutrition Facts 12 Serving Per Container Serving Size 1/12 package (42g) Amount…" at bounding box center [853, 320] width 157 height 366
click at [295, 150] on icon "button" at bounding box center [295, 150] width 12 height 19
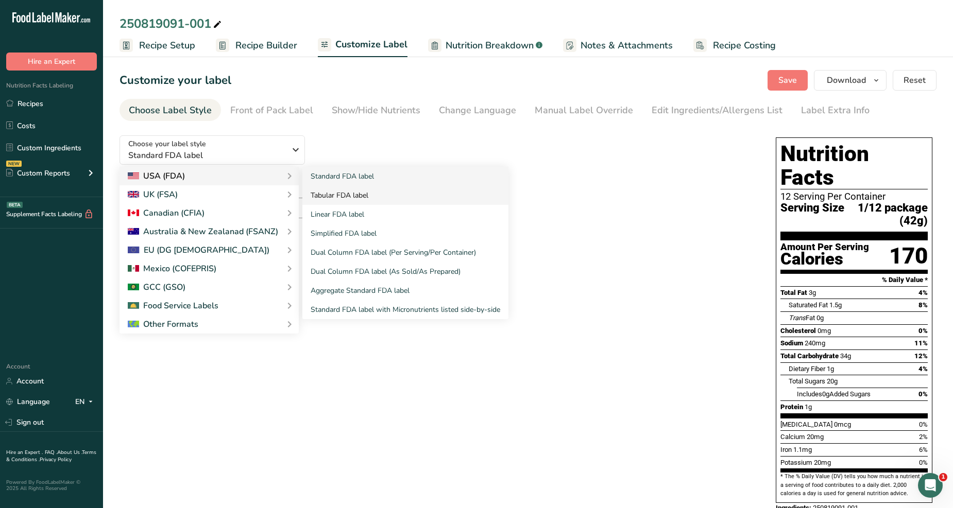
click at [410, 196] on link "Tabular FDA label" at bounding box center [405, 195] width 206 height 19
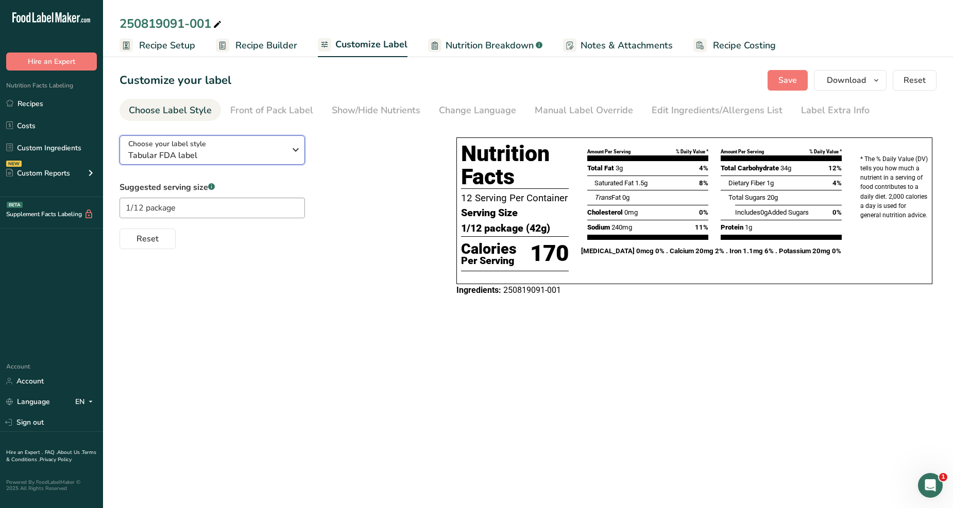
click at [301, 150] on button "Choose your label style Tabular FDA label" at bounding box center [211, 149] width 185 height 29
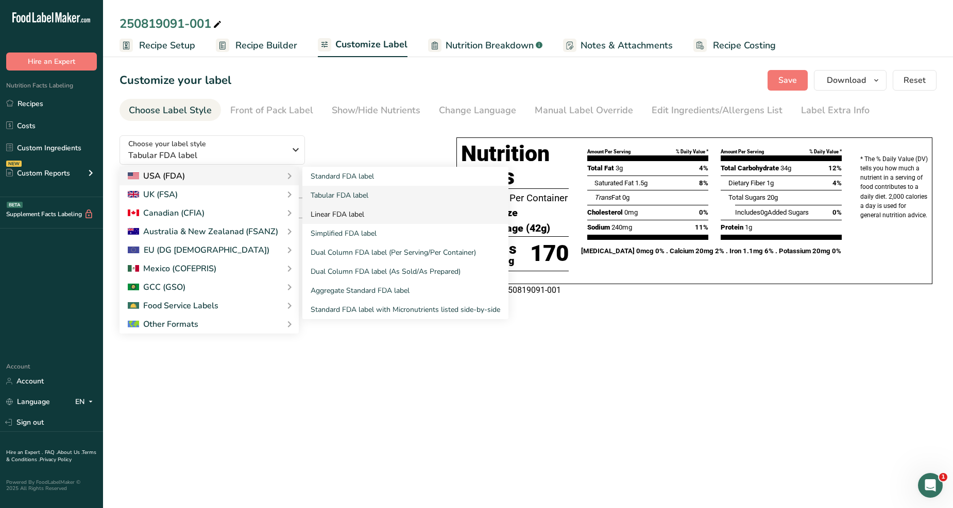
click at [330, 213] on link "Linear FDA label" at bounding box center [405, 214] width 206 height 19
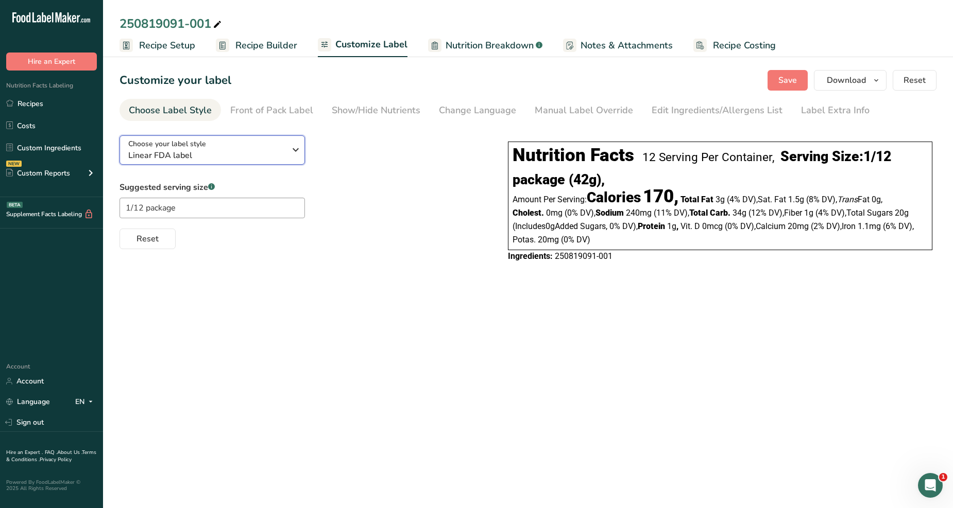
click at [295, 149] on icon "button" at bounding box center [295, 150] width 12 height 19
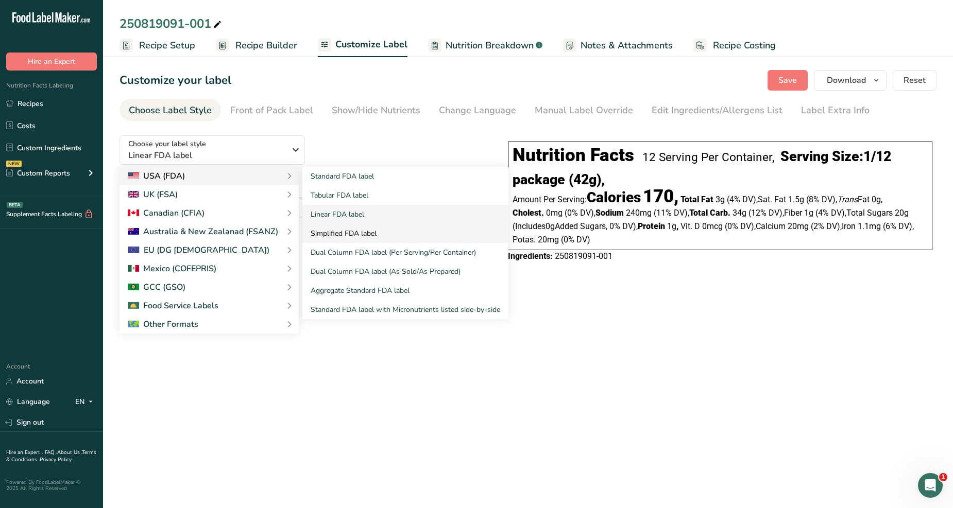
click at [378, 233] on link "Simplified FDA label" at bounding box center [405, 233] width 206 height 19
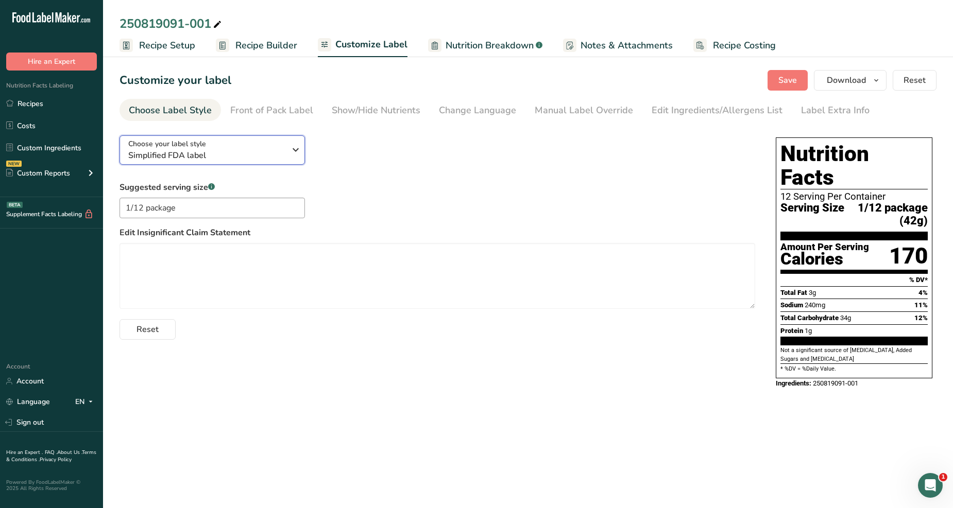
click at [291, 153] on icon "button" at bounding box center [295, 150] width 12 height 19
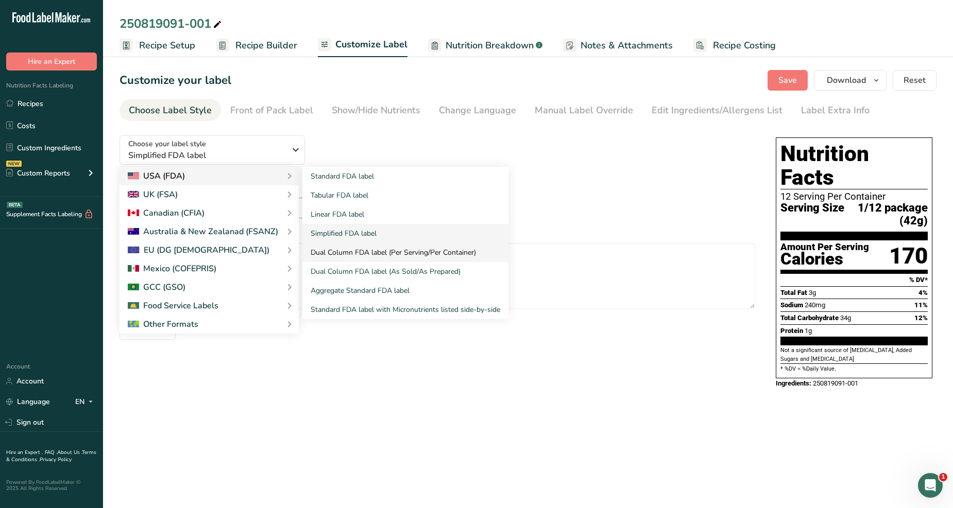
click at [377, 254] on link "Dual Column FDA label (Per Serving/Per Container)" at bounding box center [405, 252] width 206 height 19
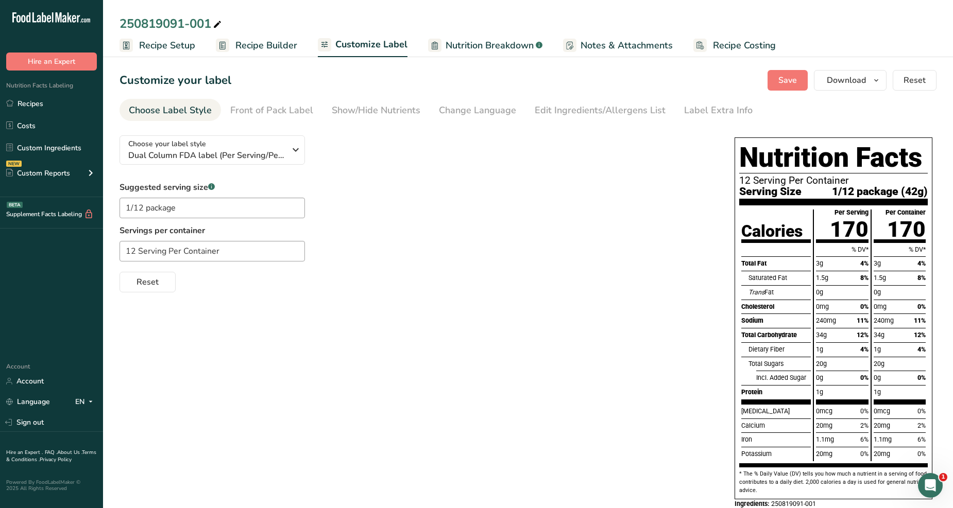
click at [189, 44] on span "Recipe Setup" at bounding box center [167, 46] width 56 height 14
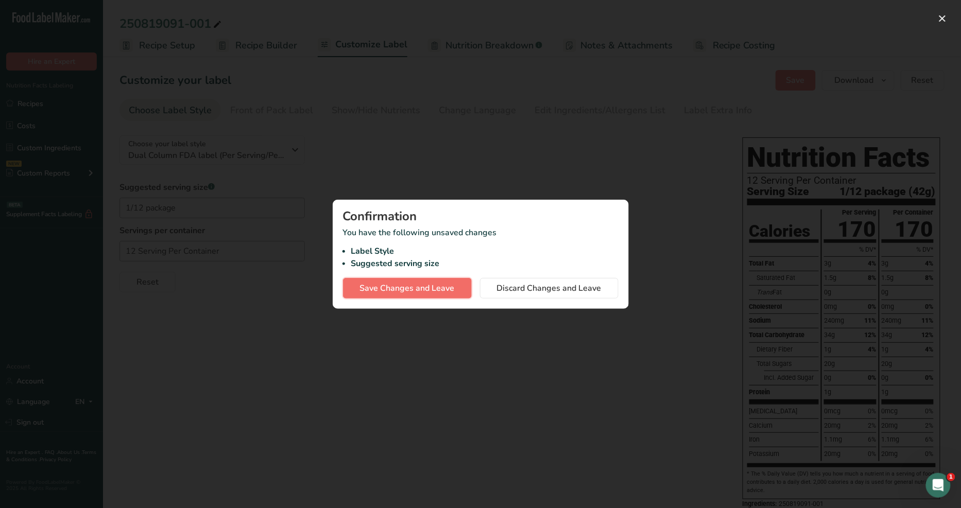
click at [424, 289] on span "Save Changes and Leave" at bounding box center [407, 288] width 95 height 12
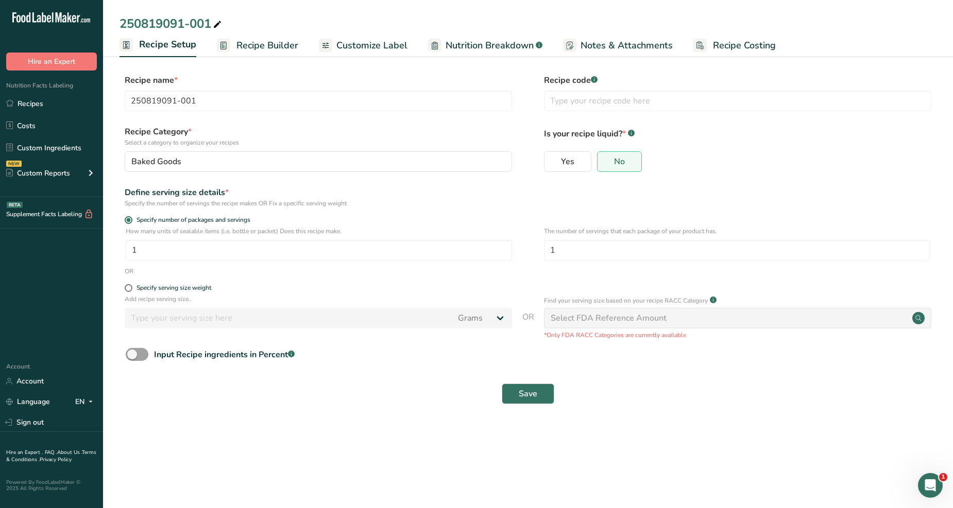
click at [274, 42] on span "Recipe Builder" at bounding box center [267, 46] width 62 height 14
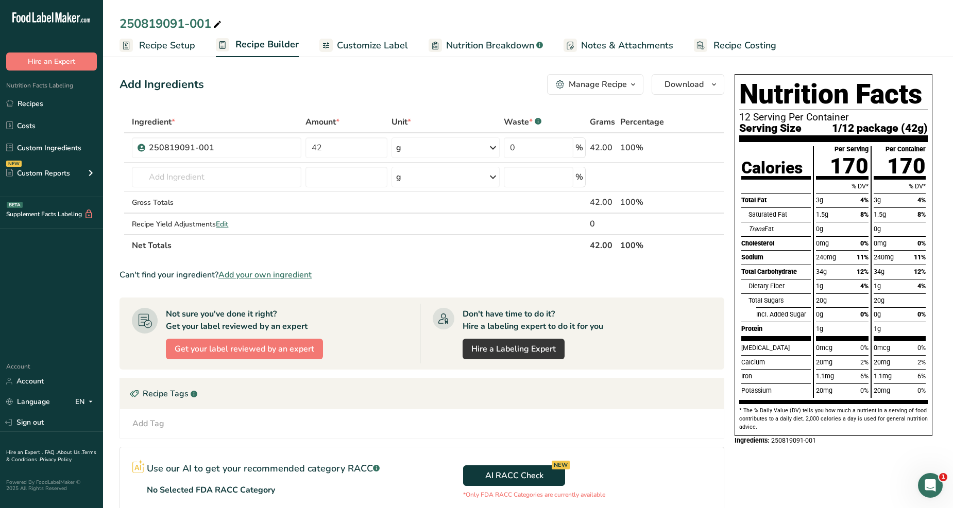
click at [629, 87] on icon "button" at bounding box center [633, 84] width 8 height 13
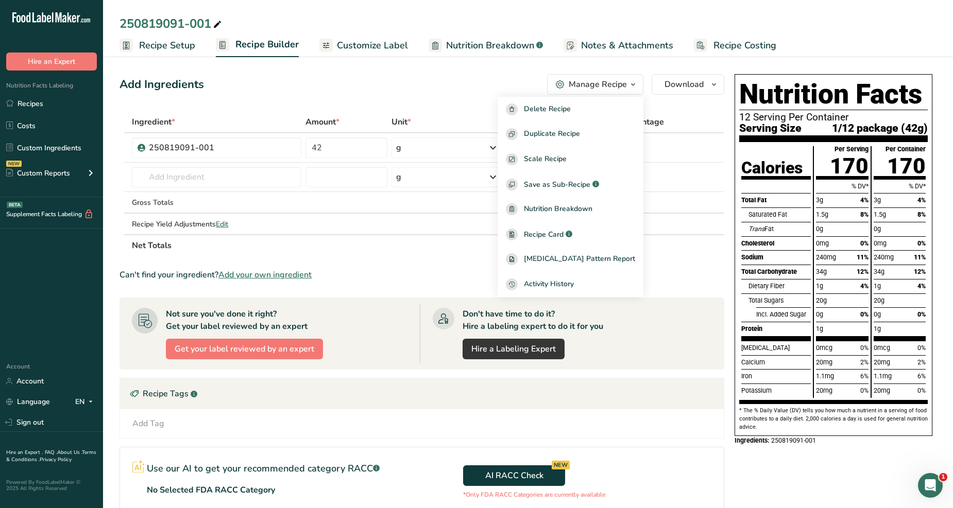
click at [629, 84] on icon "button" at bounding box center [633, 84] width 8 height 13
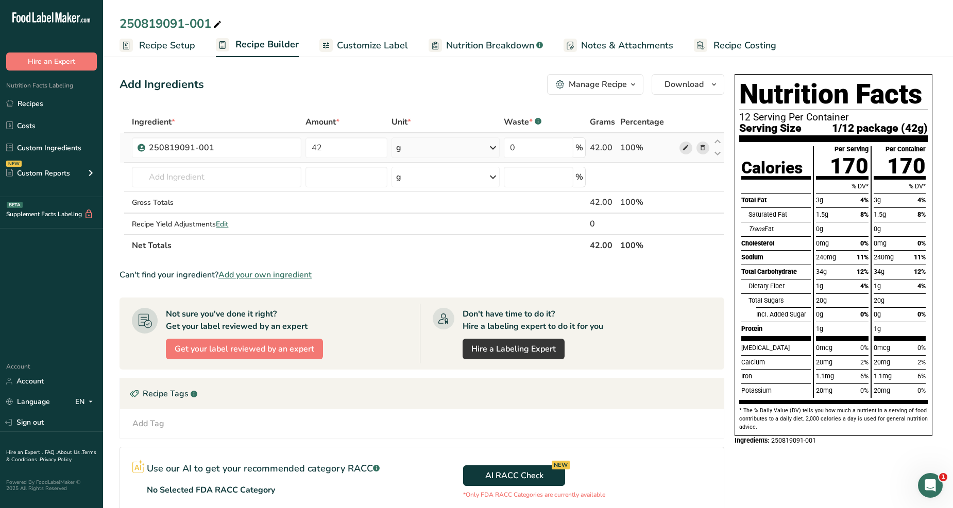
click at [687, 147] on icon at bounding box center [685, 148] width 7 height 11
click at [184, 46] on span "Recipe Setup" at bounding box center [167, 46] width 56 height 14
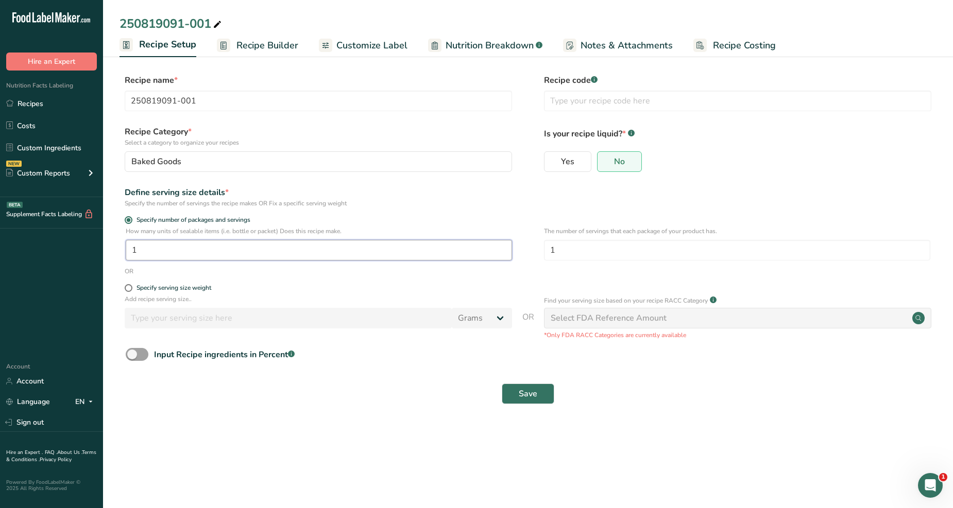
click at [441, 250] on input "1" at bounding box center [319, 250] width 386 height 21
drag, startPoint x: 591, startPoint y: 255, endPoint x: 519, endPoint y: 245, distance: 72.8
click at [519, 245] on div "How many units of sealable items (i.e. bottle or packet) Does this recipe make.…" at bounding box center [527, 247] width 817 height 40
type input "12"
click at [667, 409] on div "Save" at bounding box center [527, 393] width 817 height 33
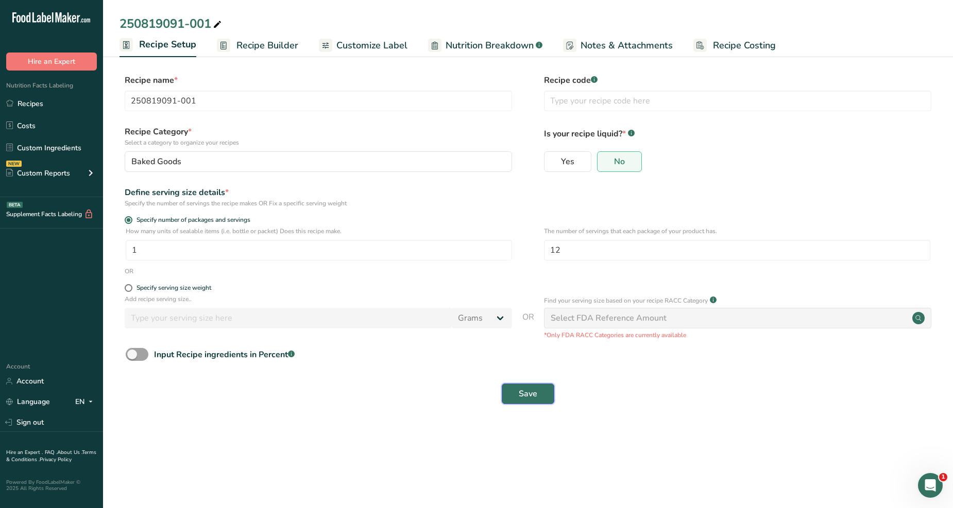
click at [534, 392] on span "Save" at bounding box center [528, 394] width 19 height 12
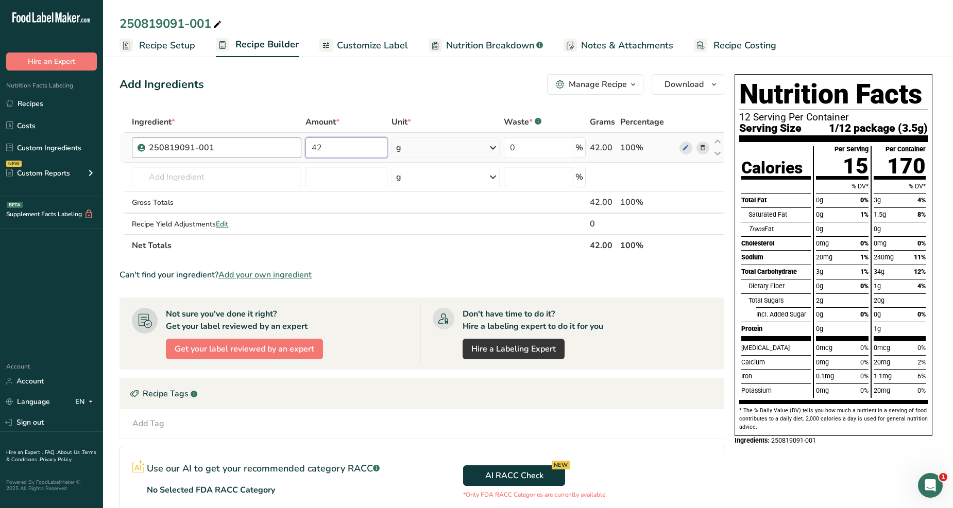
drag, startPoint x: 331, startPoint y: 148, endPoint x: 301, endPoint y: 146, distance: 30.4
click at [301, 146] on tr "250819091-001 42 g Weight Units g kg mg See more Volume Units l Volume units re…" at bounding box center [422, 147] width 604 height 29
type input "100"
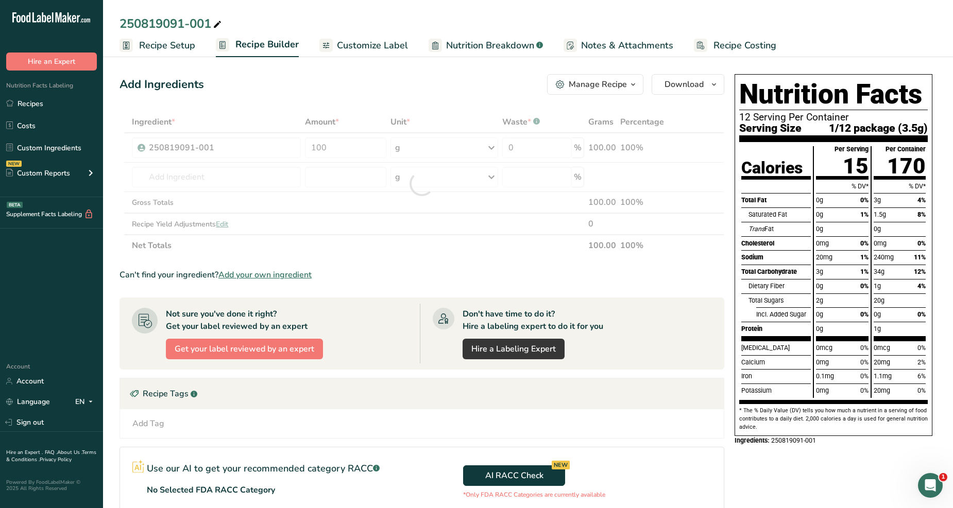
click at [372, 99] on div "Add Ingredients Manage Recipe Delete Recipe Duplicate Recipe Scale Recipe Save …" at bounding box center [424, 345] width 611 height 551
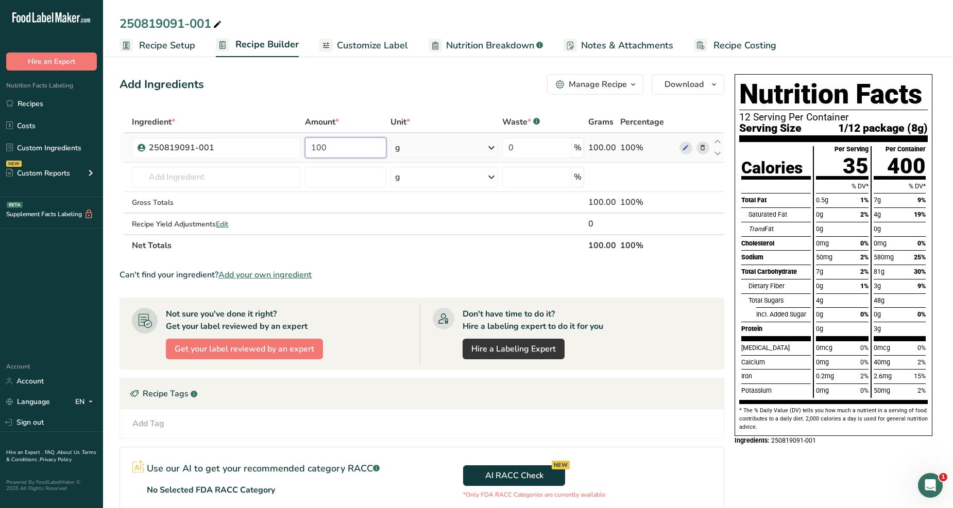
drag, startPoint x: 349, startPoint y: 148, endPoint x: 312, endPoint y: 139, distance: 37.7
click at [312, 139] on input "100" at bounding box center [345, 147] width 81 height 21
click at [146, 45] on span "Recipe Setup" at bounding box center [167, 46] width 56 height 14
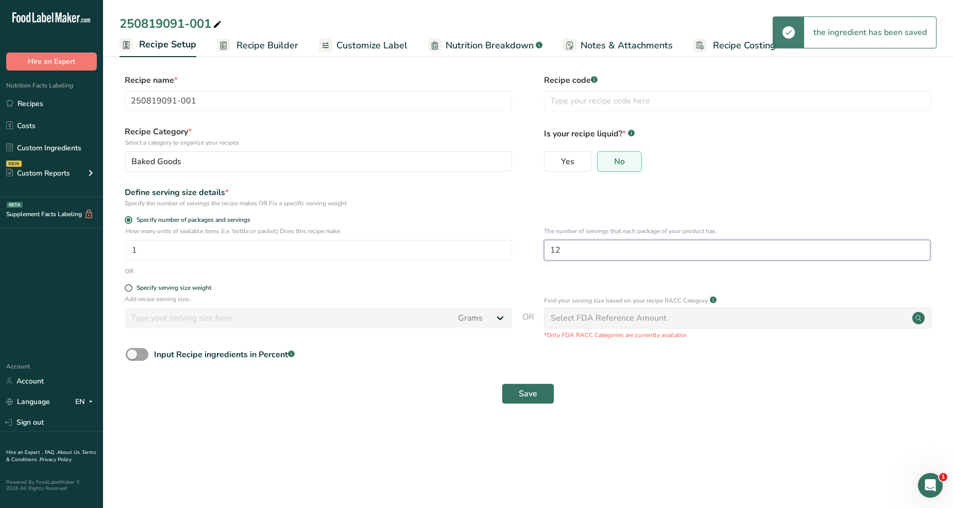
drag, startPoint x: 583, startPoint y: 254, endPoint x: 524, endPoint y: 242, distance: 60.9
click at [524, 242] on div "How many units of sealable items (i.e. bottle or packet) Does this recipe make.…" at bounding box center [527, 247] width 817 height 40
type input "1"
click at [542, 395] on button "Save" at bounding box center [528, 394] width 53 height 21
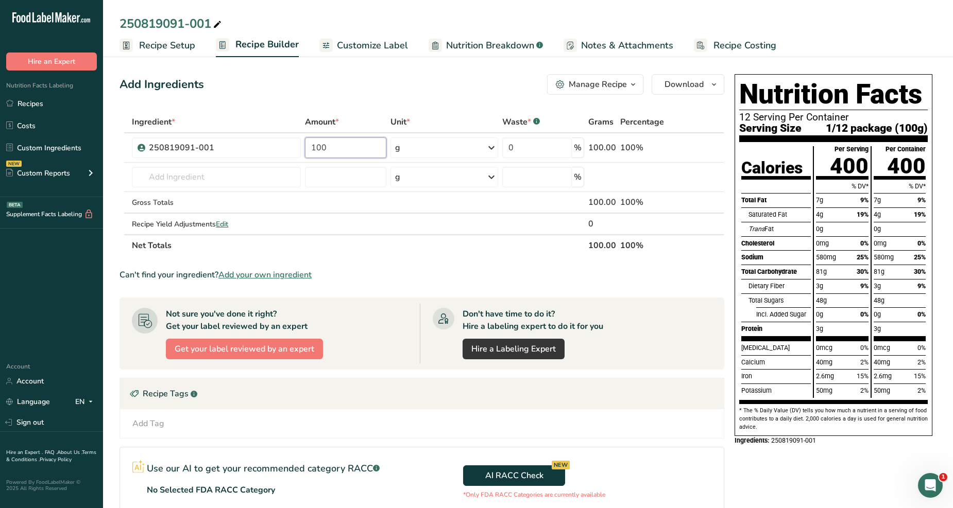
drag, startPoint x: 338, startPoint y: 143, endPoint x: 285, endPoint y: 132, distance: 54.7
click at [285, 133] on tr "250819091-001 100 g Weight Units g kg mg See more Volume Units l Volume units r…" at bounding box center [422, 147] width 604 height 29
type input "42"
click at [453, 109] on div "Add Ingredients Manage Recipe Delete Recipe Duplicate Recipe Scale Recipe Save …" at bounding box center [424, 345] width 611 height 551
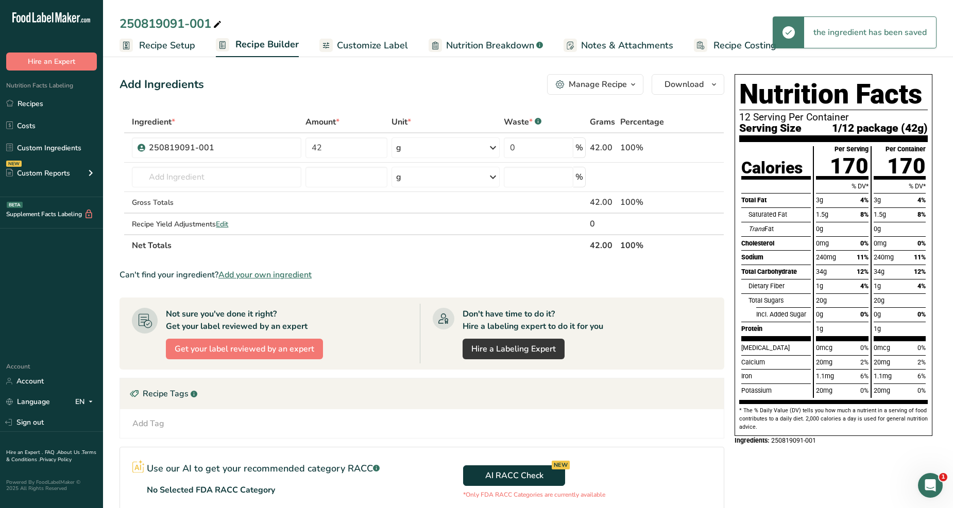
click at [359, 41] on span "Customize Label" at bounding box center [372, 46] width 71 height 14
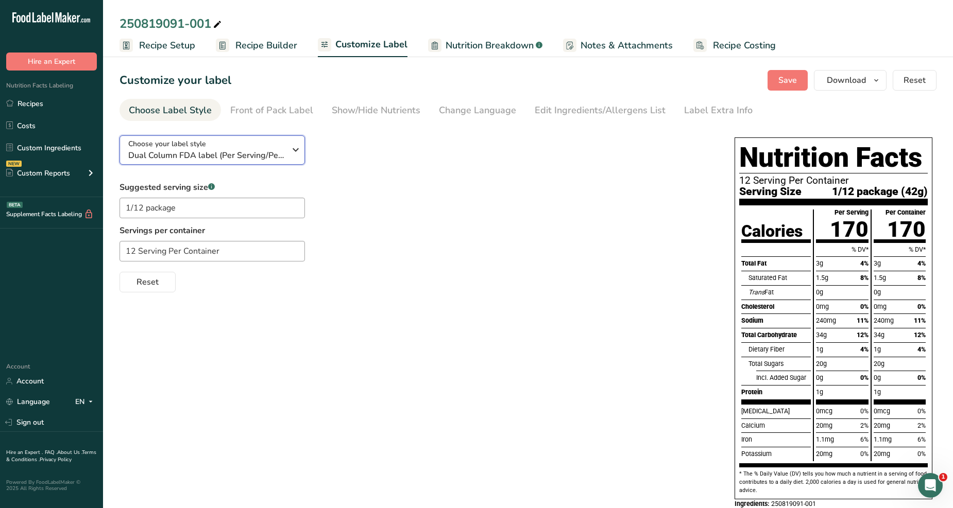
click at [301, 156] on icon "button" at bounding box center [295, 150] width 12 height 19
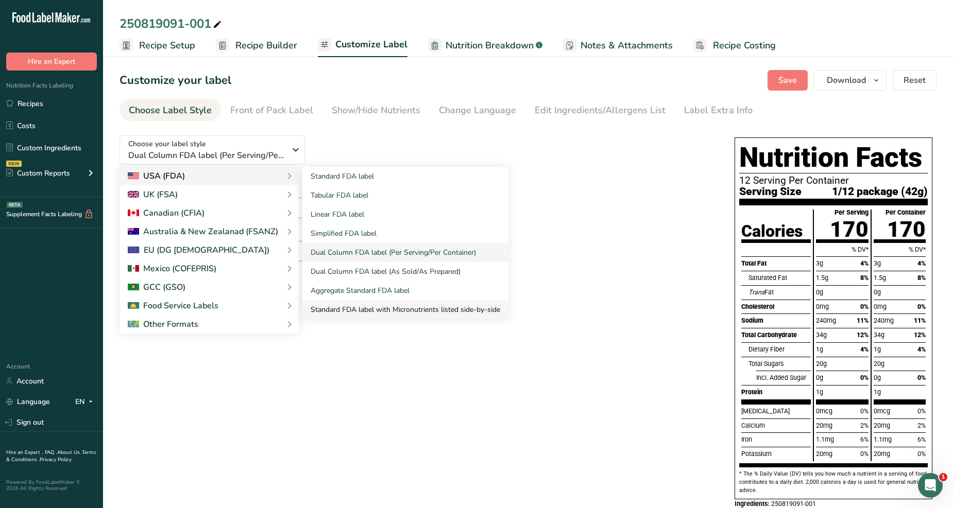
click at [440, 305] on link "Standard FDA label with Micronutrients listed side-by-side" at bounding box center [405, 309] width 206 height 19
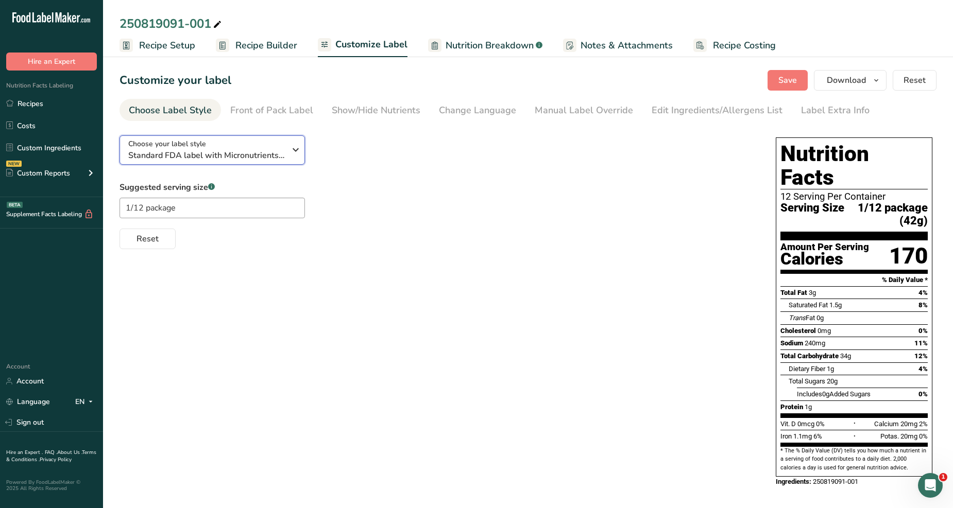
click at [296, 148] on icon "button" at bounding box center [295, 150] width 12 height 19
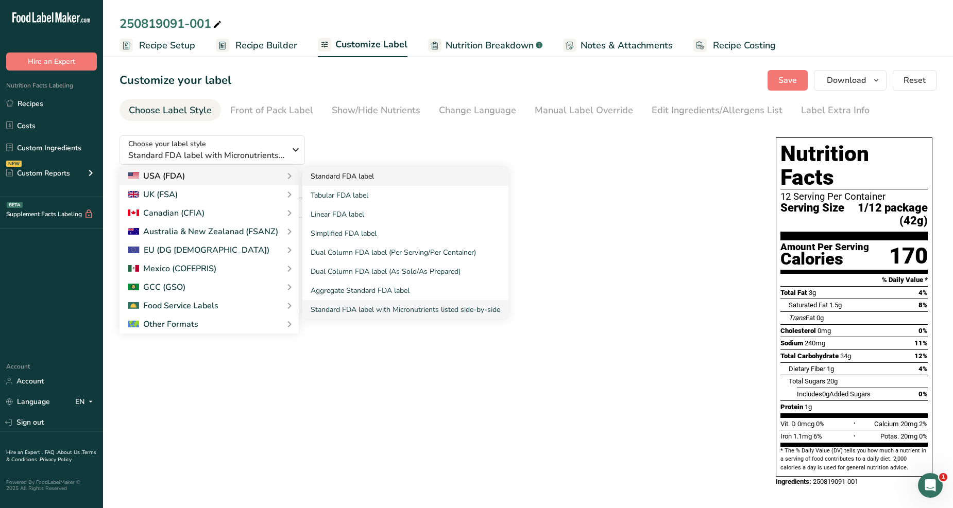
click at [312, 179] on link "Standard FDA label" at bounding box center [405, 176] width 206 height 19
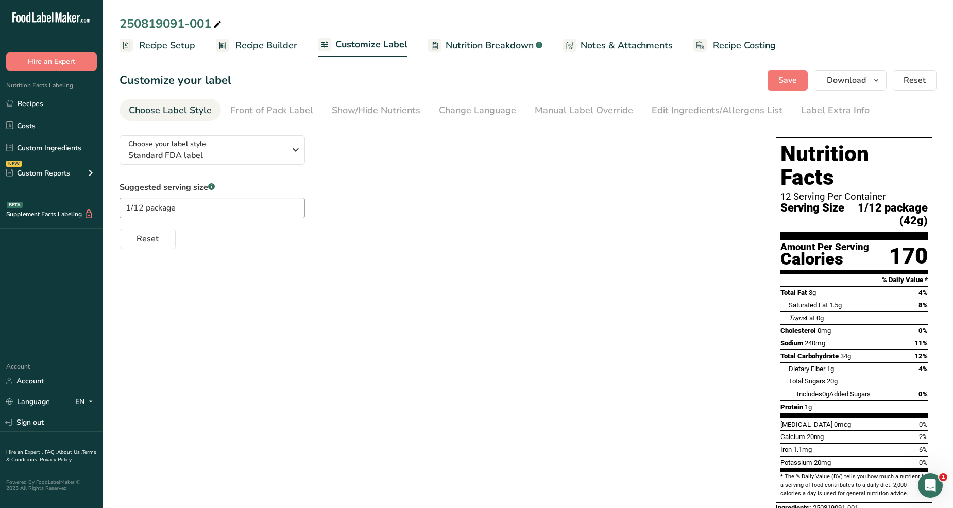
click at [258, 44] on span "Recipe Builder" at bounding box center [266, 46] width 62 height 14
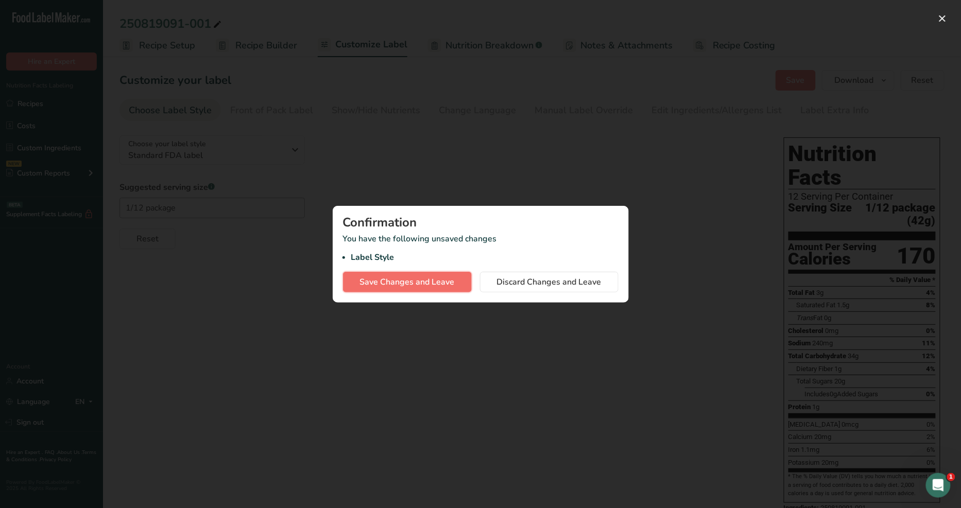
click at [436, 284] on span "Save Changes and Leave" at bounding box center [407, 282] width 95 height 12
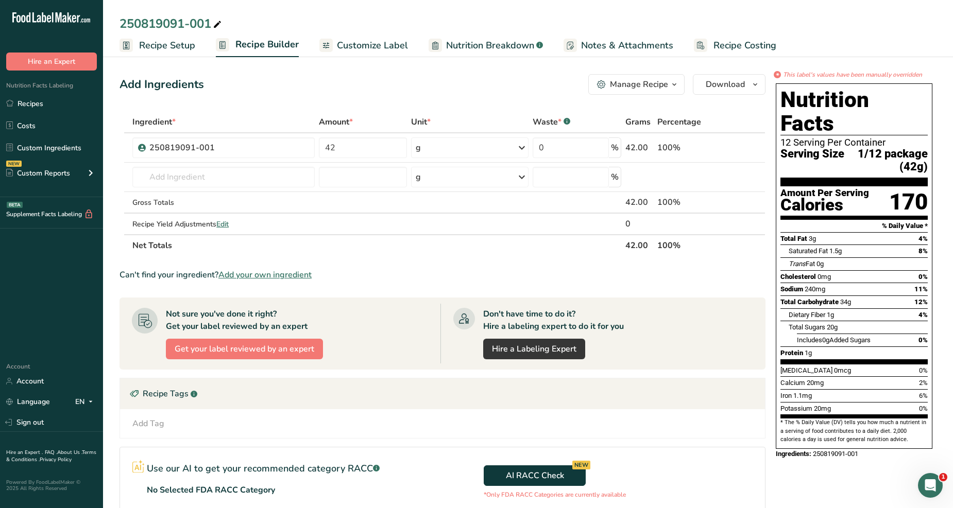
click at [380, 43] on span "Customize Label" at bounding box center [372, 46] width 71 height 14
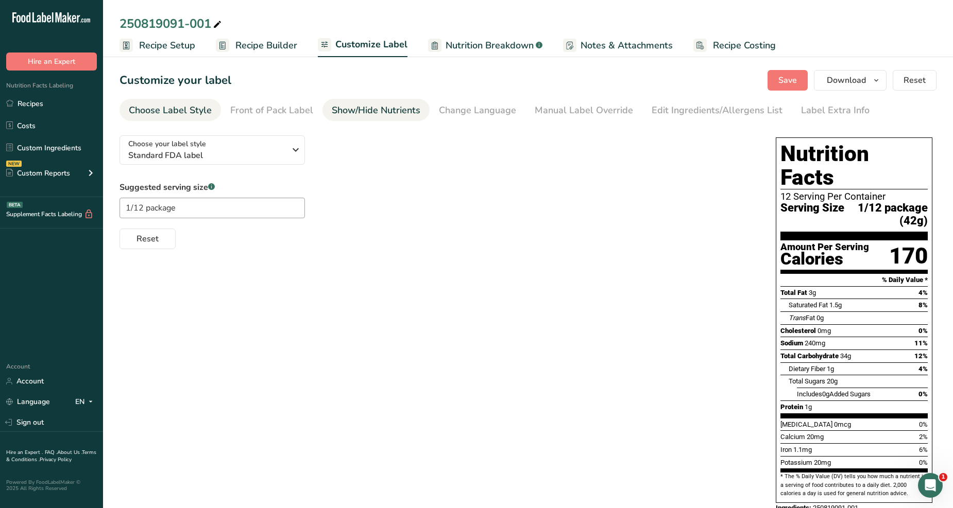
click at [363, 117] on div "Show/Hide Nutrients" at bounding box center [376, 111] width 89 height 14
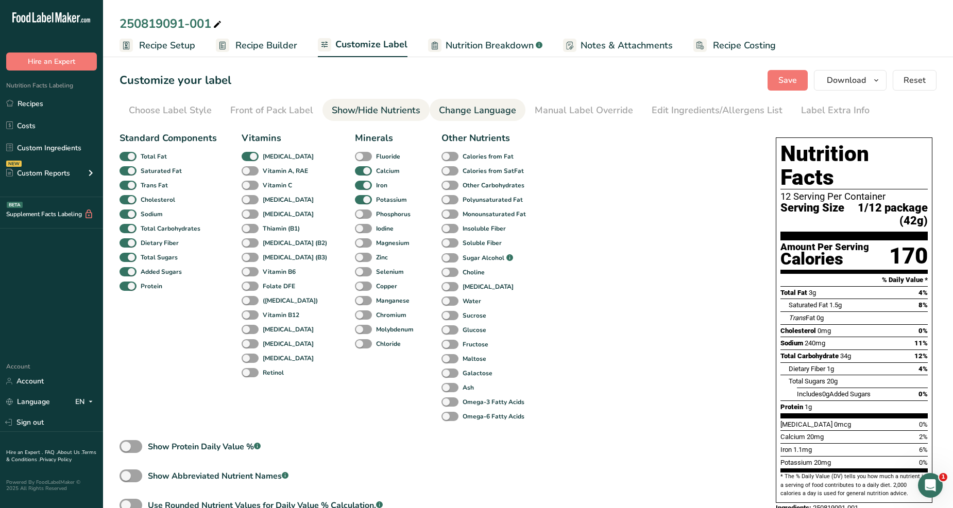
click at [494, 114] on div "Change Language" at bounding box center [477, 111] width 77 height 14
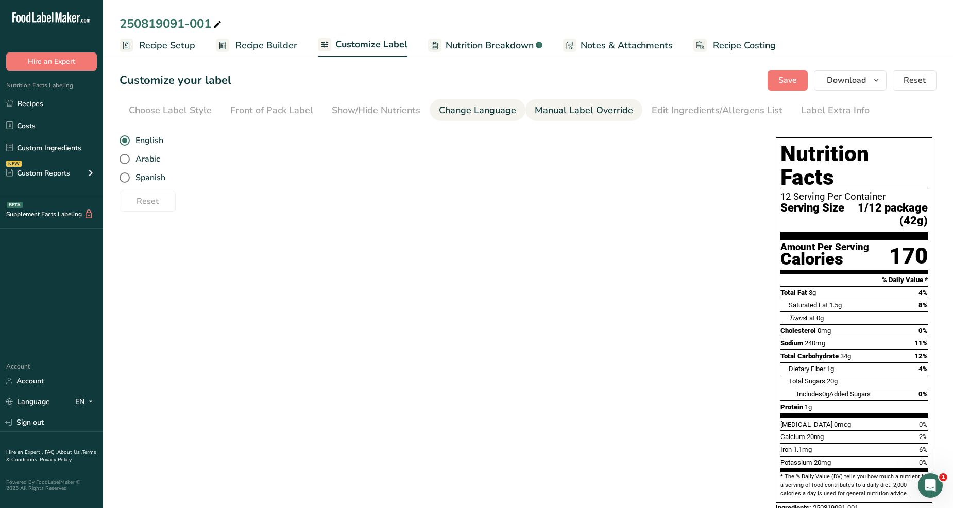
click at [554, 111] on div "Manual Label Override" at bounding box center [584, 111] width 98 height 14
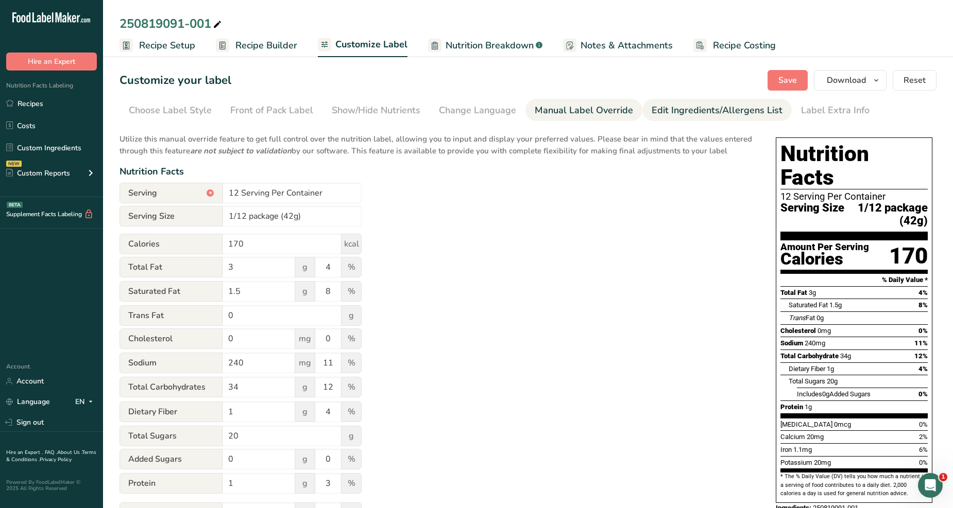
click at [692, 114] on div "Edit Ingredients/Allergens List" at bounding box center [716, 111] width 131 height 14
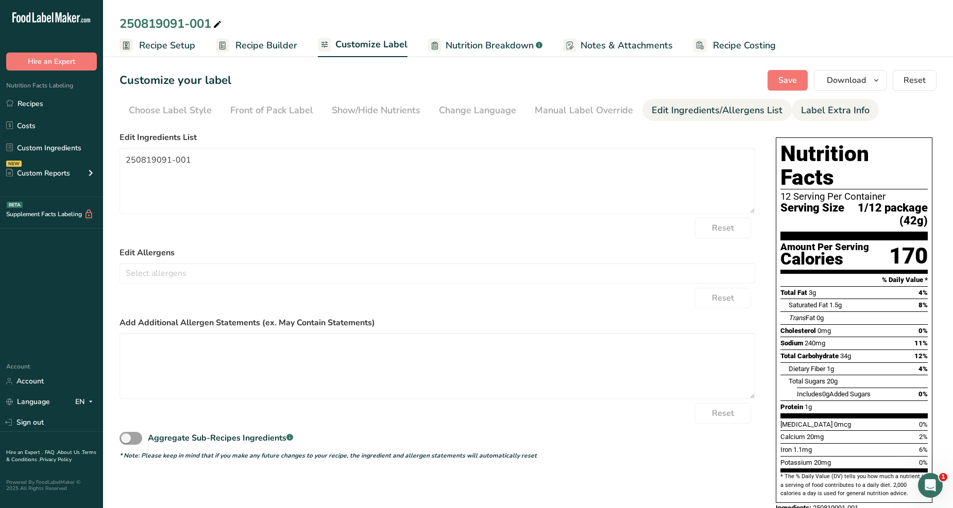
click at [815, 109] on div "Label Extra Info" at bounding box center [835, 111] width 68 height 14
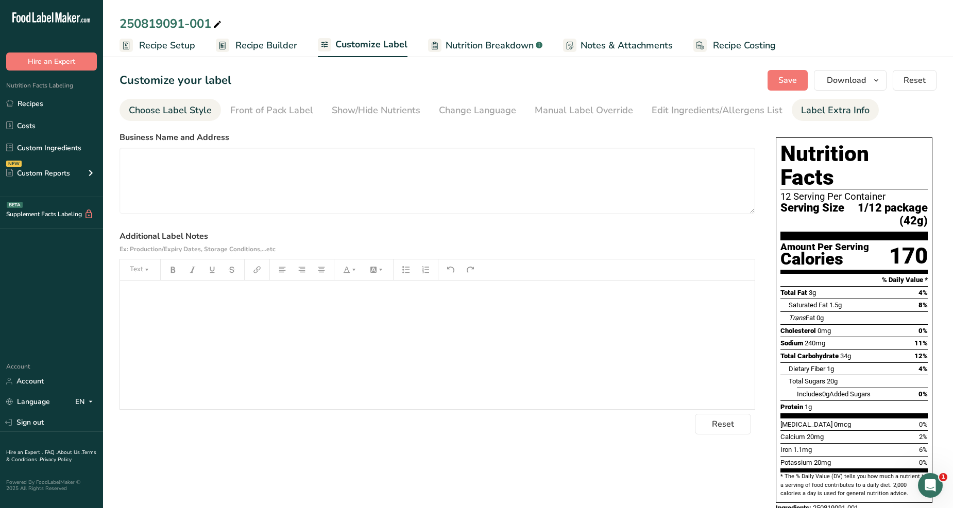
click at [153, 117] on link "Choose Label Style" at bounding box center [170, 110] width 83 height 23
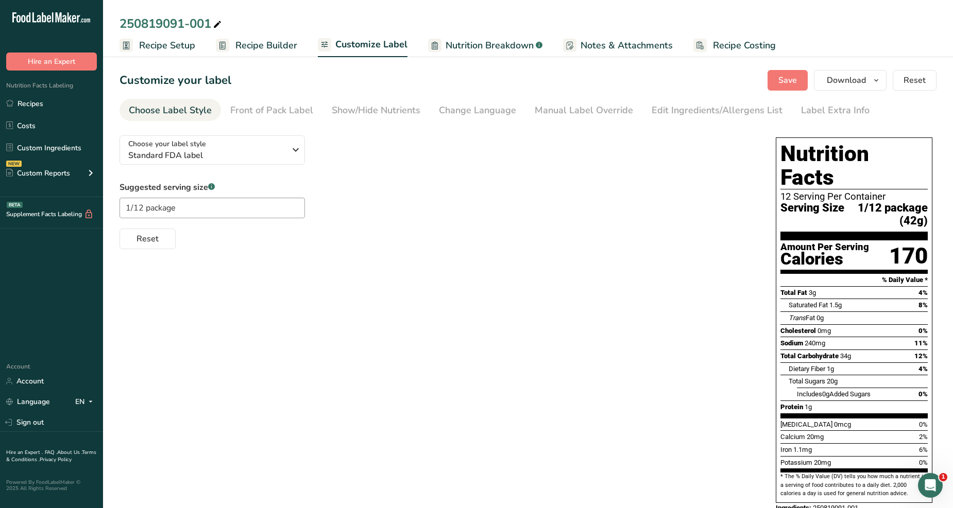
click at [393, 452] on div "Choose your label style Standard FDA label USA (FDA) Standard FDA label Tabular…" at bounding box center [527, 325] width 817 height 396
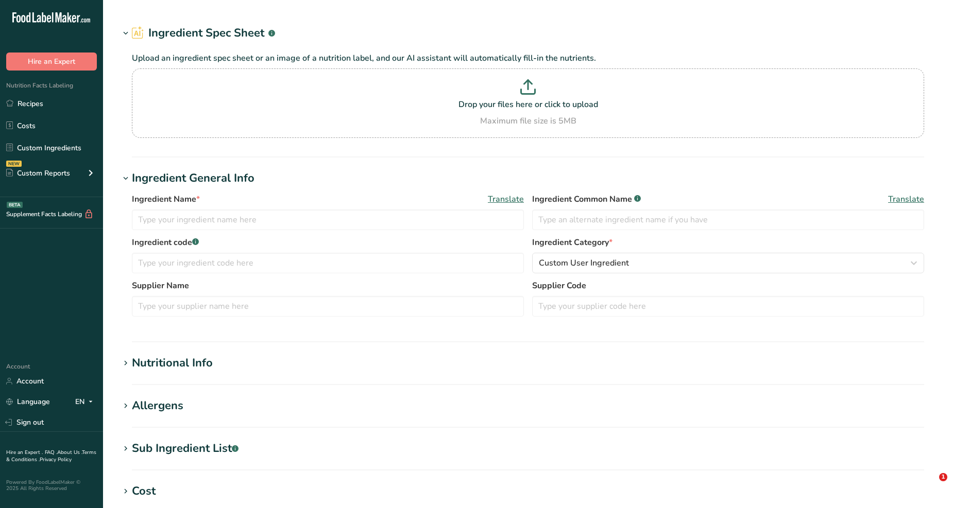
type input "250819091-001"
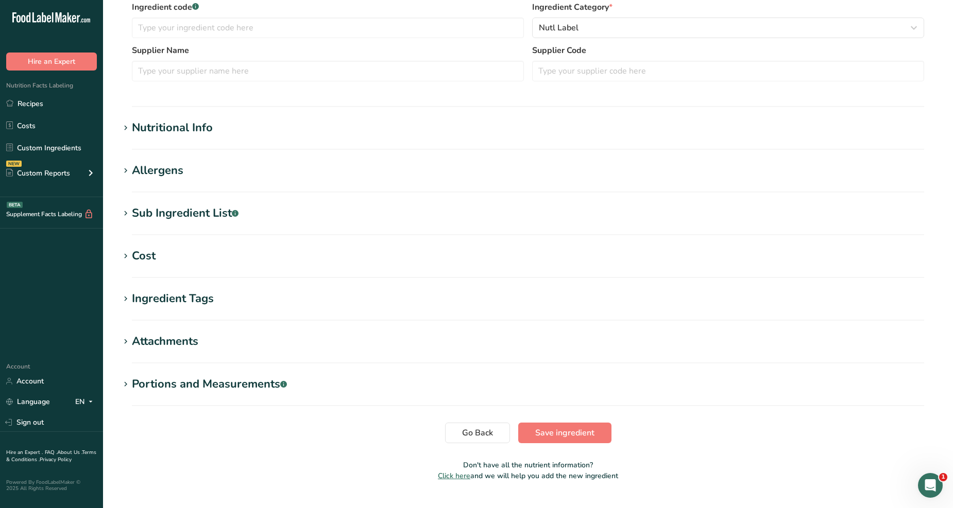
scroll to position [281, 0]
